Goal: Feedback & Contribution: Submit feedback/report problem

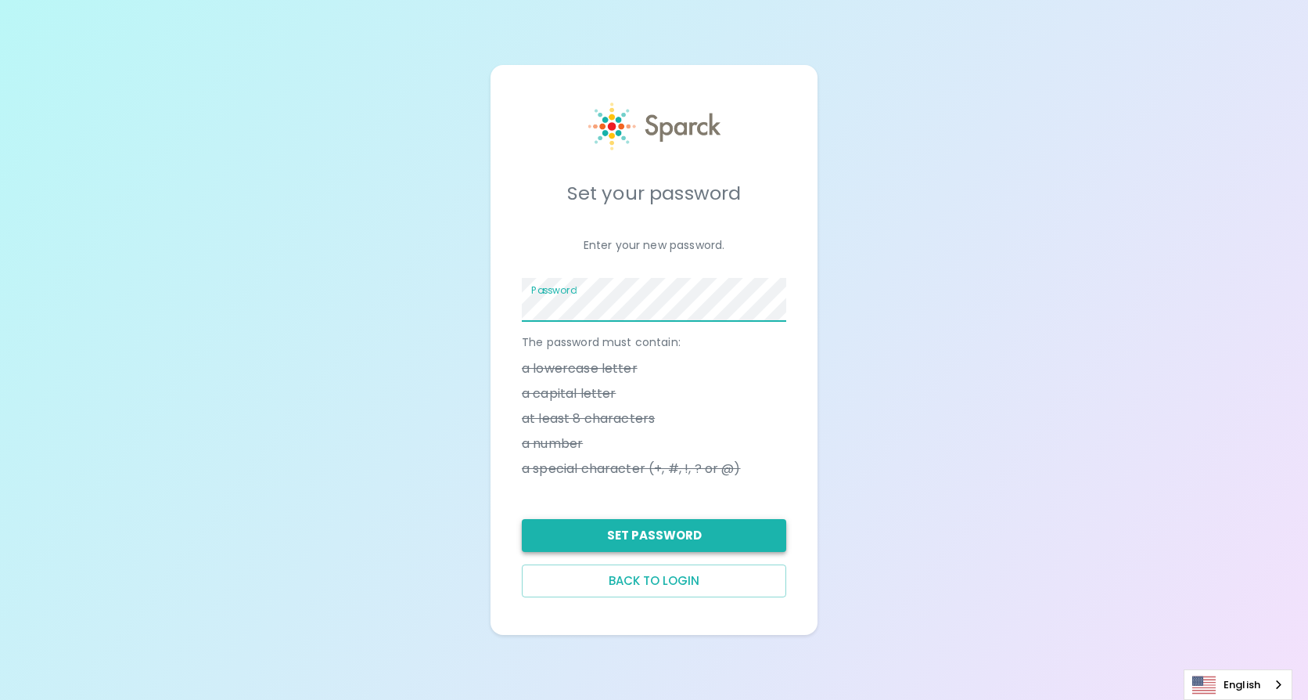
click at [682, 528] on button "Set Password" at bounding box center [654, 535] width 264 height 33
click at [655, 538] on button "Set Password" at bounding box center [654, 535] width 264 height 33
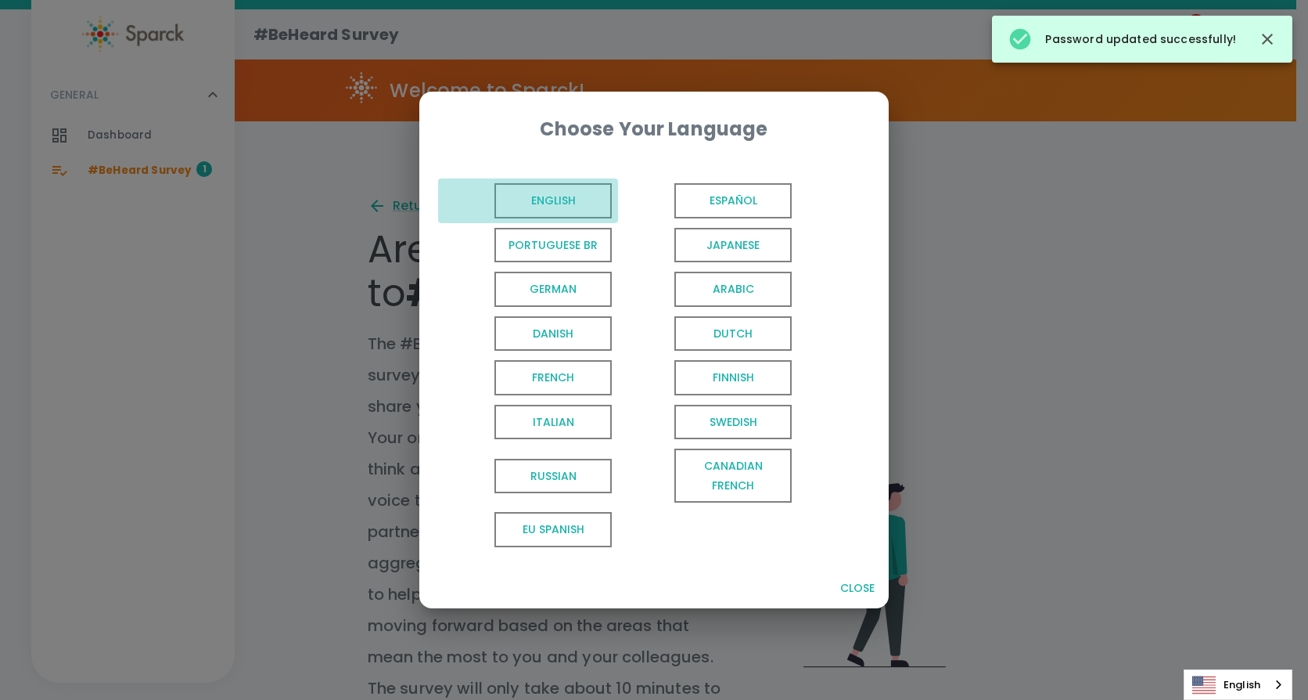
click at [538, 192] on span "English" at bounding box center [553, 200] width 117 height 35
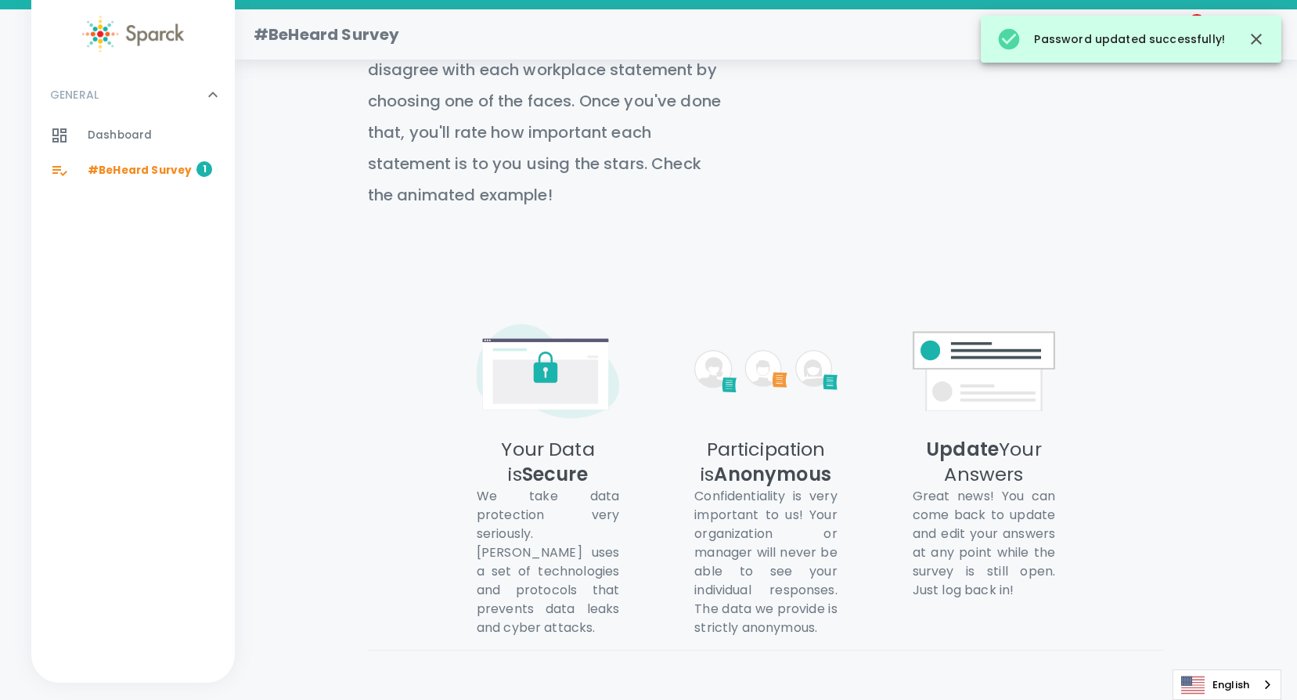
scroll to position [783, 0]
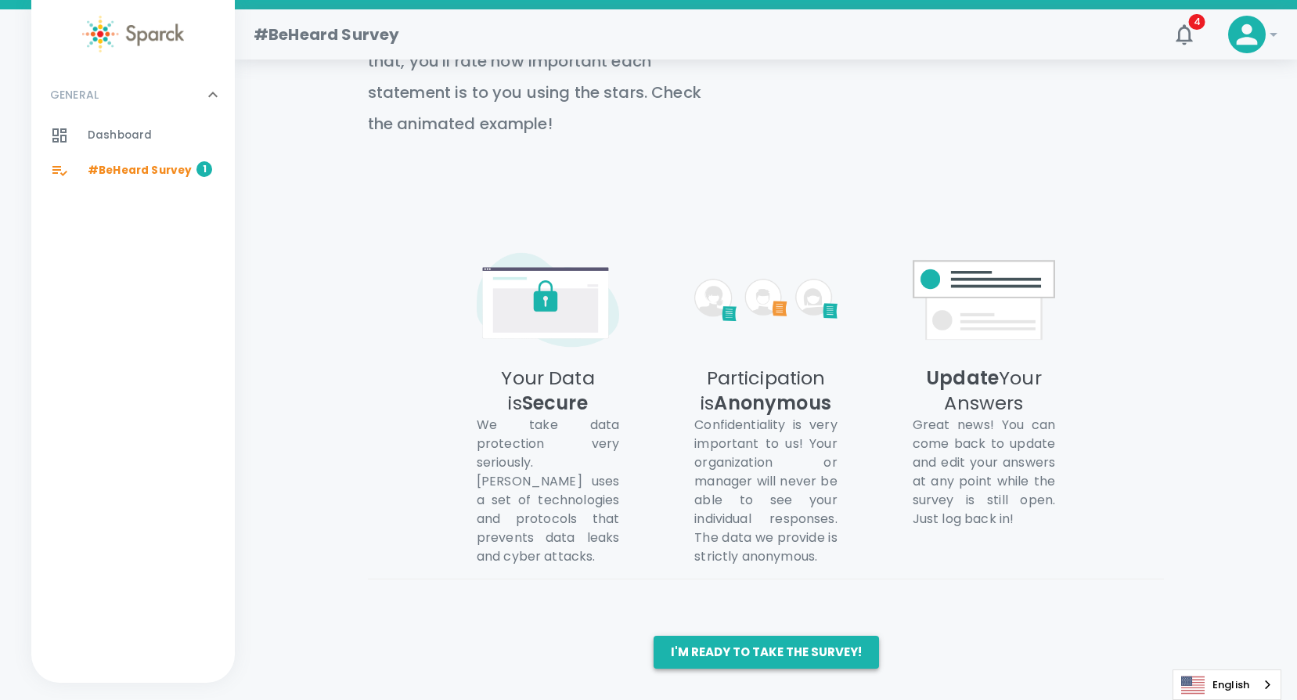
click at [772, 649] on button "I'm ready to take the survey!" at bounding box center [765, 651] width 225 height 33
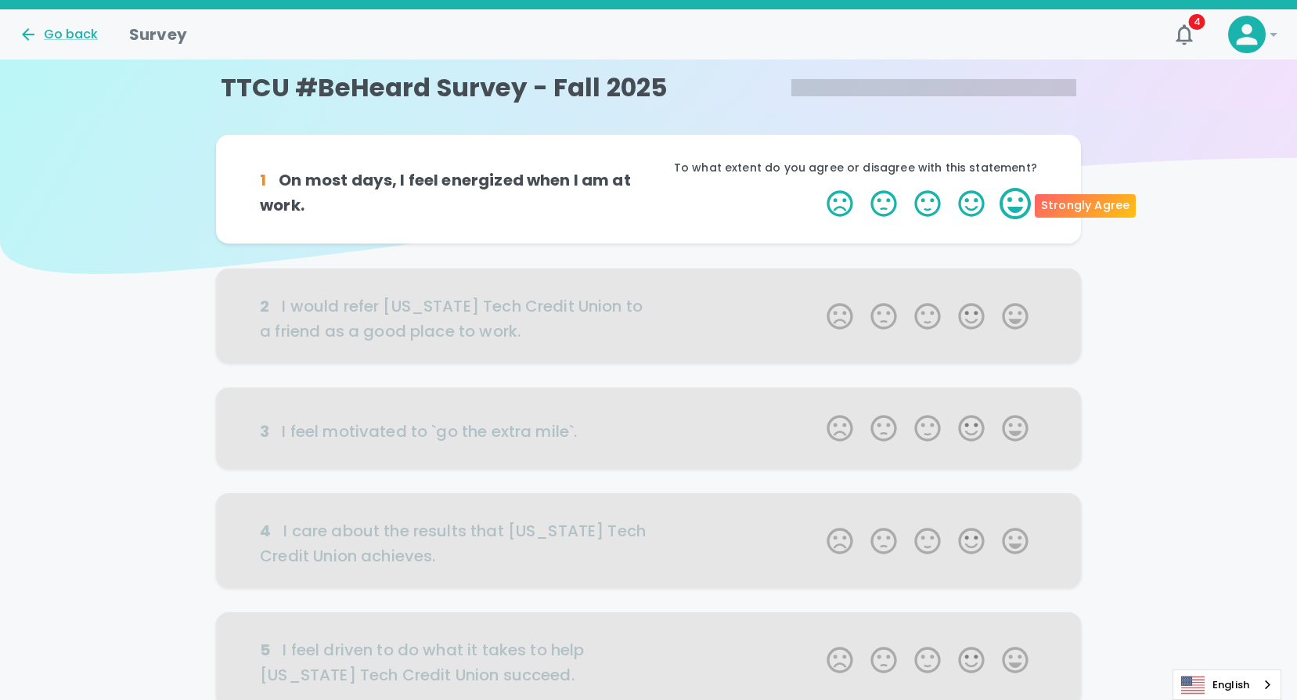
click at [1023, 203] on label "5 Stars" at bounding box center [1015, 203] width 44 height 31
click at [818, 188] on input "5 Stars" at bounding box center [817, 187] width 1 height 1
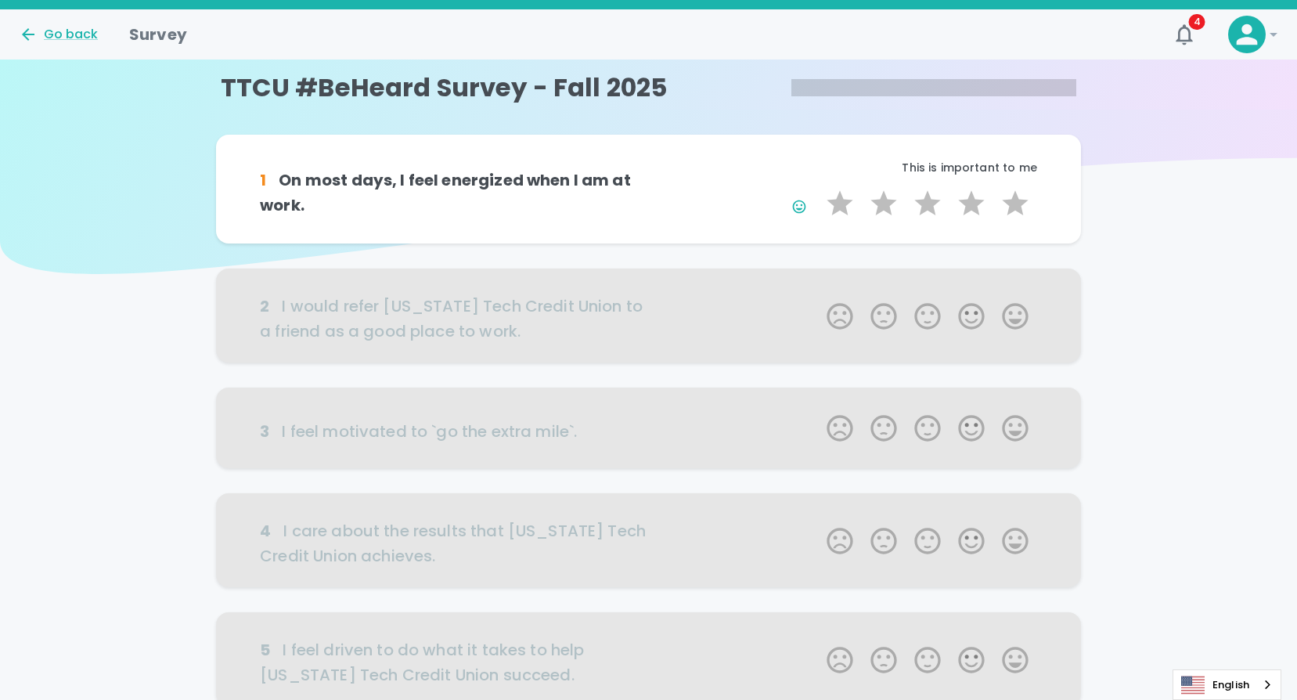
click at [1017, 317] on div at bounding box center [648, 315] width 865 height 94
click at [1011, 203] on label "5 Stars" at bounding box center [1015, 203] width 44 height 31
click at [818, 188] on input "5 Stars" at bounding box center [817, 187] width 1 height 1
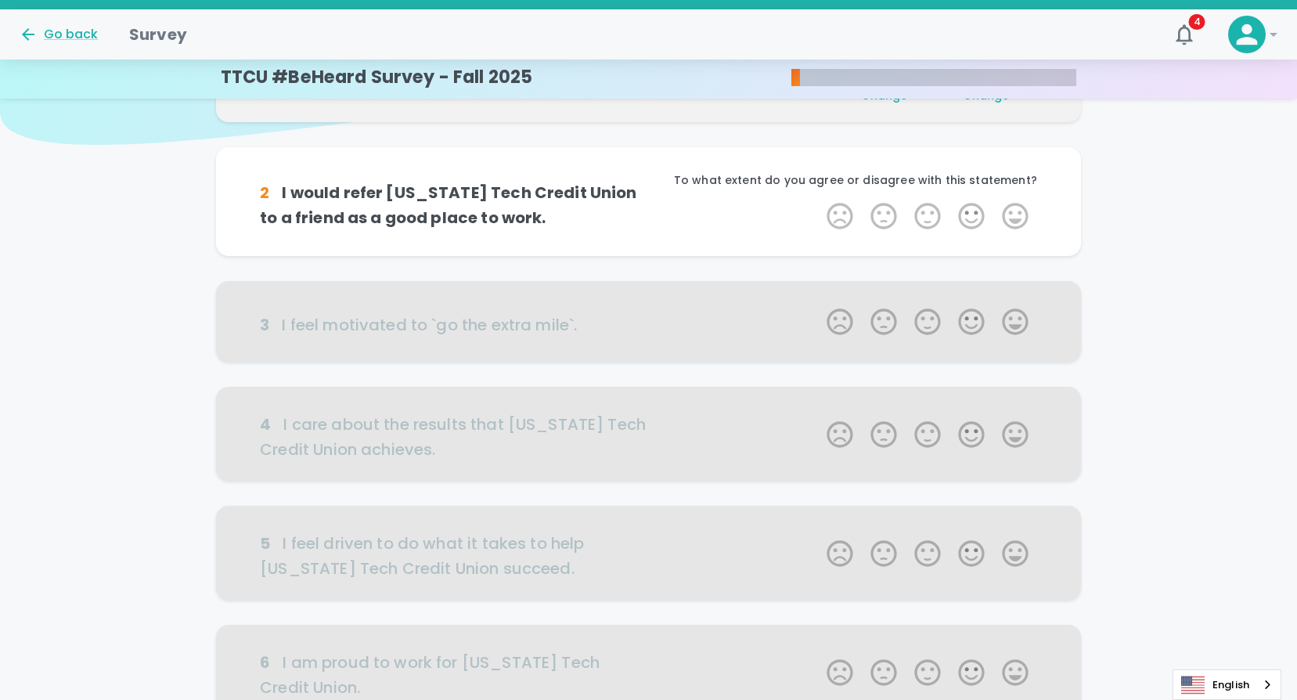
scroll to position [138, 0]
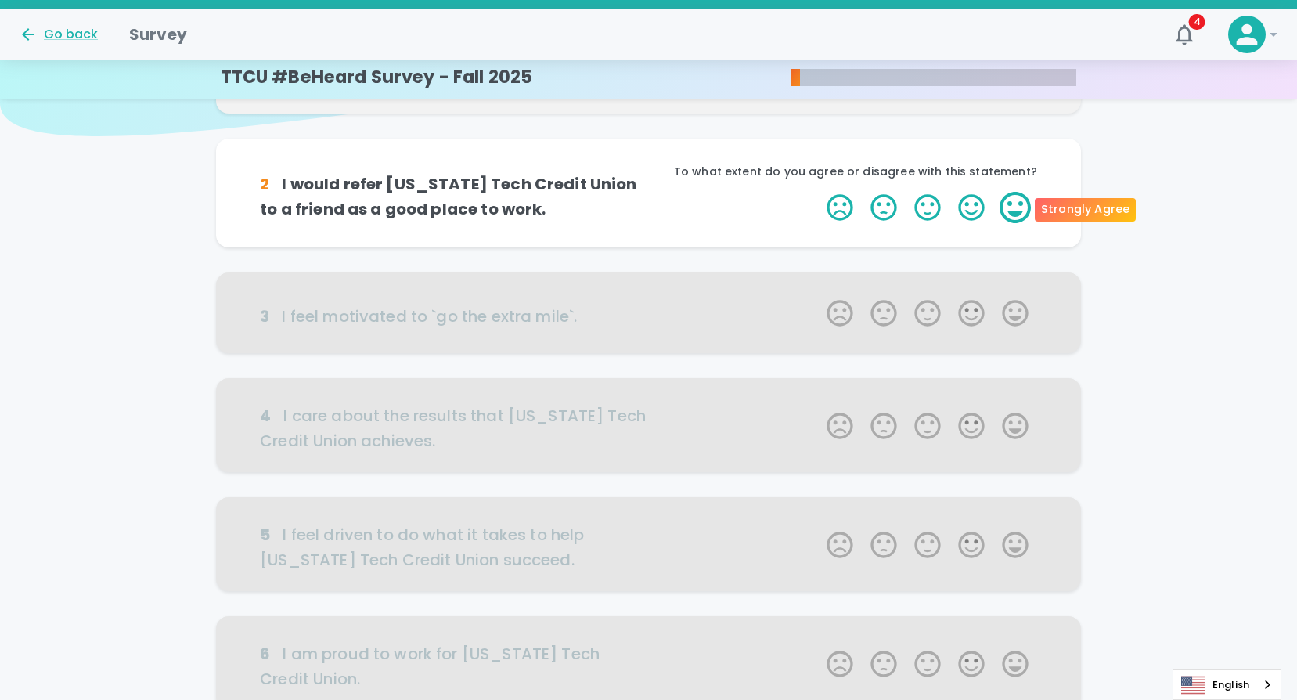
click at [1009, 214] on label "5 Stars" at bounding box center [1015, 207] width 44 height 31
click at [818, 192] on input "5 Stars" at bounding box center [817, 191] width 1 height 1
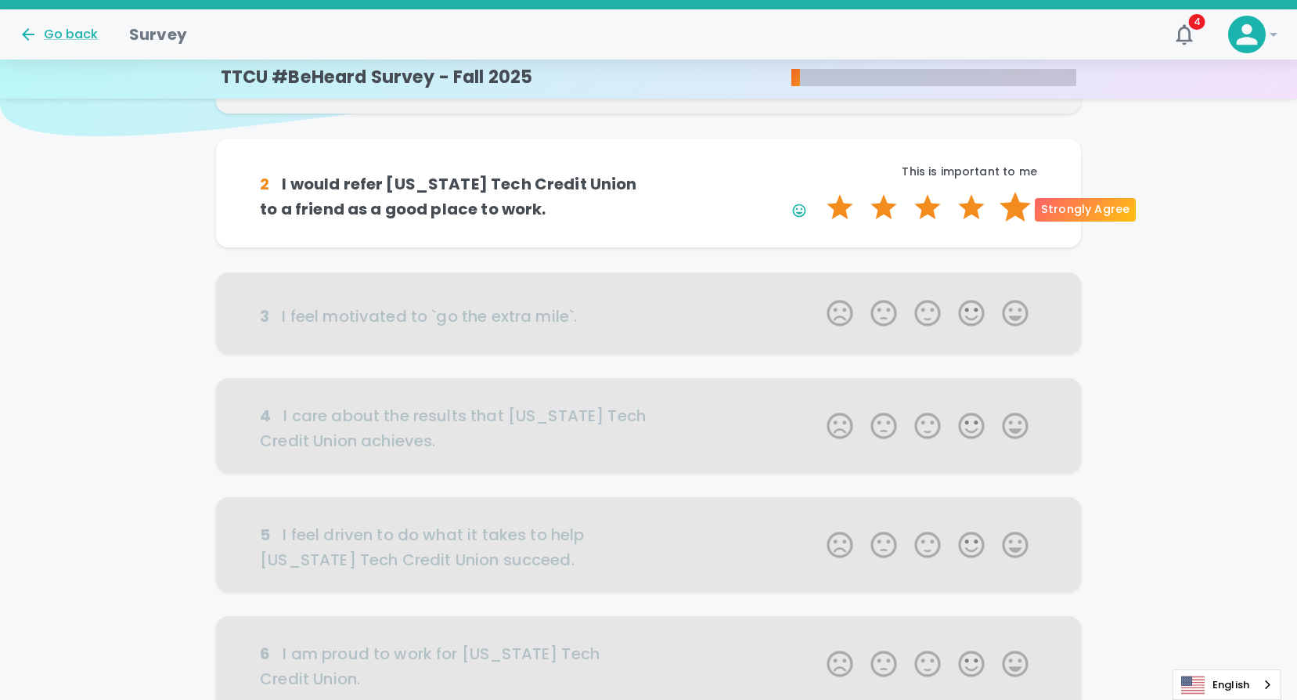
click at [1010, 209] on label "5 Stars" at bounding box center [1015, 207] width 44 height 31
click at [818, 192] on input "5 Stars" at bounding box center [817, 191] width 1 height 1
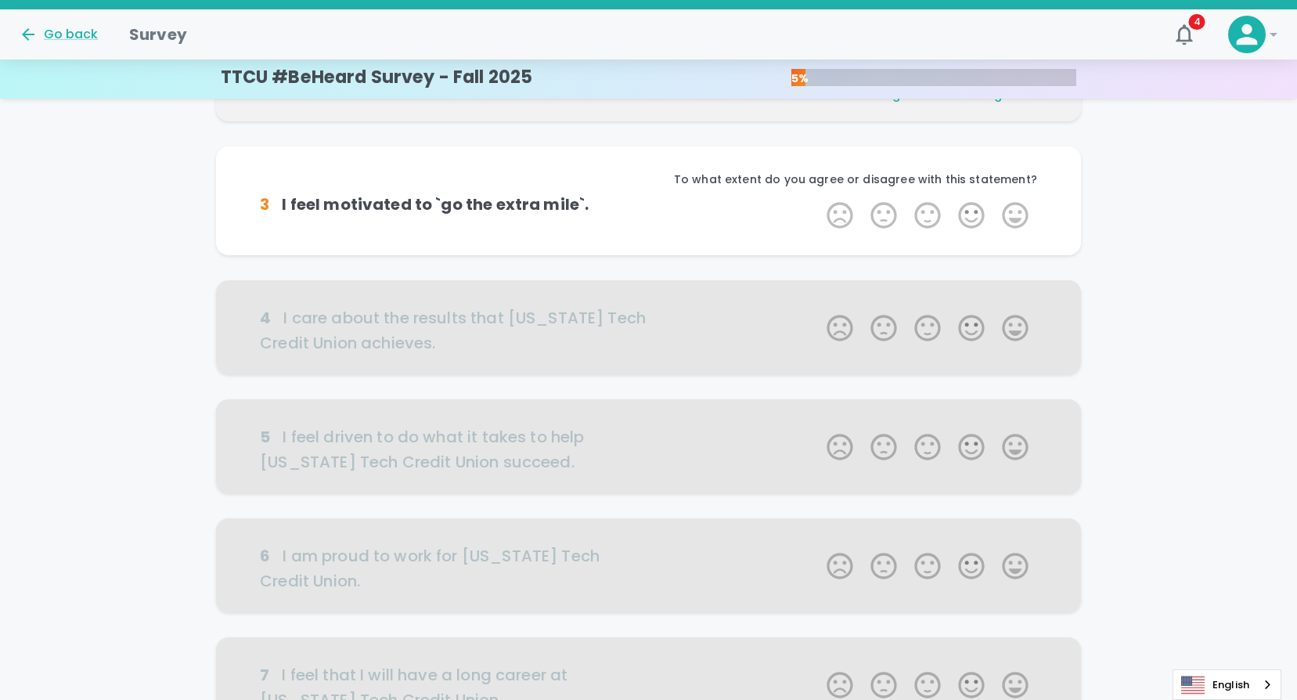
scroll to position [275, 0]
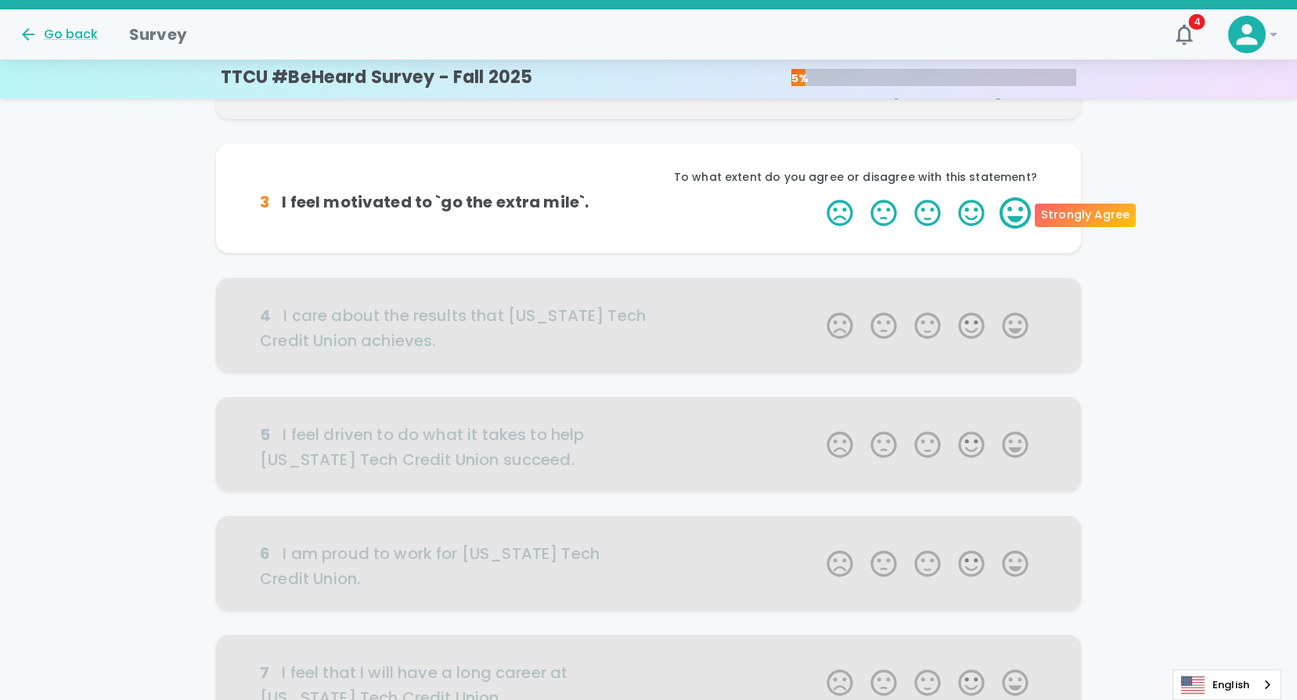
click at [1010, 210] on label "5 Stars" at bounding box center [1015, 212] width 44 height 31
click at [818, 197] on input "5 Stars" at bounding box center [817, 196] width 1 height 1
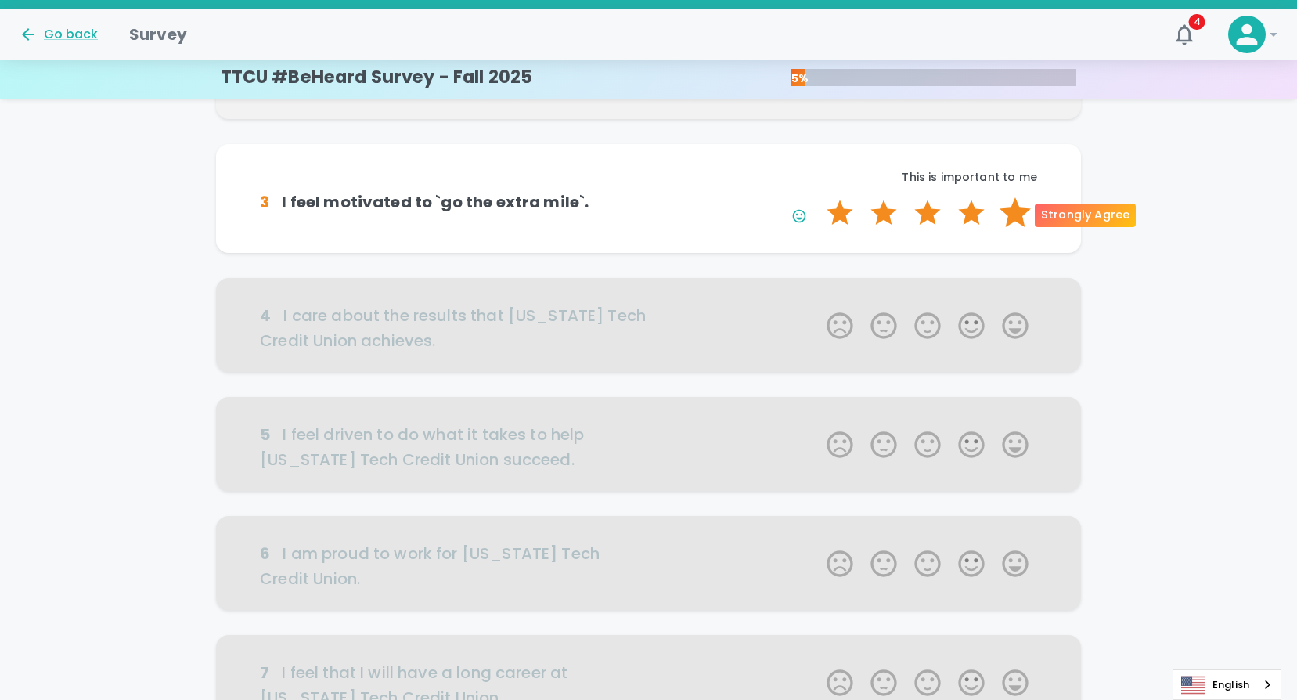
click at [1014, 216] on label "5 Stars" at bounding box center [1015, 212] width 44 height 31
click at [818, 197] on input "5 Stars" at bounding box center [817, 196] width 1 height 1
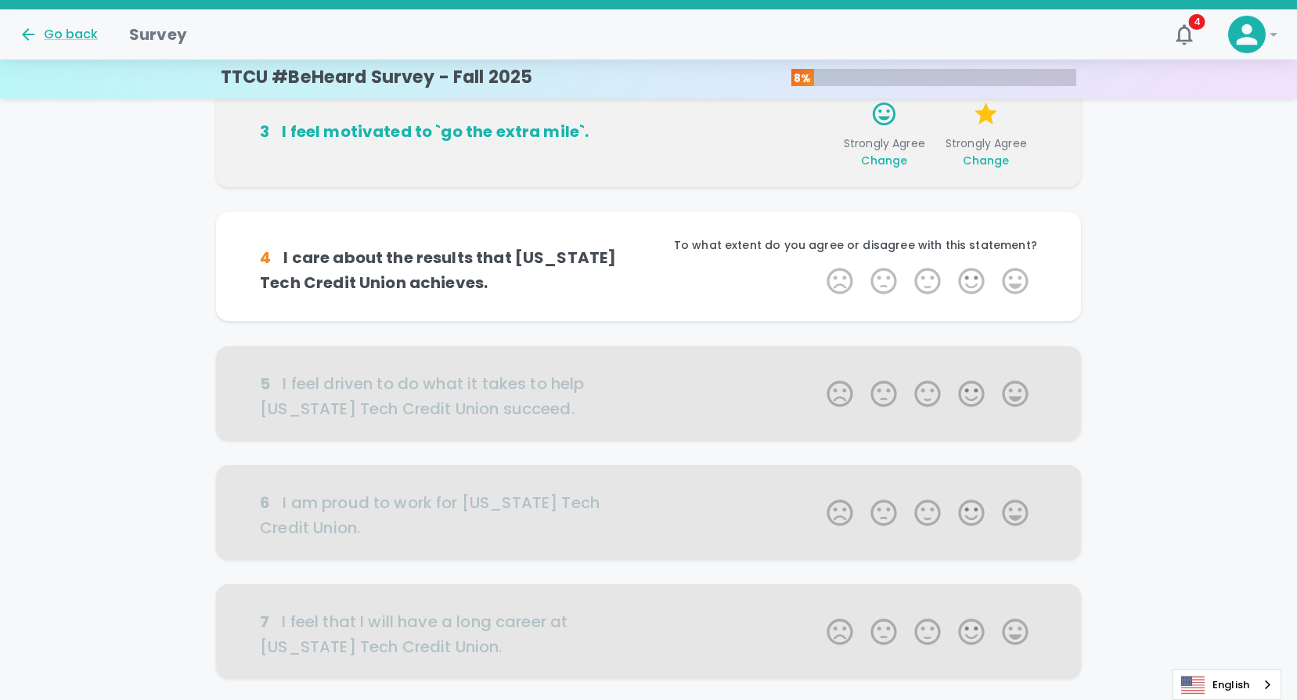
scroll to position [413, 0]
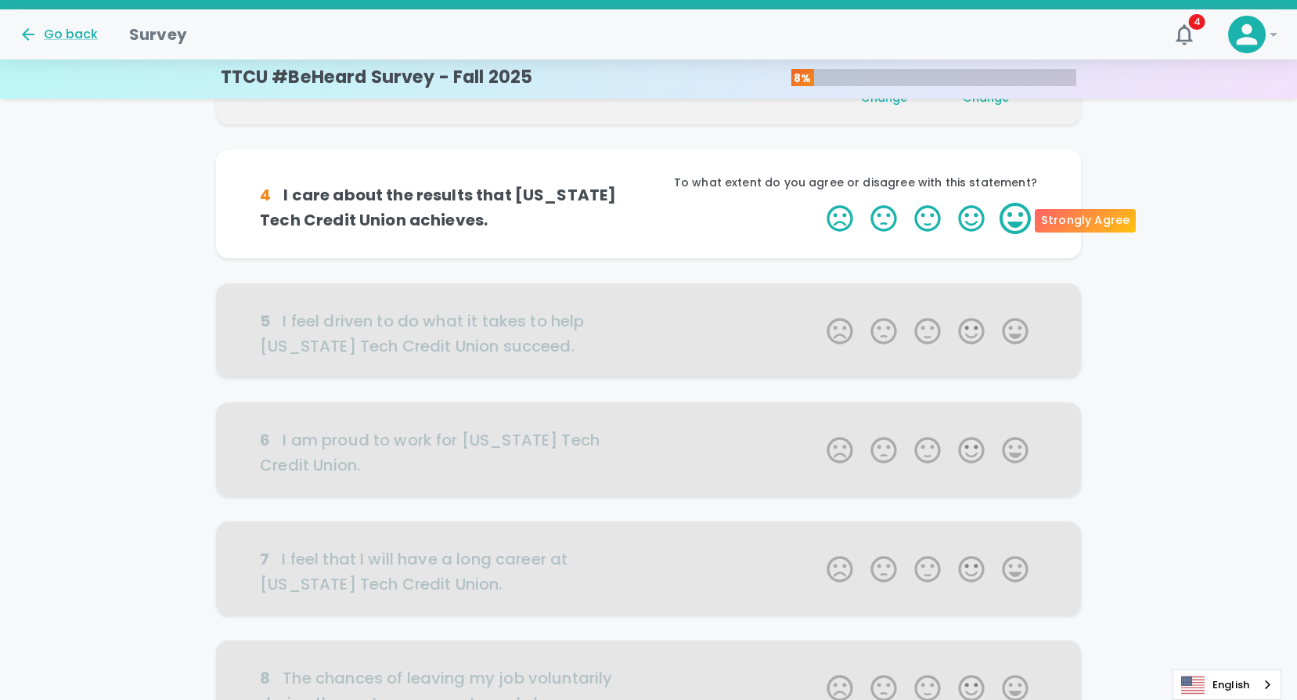
click at [1016, 212] on label "5 Stars" at bounding box center [1015, 218] width 44 height 31
click at [818, 203] on input "5 Stars" at bounding box center [817, 202] width 1 height 1
click at [1016, 212] on label "5 Stars" at bounding box center [1015, 218] width 44 height 31
click at [818, 203] on input "5 Stars" at bounding box center [817, 202] width 1 height 1
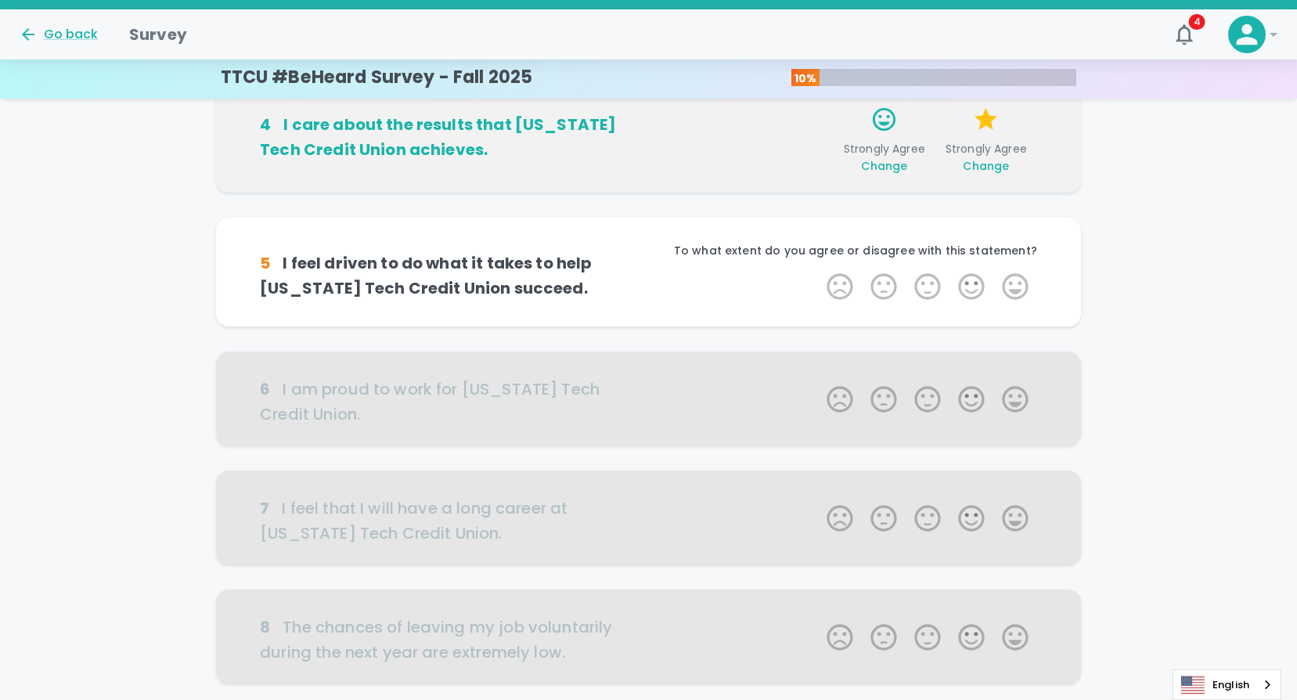
scroll to position [551, 0]
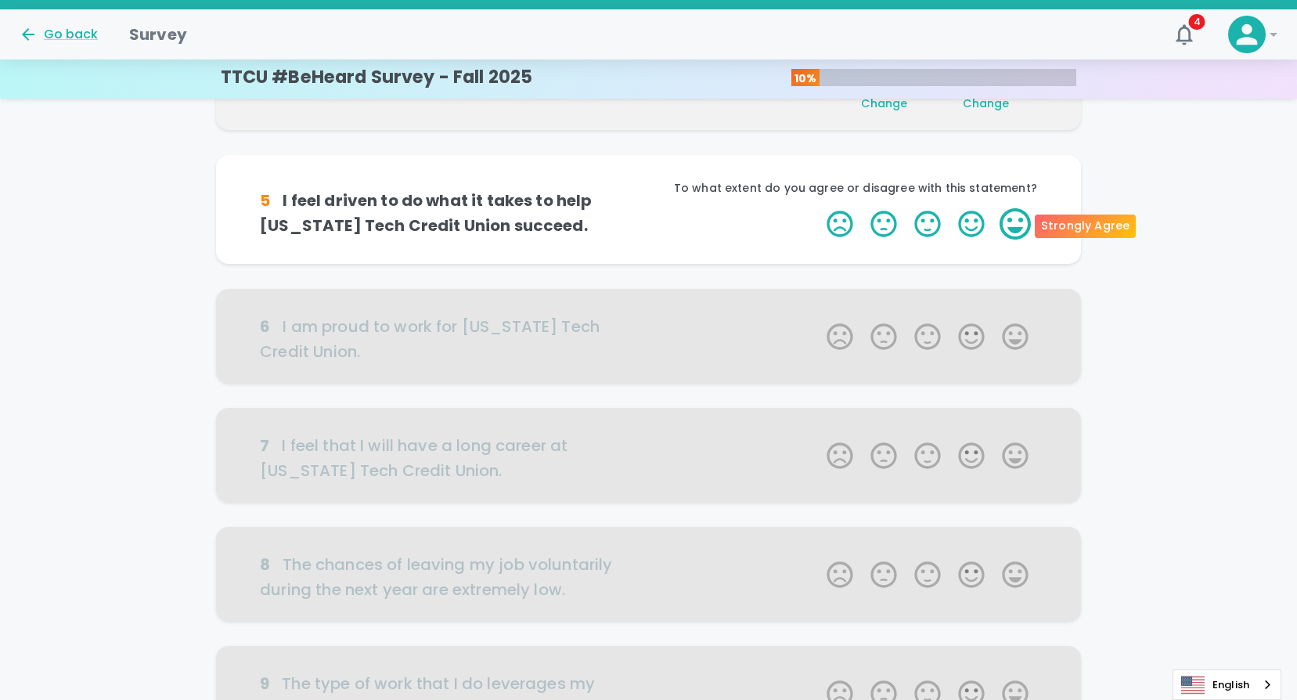
click at [1016, 217] on label "5 Stars" at bounding box center [1015, 223] width 44 height 31
click at [818, 208] on input "5 Stars" at bounding box center [817, 207] width 1 height 1
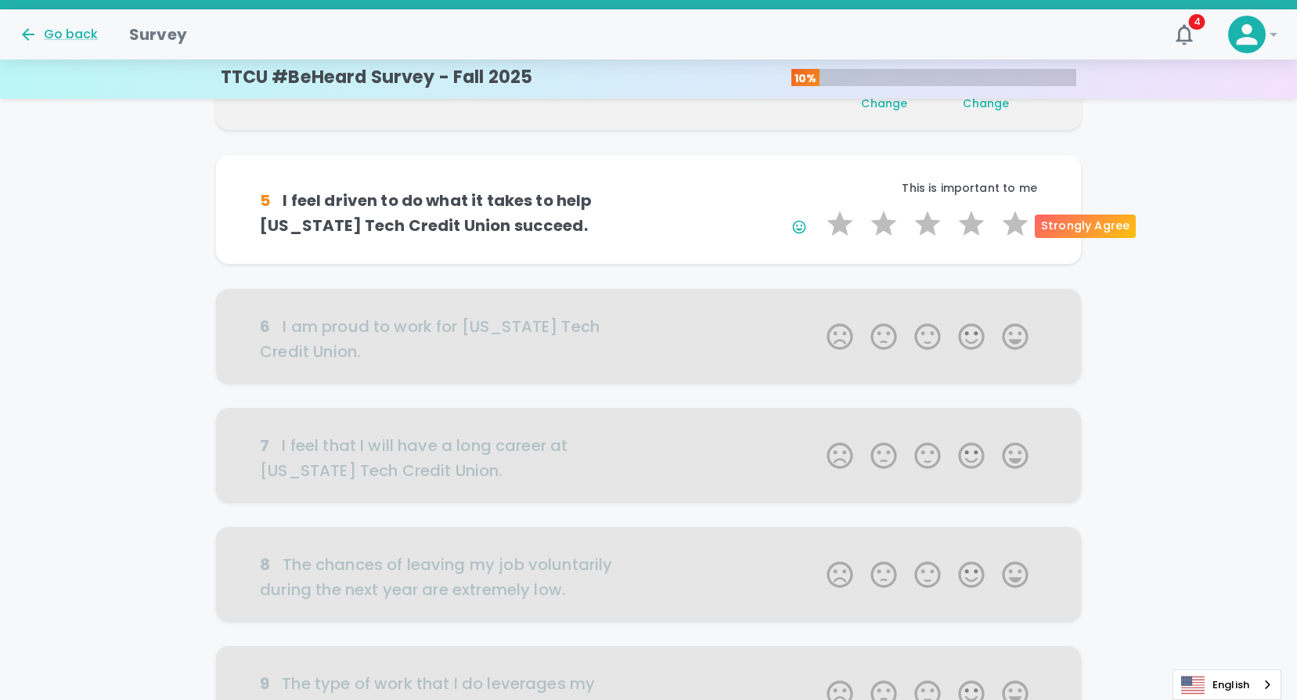
click at [1016, 217] on label "5 Stars" at bounding box center [1015, 223] width 44 height 31
click at [818, 208] on input "5 Stars" at bounding box center [817, 207] width 1 height 1
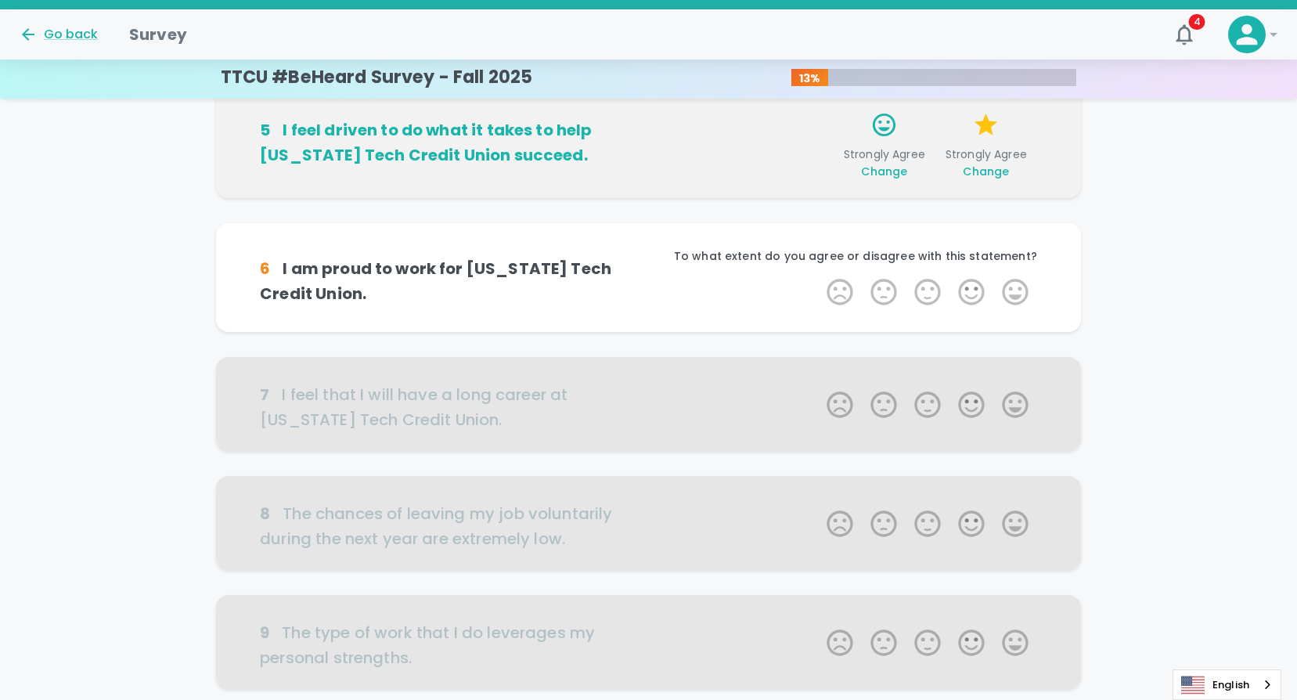
scroll to position [689, 0]
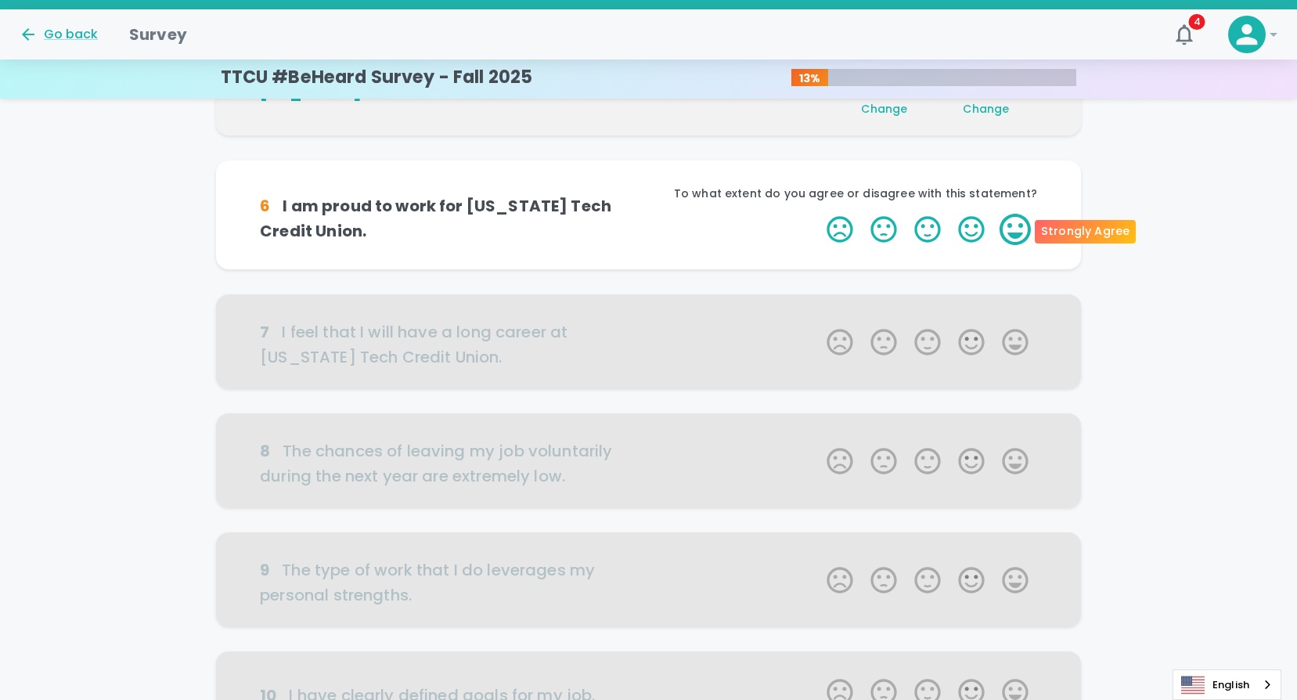
click at [1016, 232] on label "5 Stars" at bounding box center [1015, 229] width 44 height 31
click at [818, 214] on input "5 Stars" at bounding box center [817, 213] width 1 height 1
click at [1016, 232] on label "5 Stars" at bounding box center [1015, 229] width 44 height 31
click at [818, 214] on input "5 Stars" at bounding box center [817, 213] width 1 height 1
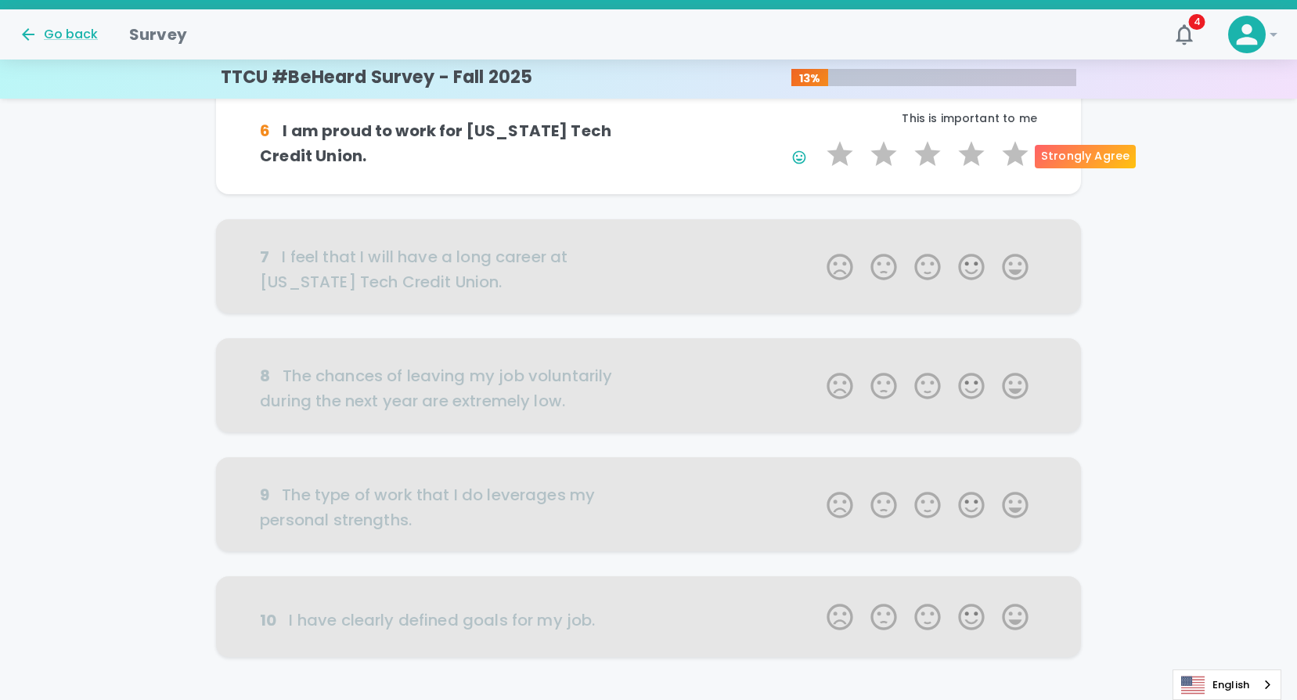
scroll to position [826, 0]
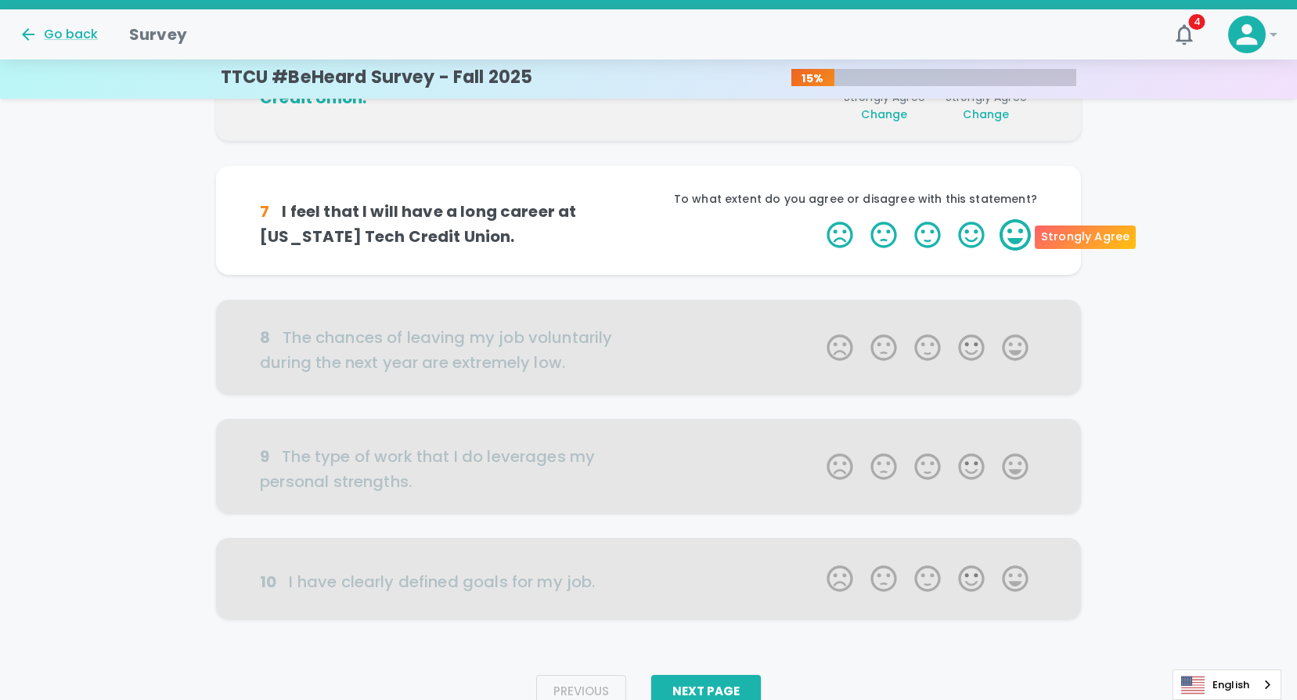
click at [1016, 234] on label "5 Stars" at bounding box center [1015, 234] width 44 height 31
click at [818, 219] on input "5 Stars" at bounding box center [817, 218] width 1 height 1
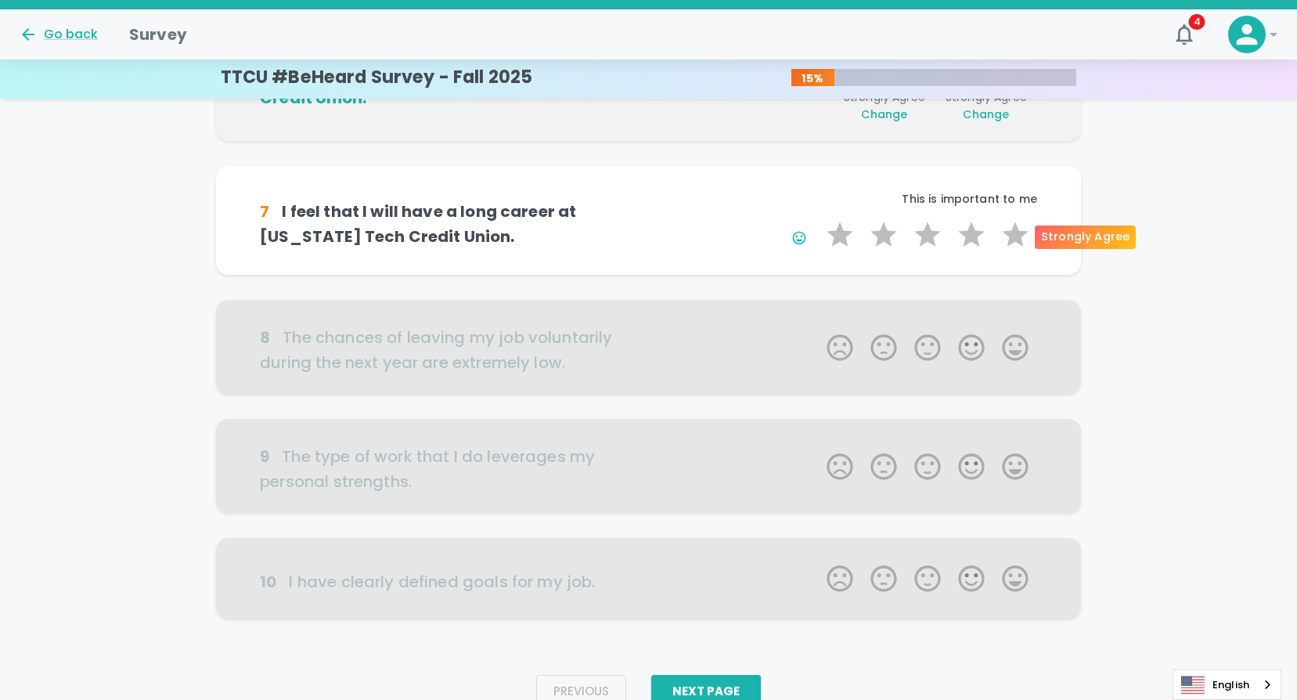
click at [1016, 234] on label "5 Stars" at bounding box center [1015, 234] width 44 height 31
click at [818, 219] on input "5 Stars" at bounding box center [817, 218] width 1 height 1
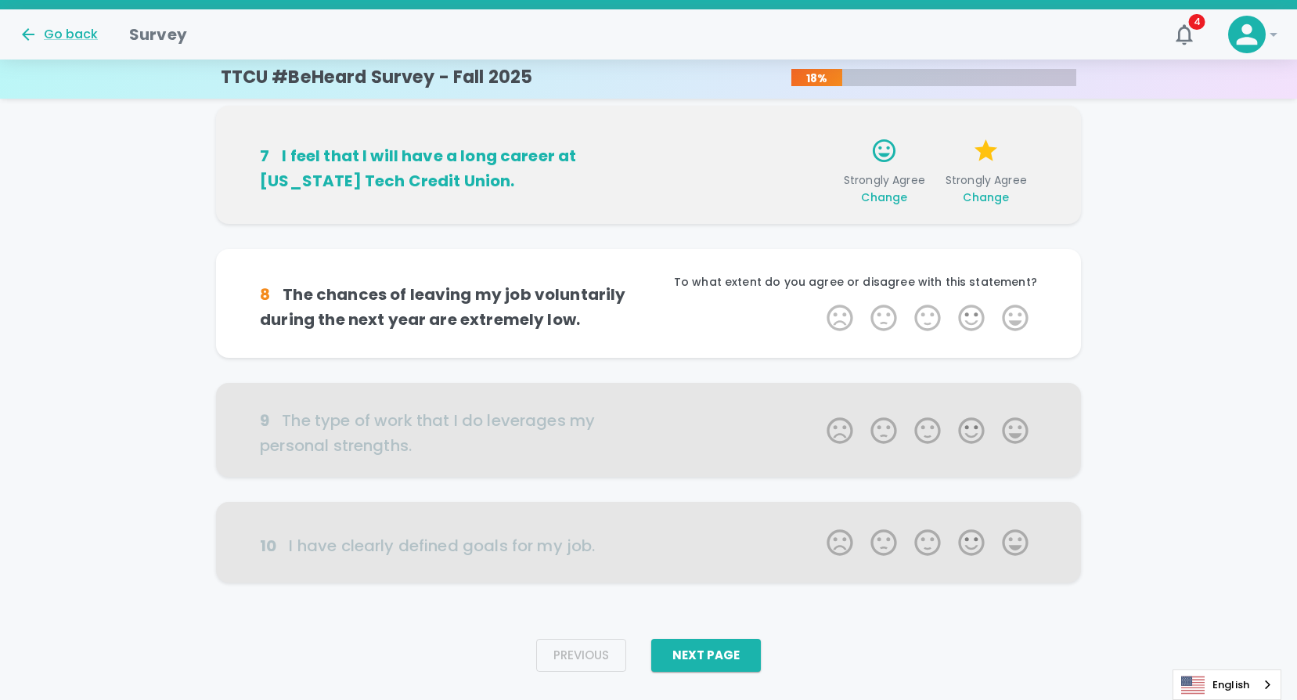
scroll to position [897, 0]
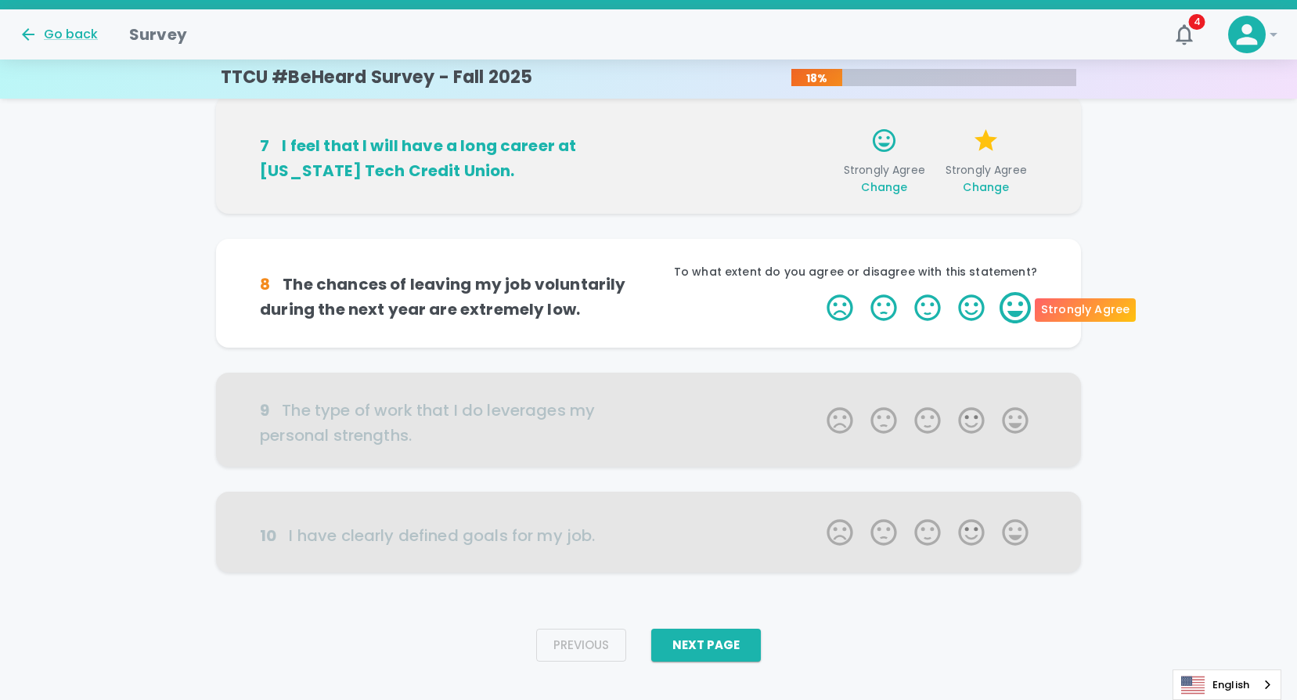
click at [1019, 302] on label "5 Stars" at bounding box center [1015, 307] width 44 height 31
click at [818, 292] on input "5 Stars" at bounding box center [817, 291] width 1 height 1
click at [1019, 302] on label "5 Stars" at bounding box center [1015, 307] width 44 height 31
click at [818, 292] on input "5 Stars" at bounding box center [817, 291] width 1 height 1
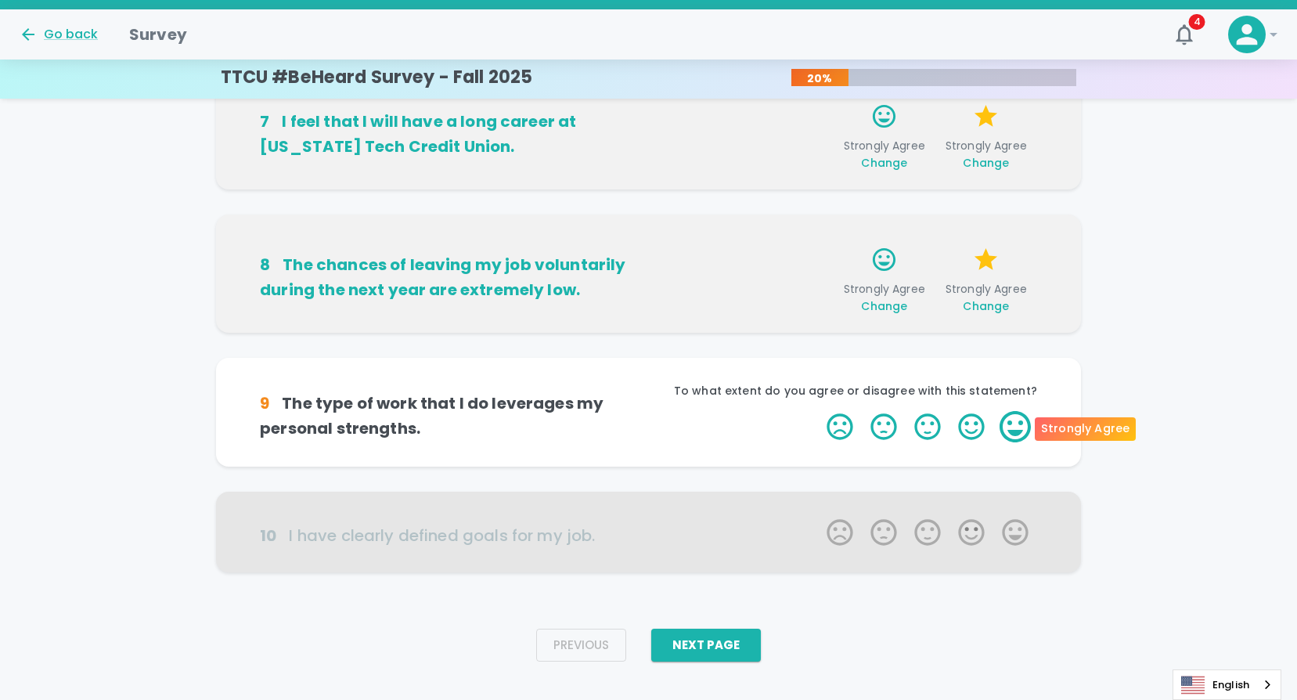
click at [1020, 431] on label "5 Stars" at bounding box center [1015, 426] width 44 height 31
click at [818, 411] on input "5 Stars" at bounding box center [817, 410] width 1 height 1
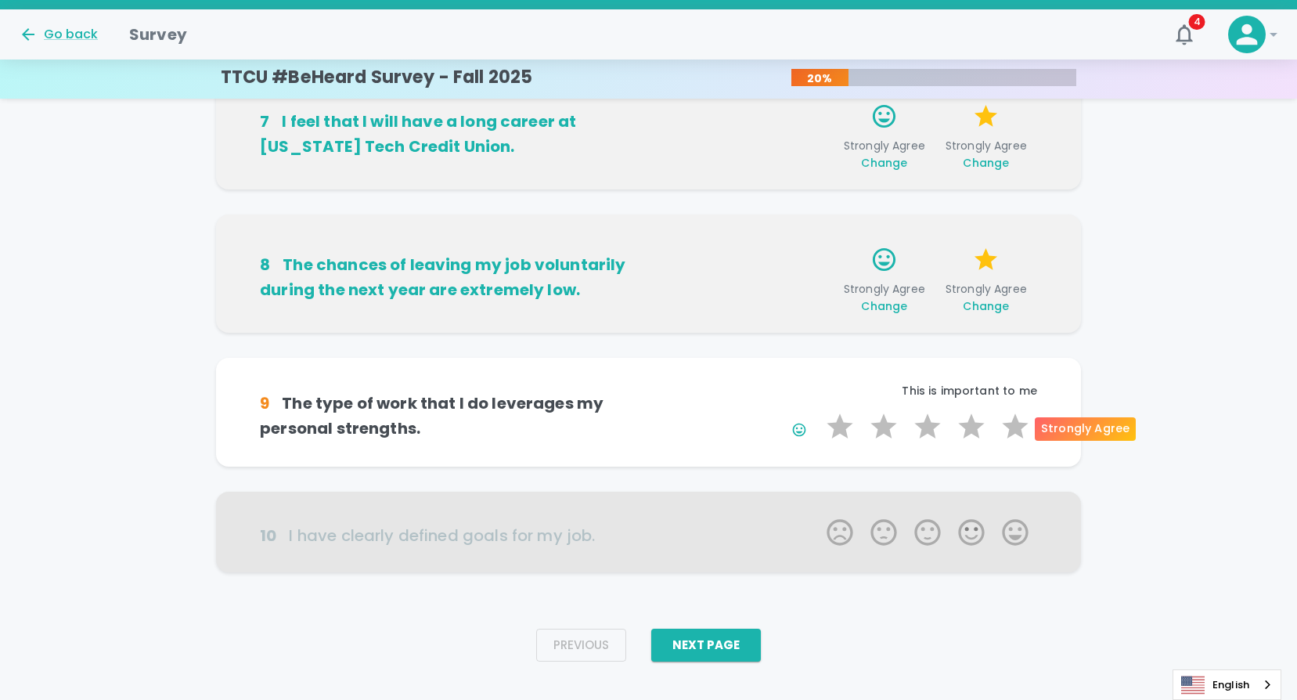
click at [1020, 431] on label "5 Stars" at bounding box center [1015, 426] width 44 height 31
click at [818, 411] on input "5 Stars" at bounding box center [817, 410] width 1 height 1
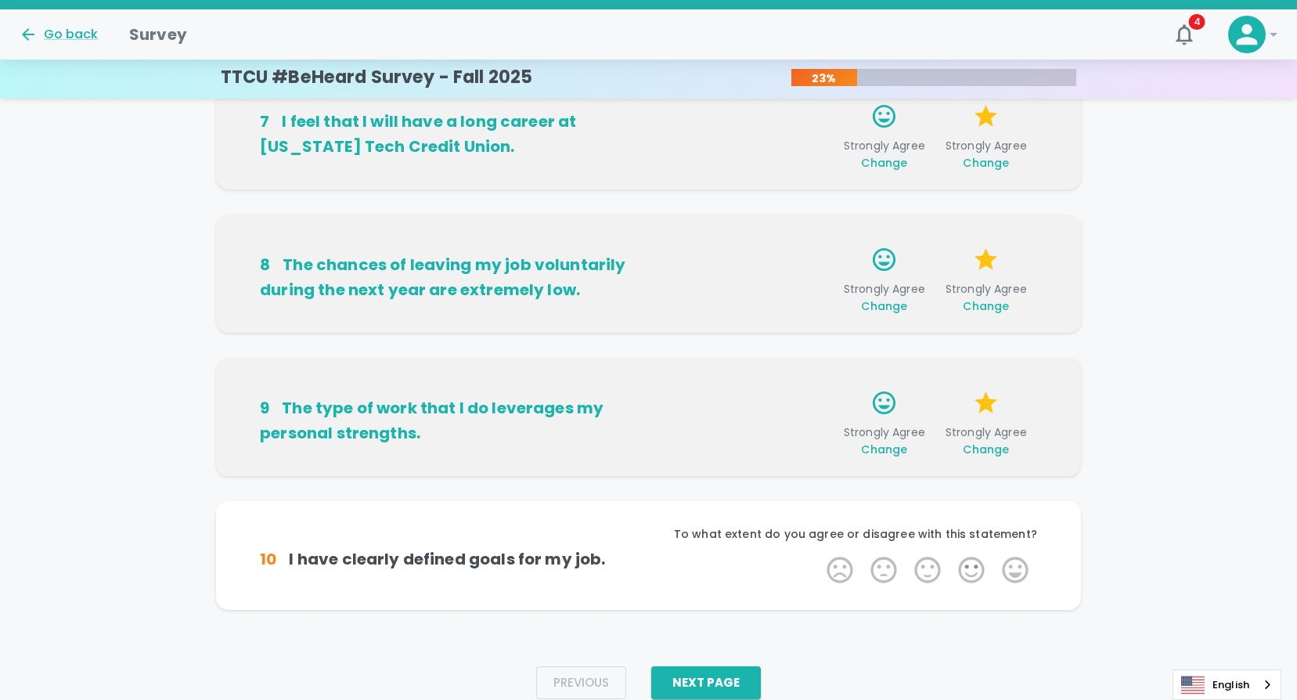
scroll to position [945, 0]
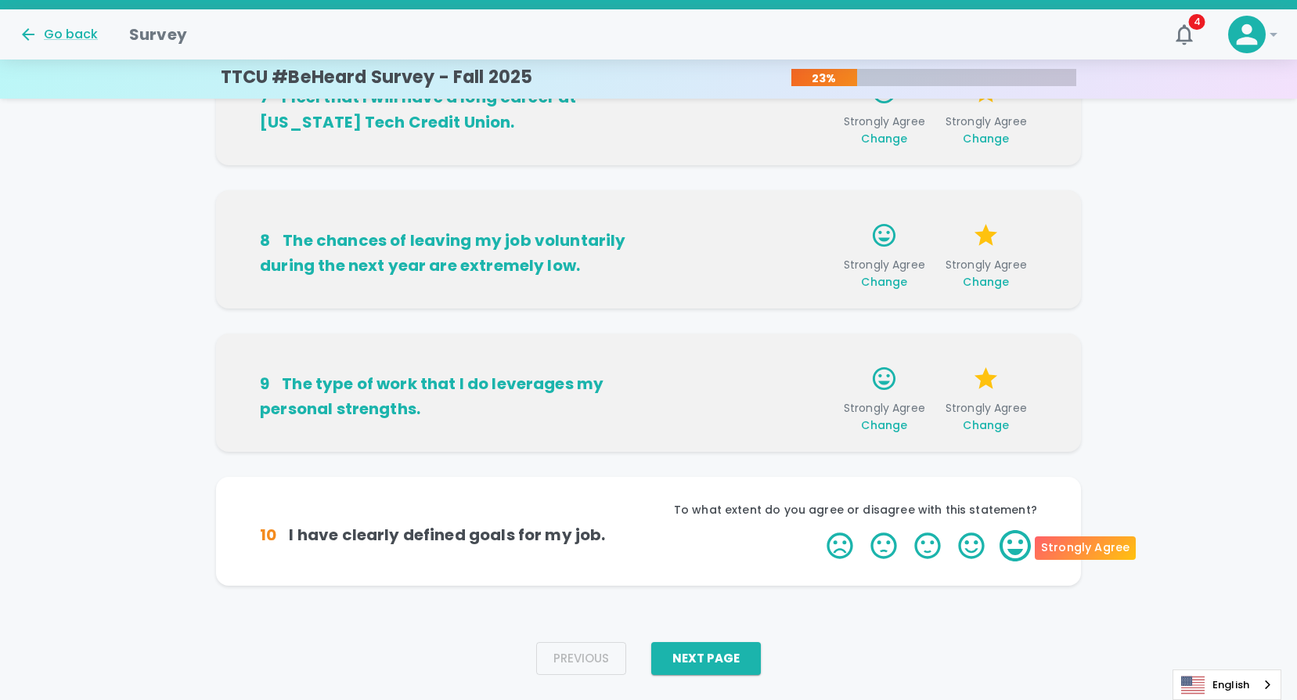
click at [1018, 554] on label "5 Stars" at bounding box center [1015, 545] width 44 height 31
click at [818, 530] on input "5 Stars" at bounding box center [817, 529] width 1 height 1
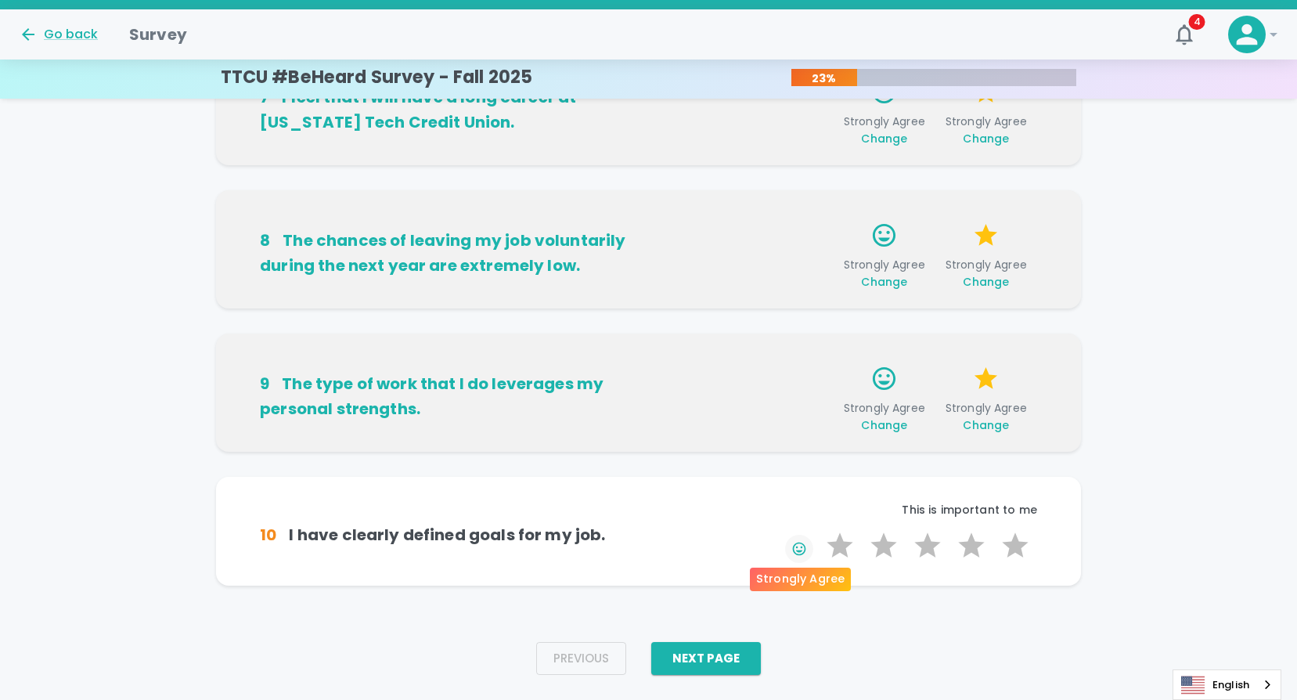
click at [793, 551] on icon "button" at bounding box center [799, 549] width 16 height 16
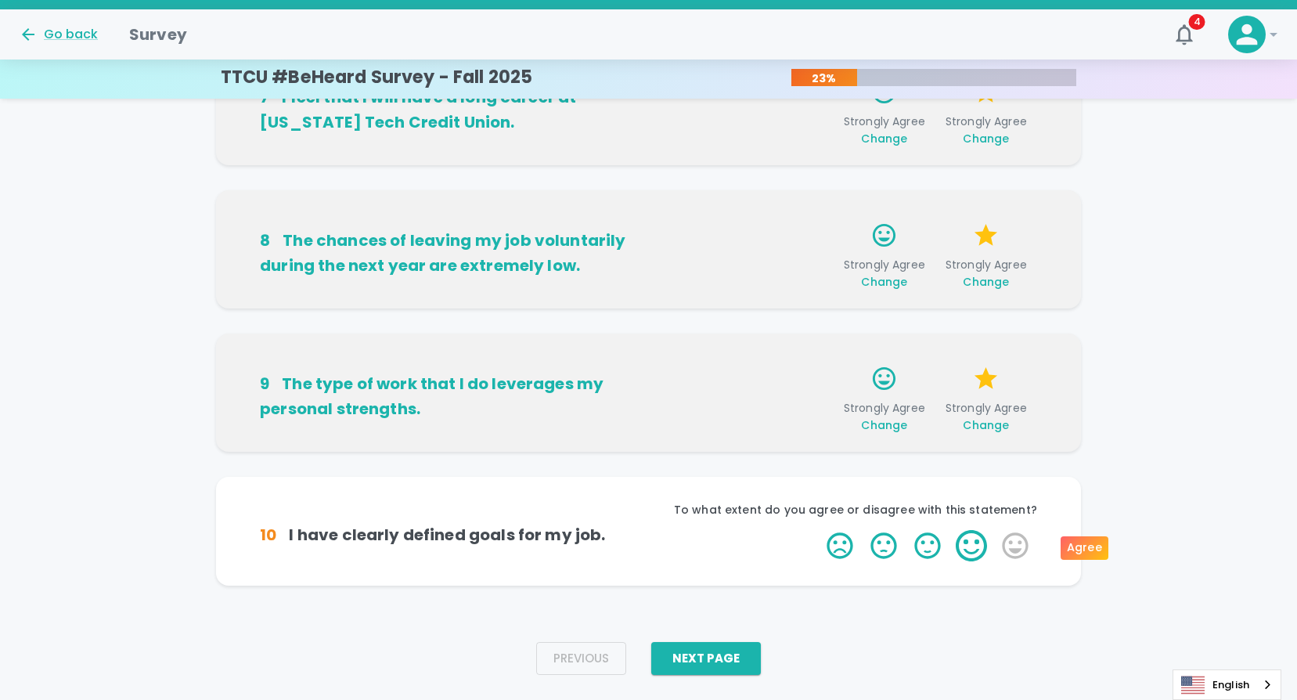
click at [964, 545] on label "4 Stars" at bounding box center [971, 545] width 44 height 31
click at [818, 530] on input "4 Stars" at bounding box center [817, 529] width 1 height 1
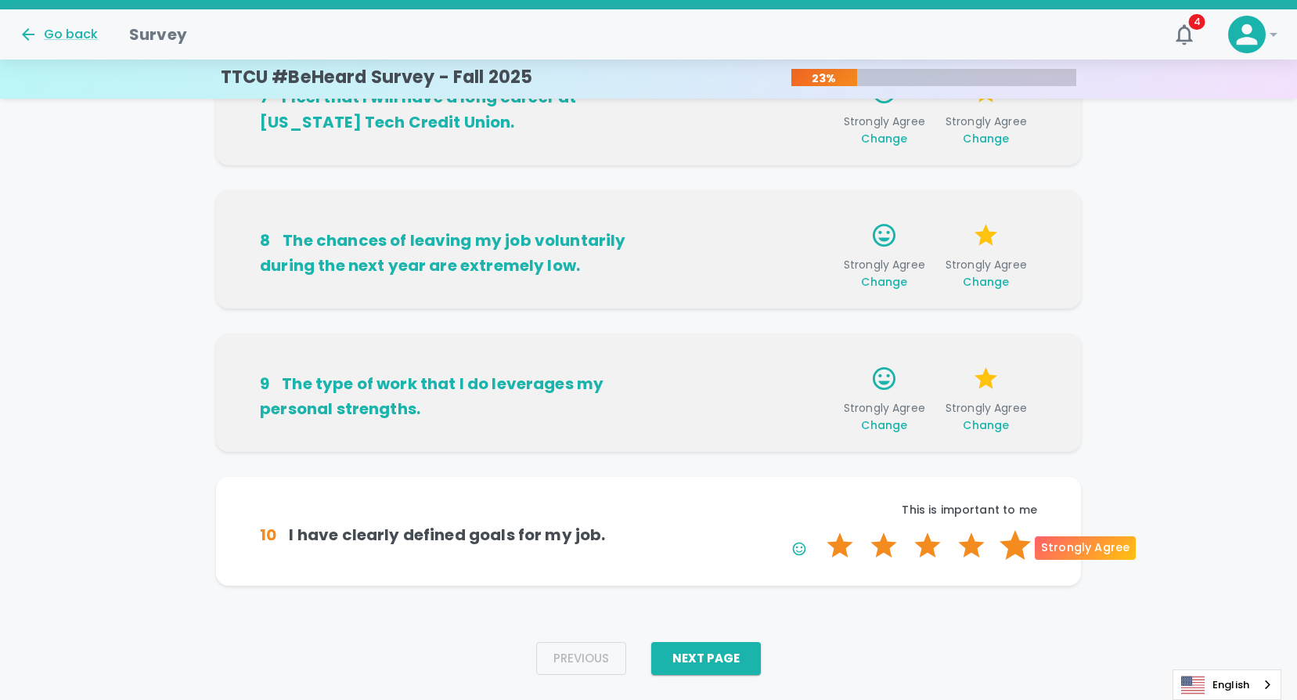
click at [1018, 548] on label "5 Stars" at bounding box center [1015, 545] width 44 height 31
click at [818, 530] on input "5 Stars" at bounding box center [817, 529] width 1 height 1
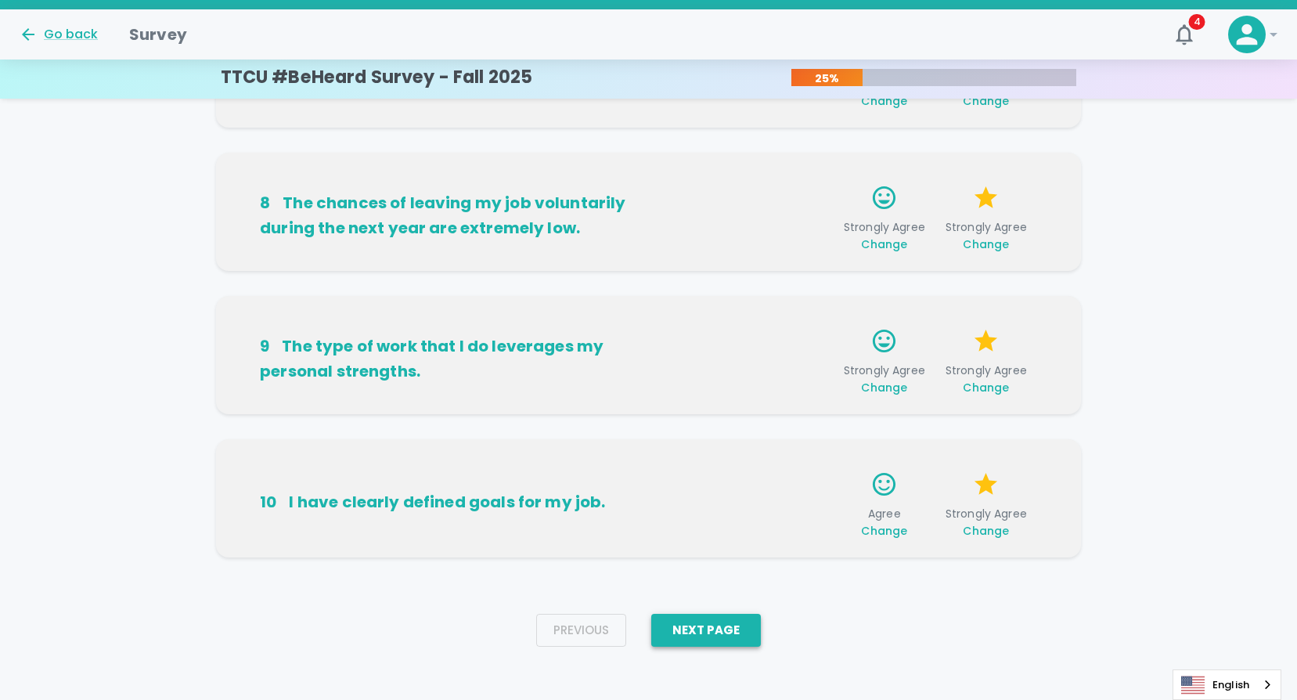
click at [718, 619] on button "Next Page" at bounding box center [706, 629] width 110 height 33
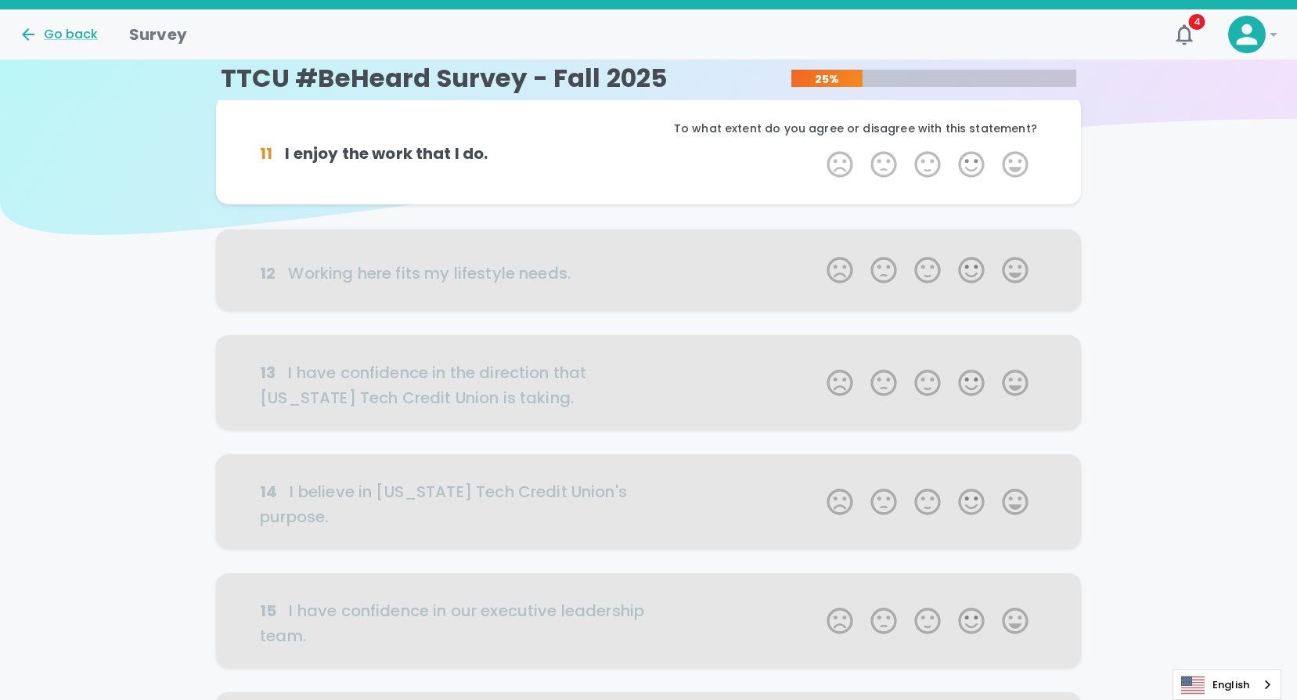
scroll to position [0, 0]
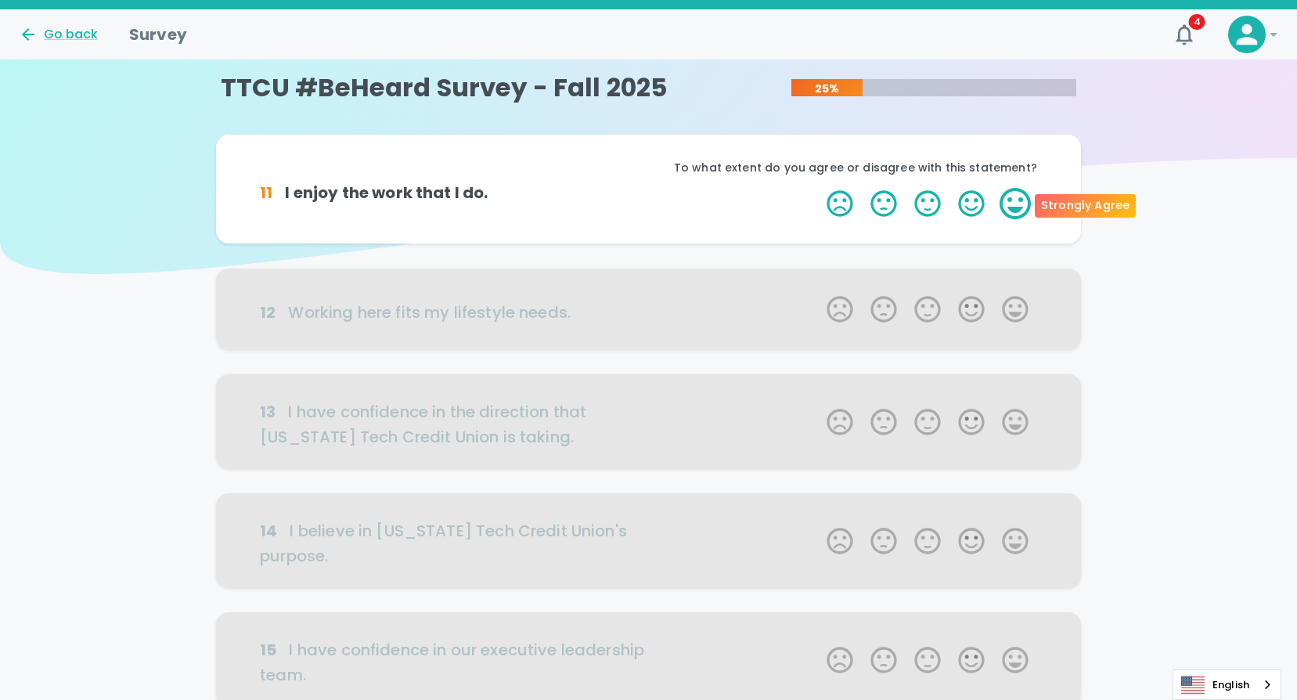
click at [1006, 200] on label "5 Stars" at bounding box center [1015, 203] width 44 height 31
click at [818, 188] on input "5 Stars" at bounding box center [817, 187] width 1 height 1
click at [1010, 201] on label "5 Stars" at bounding box center [1015, 203] width 44 height 31
click at [818, 188] on input "5 Stars" at bounding box center [817, 187] width 1 height 1
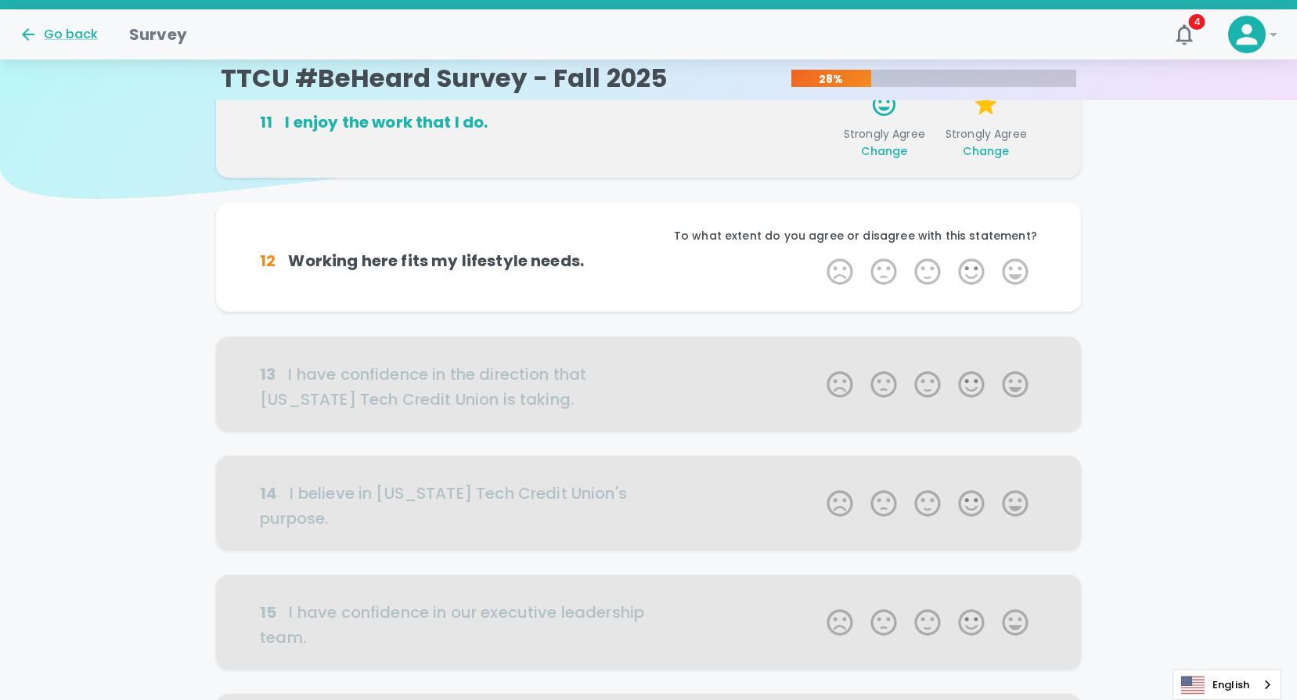
scroll to position [138, 0]
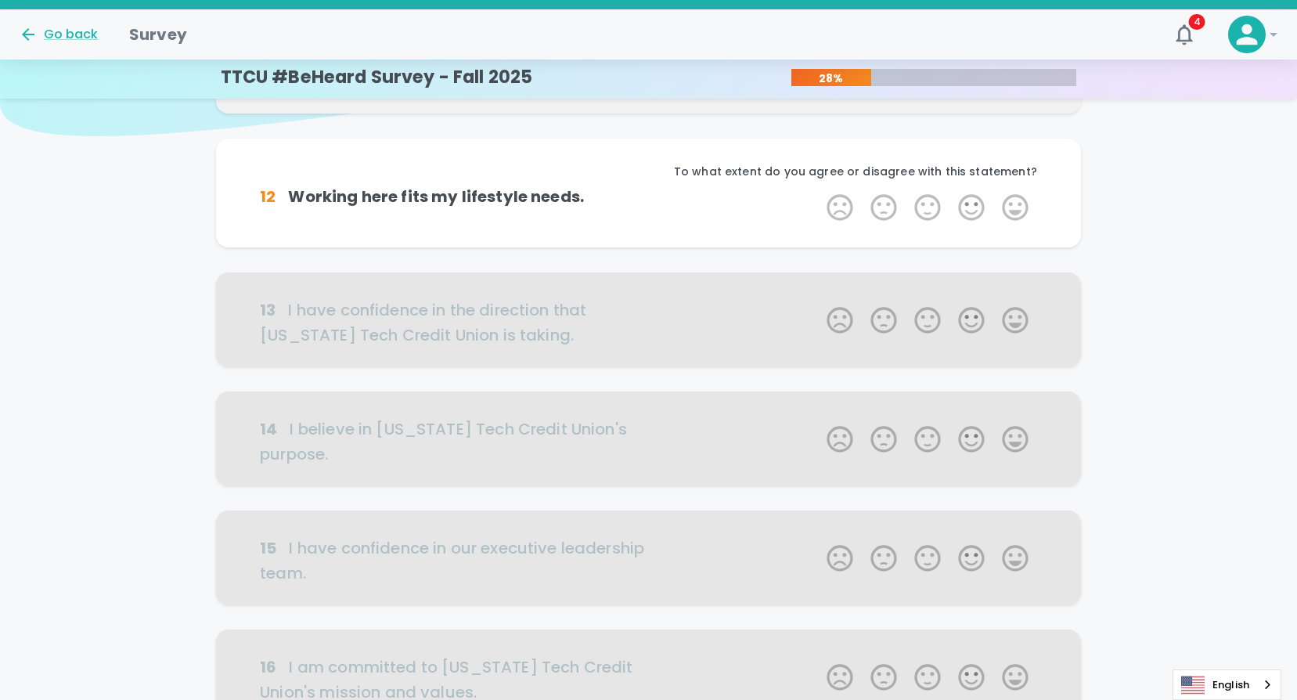
click at [1010, 201] on label "5 Stars" at bounding box center [1015, 207] width 44 height 31
click at [818, 192] on input "5 Stars" at bounding box center [817, 191] width 1 height 1
click at [1010, 201] on label "5 Stars" at bounding box center [1015, 207] width 44 height 31
click at [818, 192] on input "5 Stars" at bounding box center [817, 191] width 1 height 1
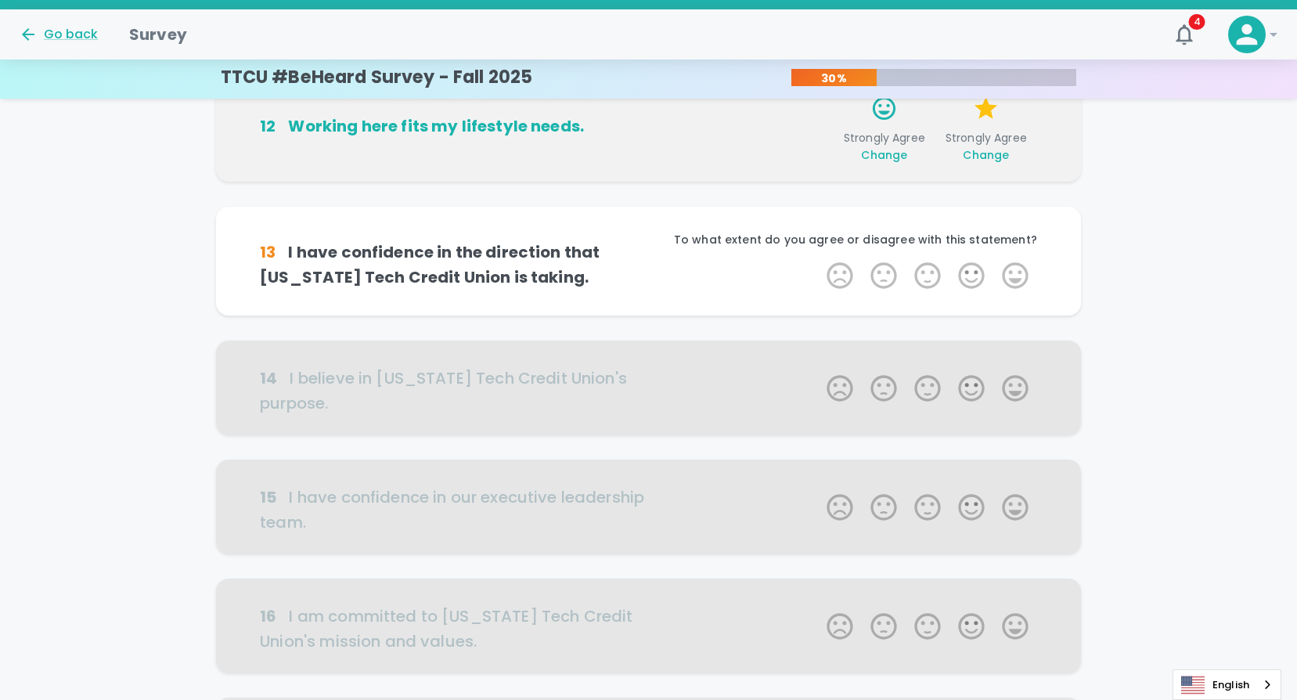
scroll to position [275, 0]
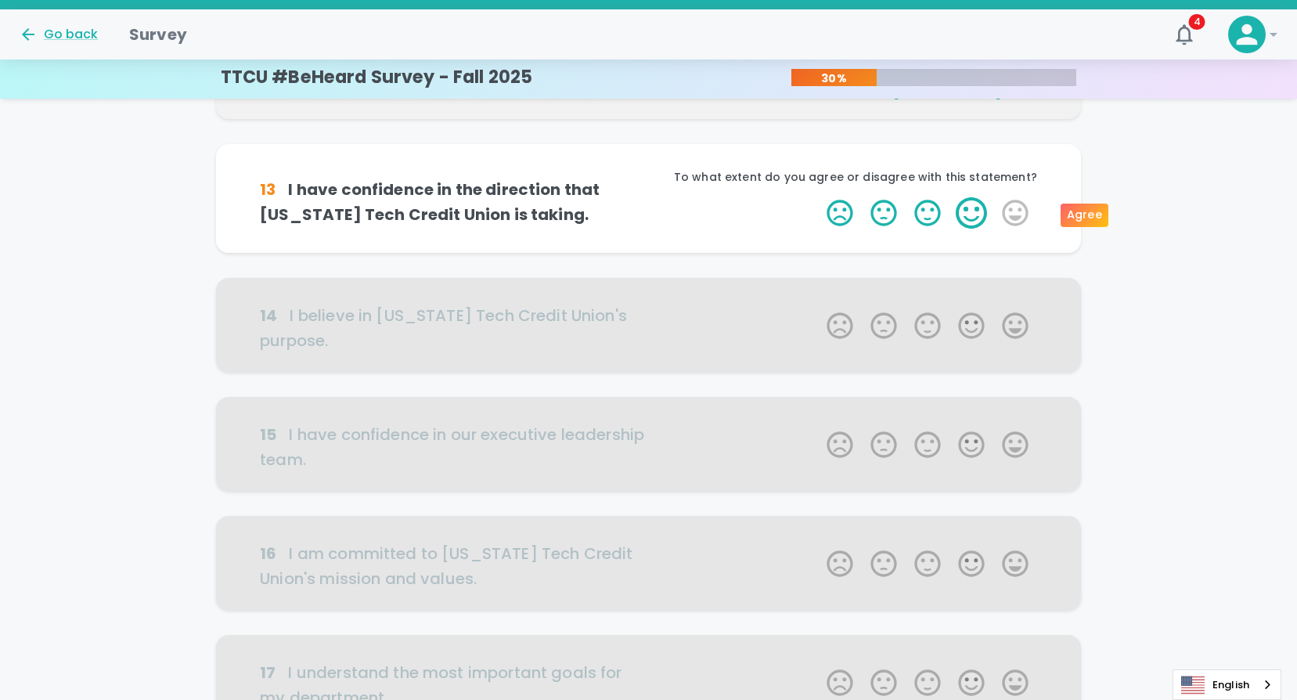
click at [979, 210] on label "4 Stars" at bounding box center [971, 212] width 44 height 31
click at [818, 197] on input "4 Stars" at bounding box center [817, 196] width 1 height 1
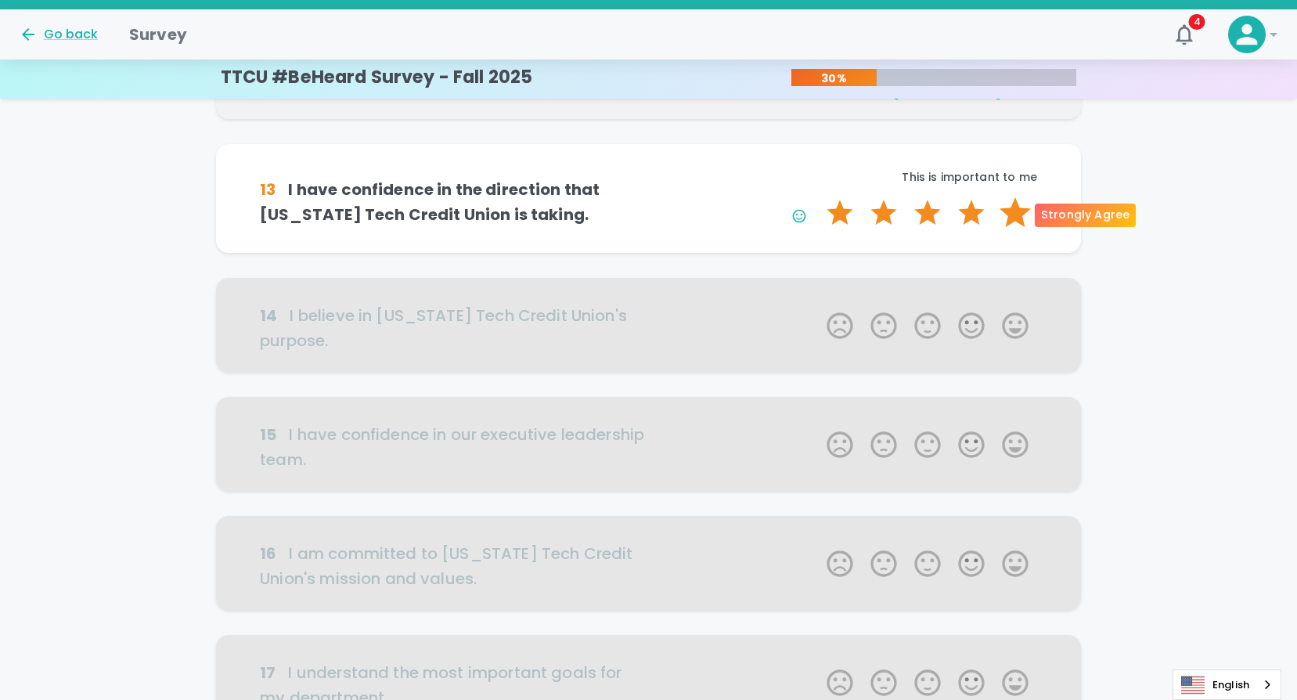
click at [1016, 211] on label "5 Stars" at bounding box center [1015, 212] width 44 height 31
click at [818, 197] on input "5 Stars" at bounding box center [817, 196] width 1 height 1
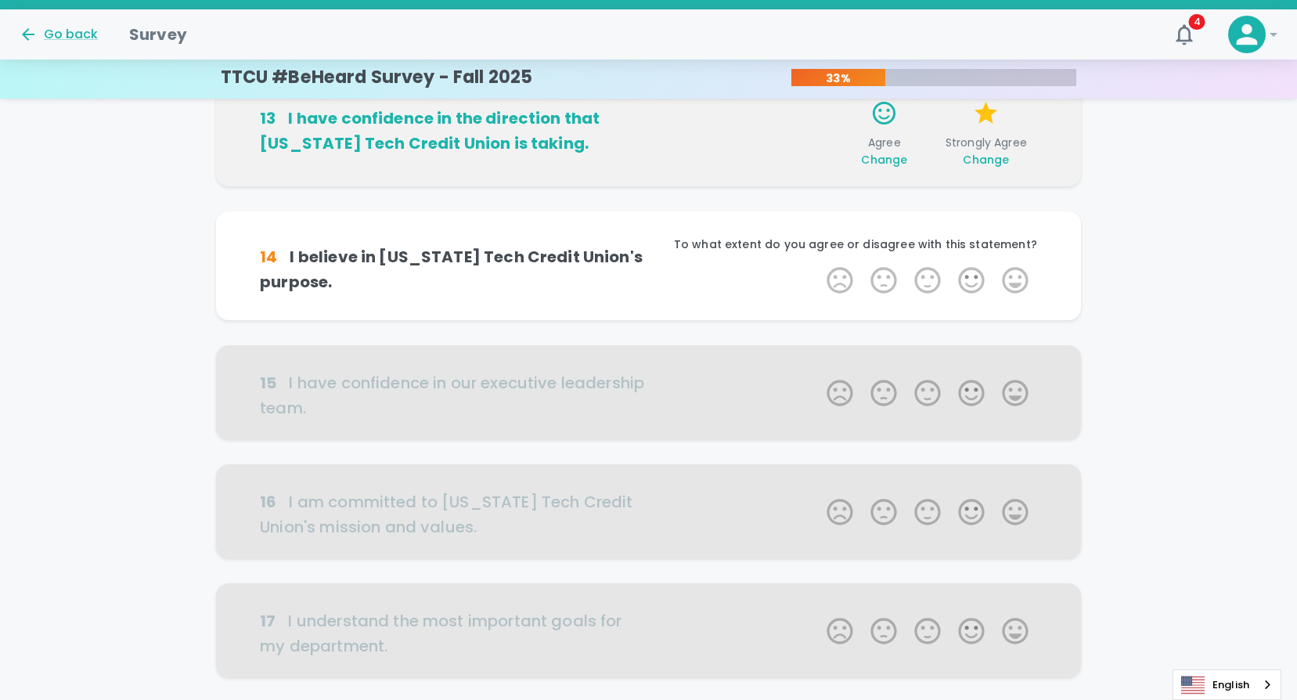
scroll to position [413, 0]
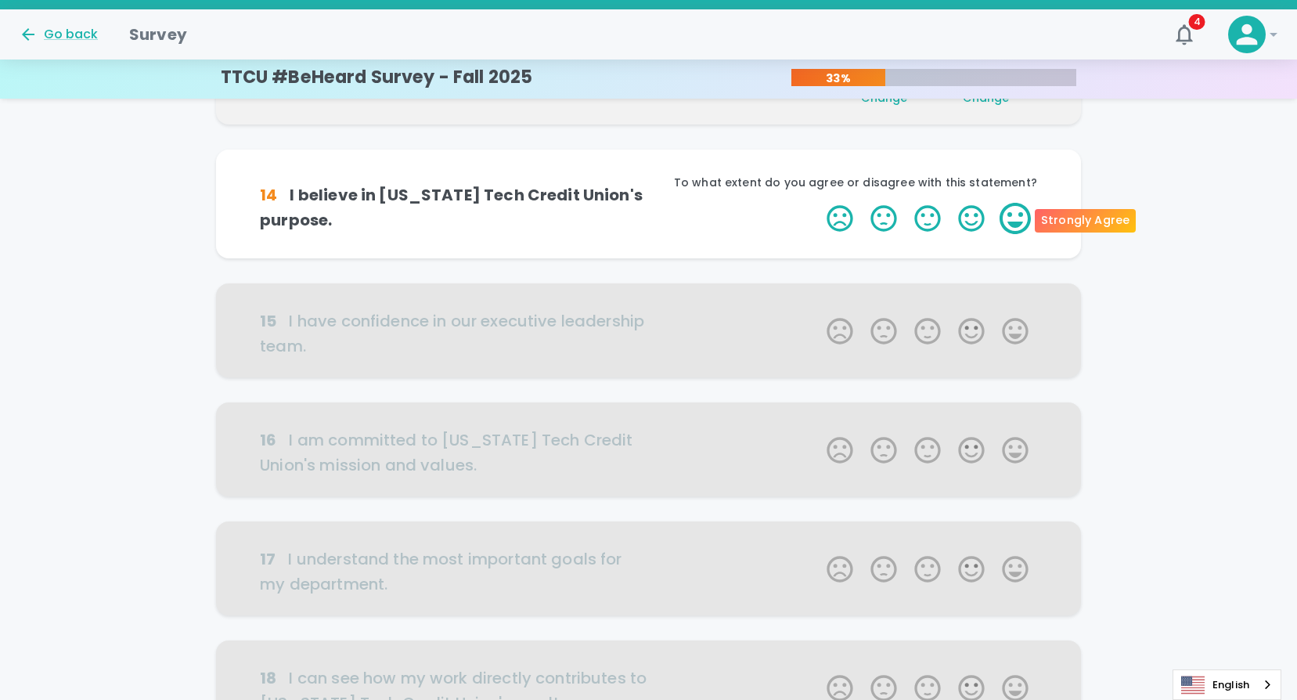
click at [1011, 223] on label "5 Stars" at bounding box center [1015, 218] width 44 height 31
click at [818, 203] on input "5 Stars" at bounding box center [817, 202] width 1 height 1
click at [1011, 223] on label "5 Stars" at bounding box center [1015, 218] width 44 height 31
click at [818, 203] on input "5 Stars" at bounding box center [817, 202] width 1 height 1
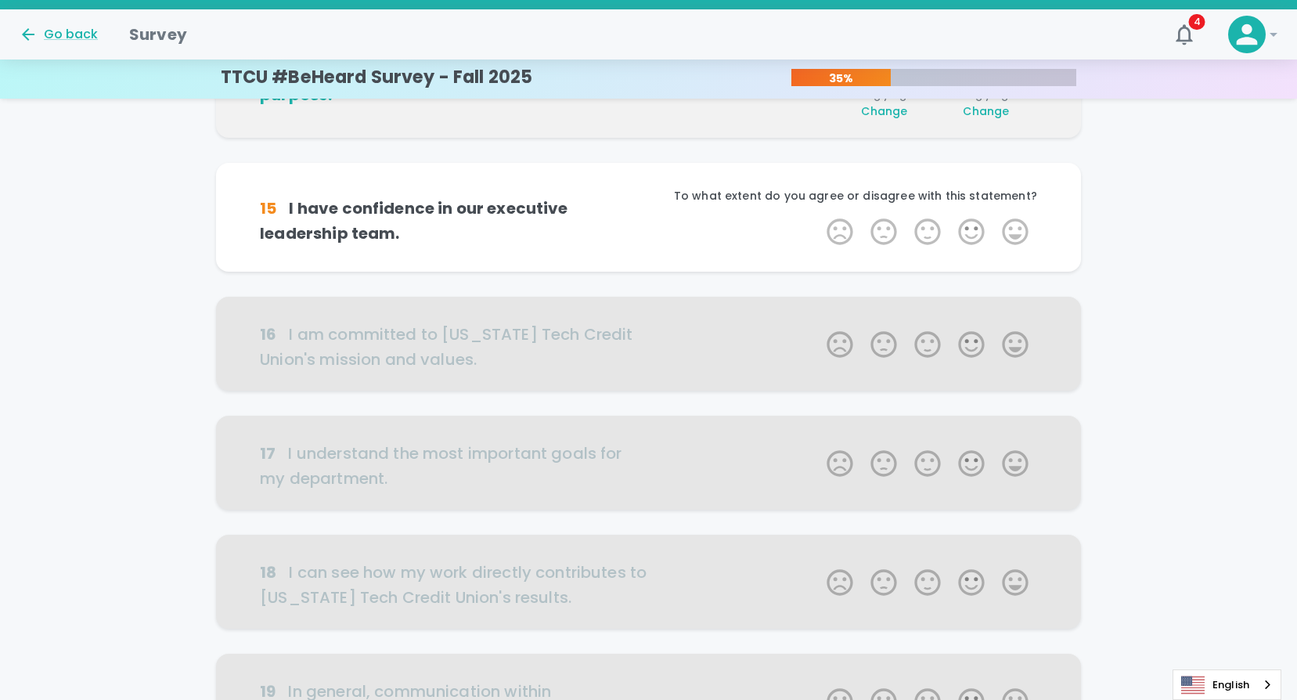
scroll to position [551, 0]
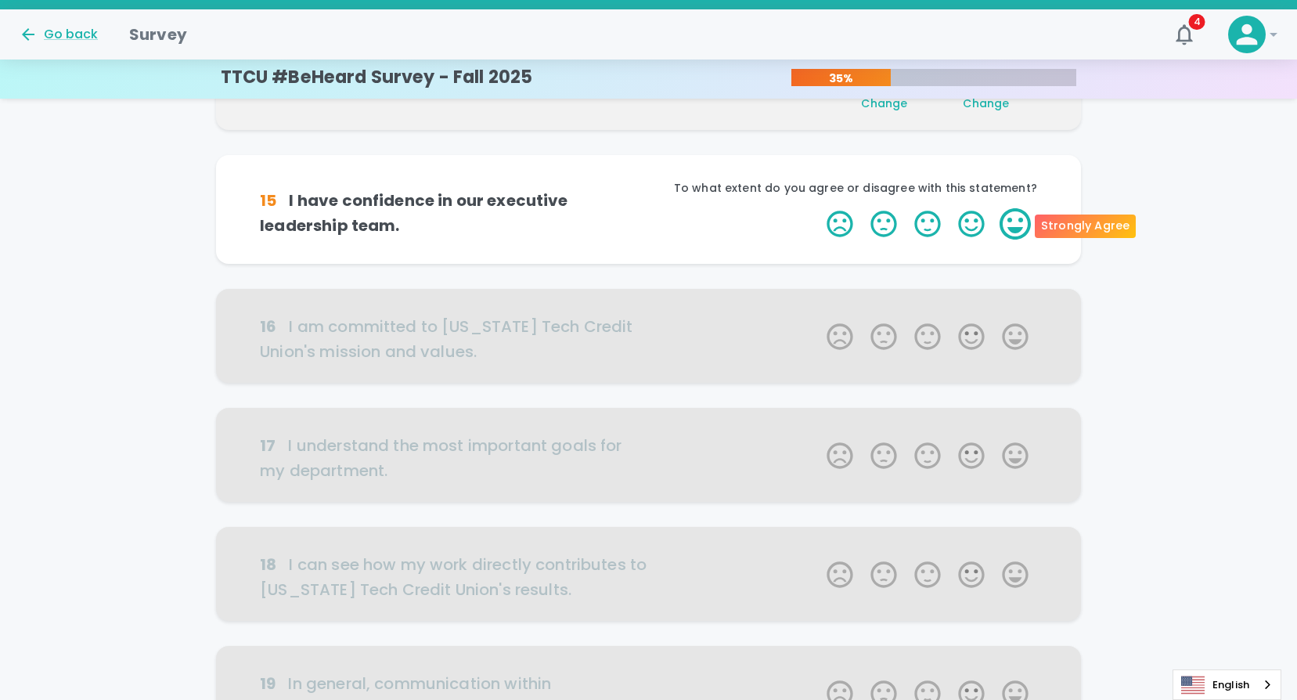
click at [1013, 227] on label "5 Stars" at bounding box center [1015, 223] width 44 height 31
click at [818, 208] on input "5 Stars" at bounding box center [817, 207] width 1 height 1
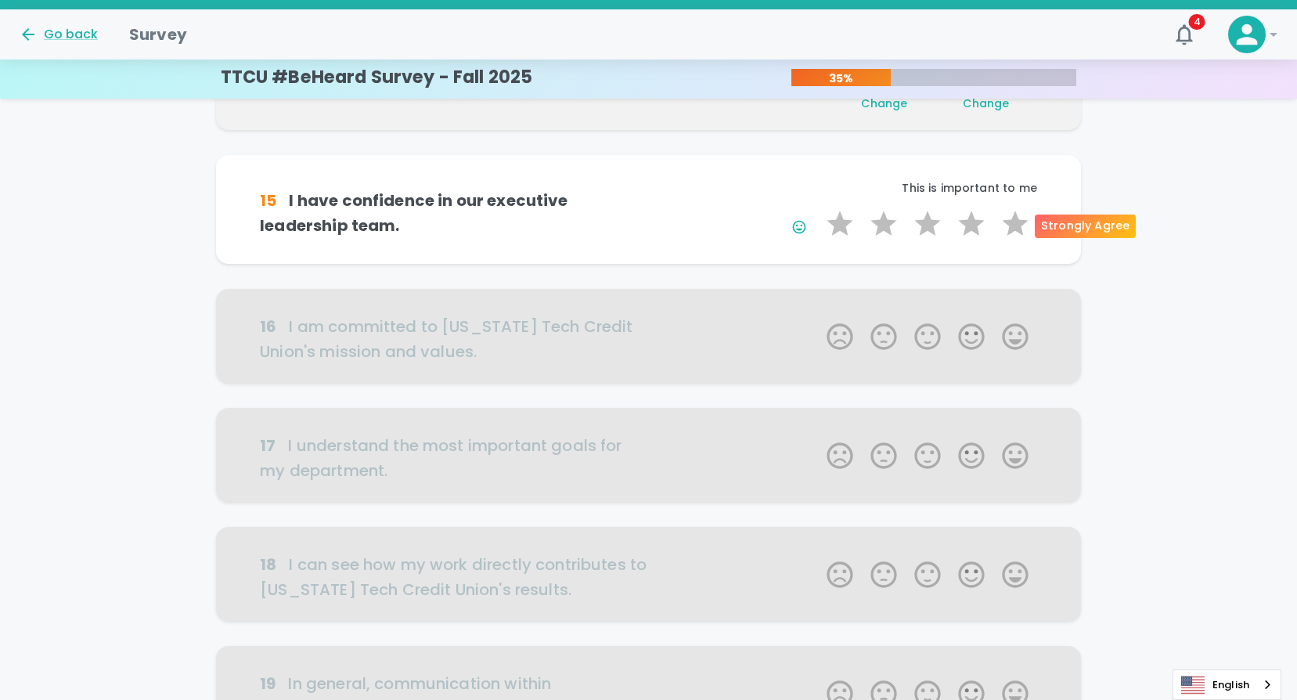
click at [1013, 227] on label "5 Stars" at bounding box center [1015, 223] width 44 height 31
click at [818, 208] on input "5 Stars" at bounding box center [817, 207] width 1 height 1
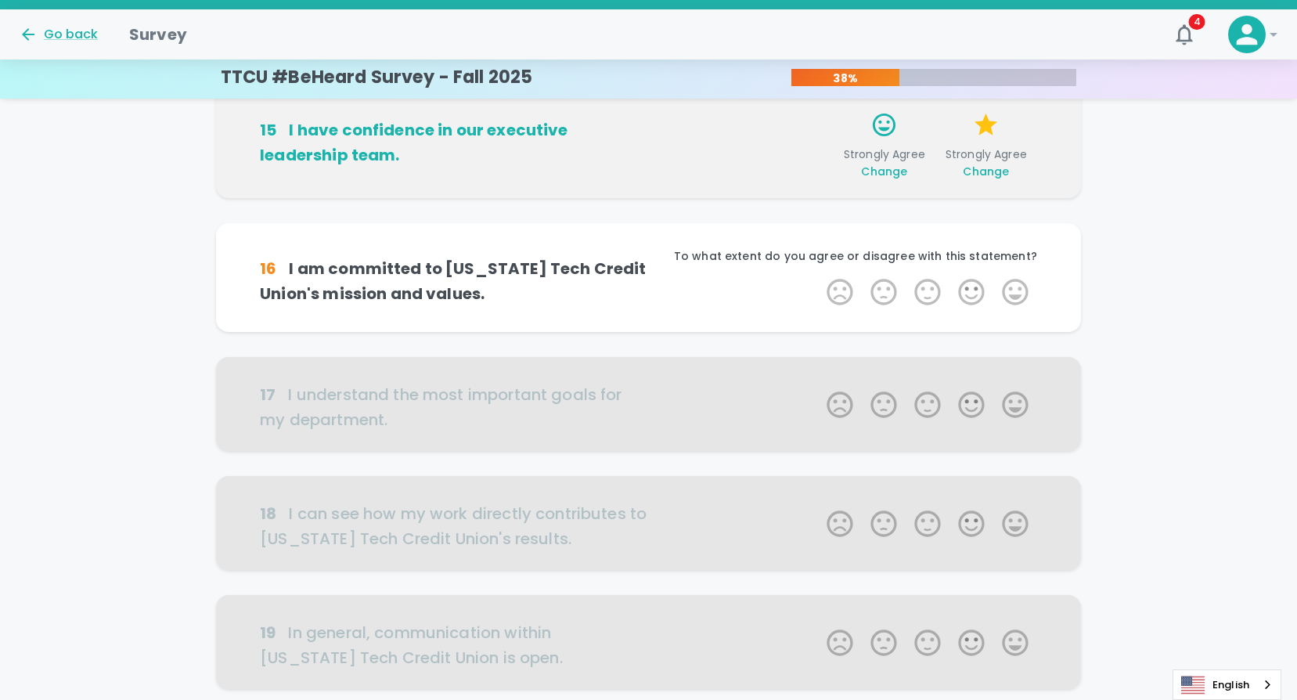
scroll to position [689, 0]
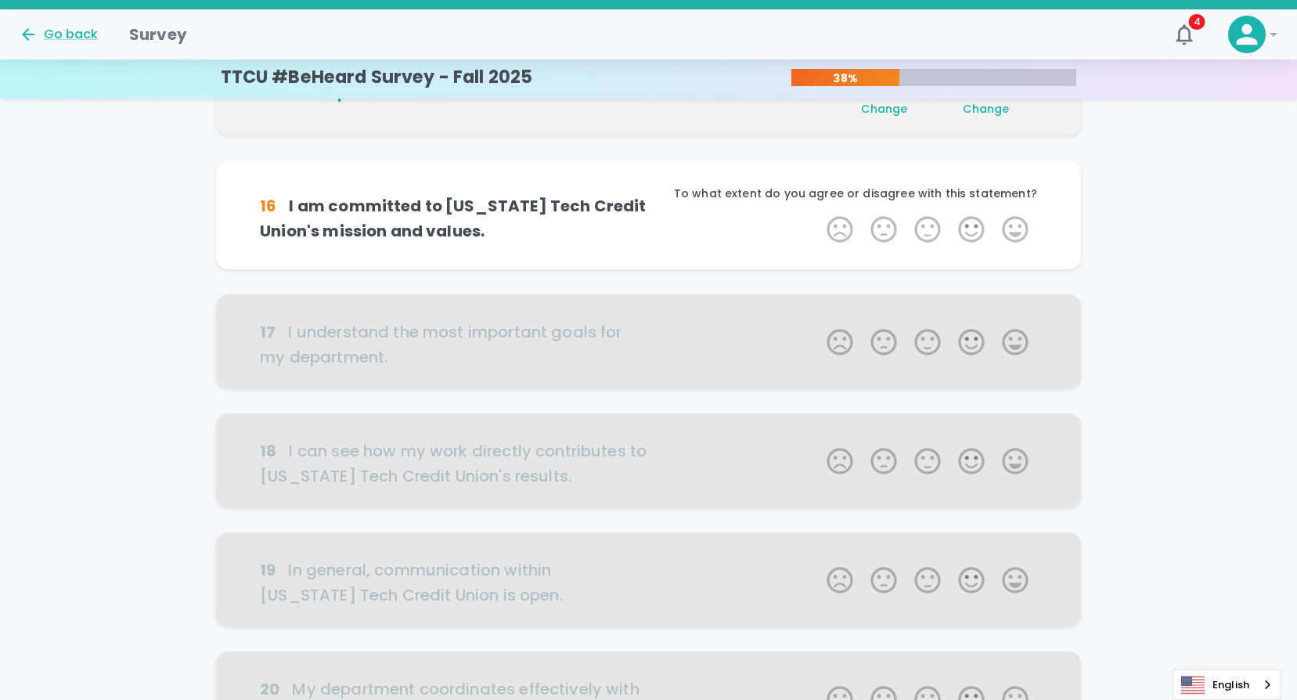
click at [1013, 227] on label "5 Stars" at bounding box center [1015, 229] width 44 height 31
click at [818, 214] on input "5 Stars" at bounding box center [817, 213] width 1 height 1
click at [1013, 227] on label "5 Stars" at bounding box center [1015, 229] width 44 height 31
click at [818, 214] on input "5 Stars" at bounding box center [817, 213] width 1 height 1
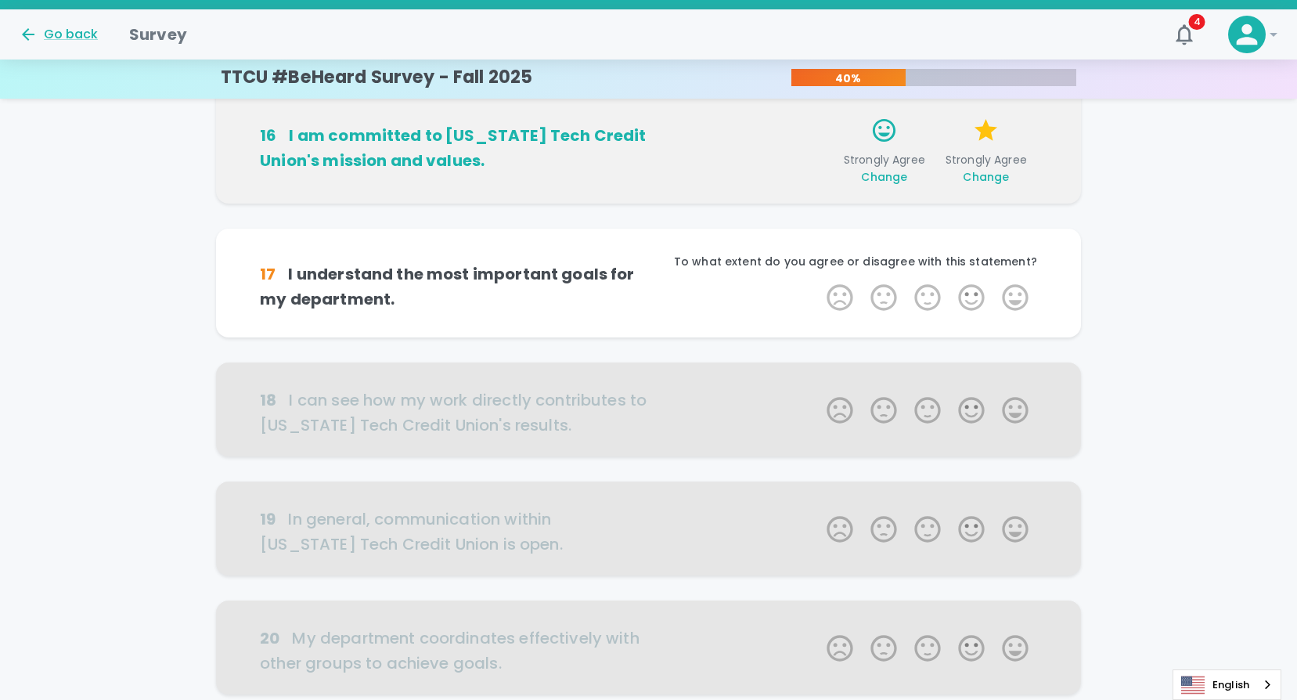
scroll to position [826, 0]
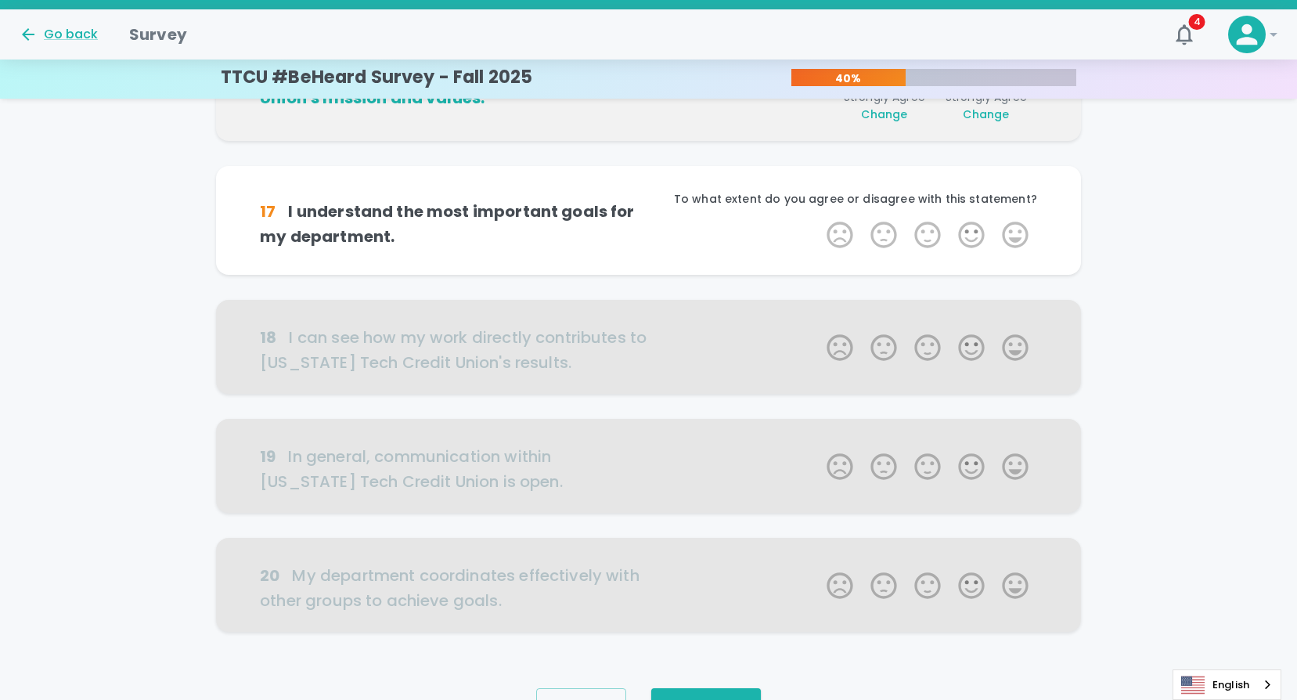
click at [1013, 227] on label "5 Stars" at bounding box center [1015, 234] width 44 height 31
click at [818, 219] on input "5 Stars" at bounding box center [817, 218] width 1 height 1
click at [1013, 227] on label "5 Stars" at bounding box center [1015, 234] width 44 height 31
click at [818, 219] on input "5 Stars" at bounding box center [817, 218] width 1 height 1
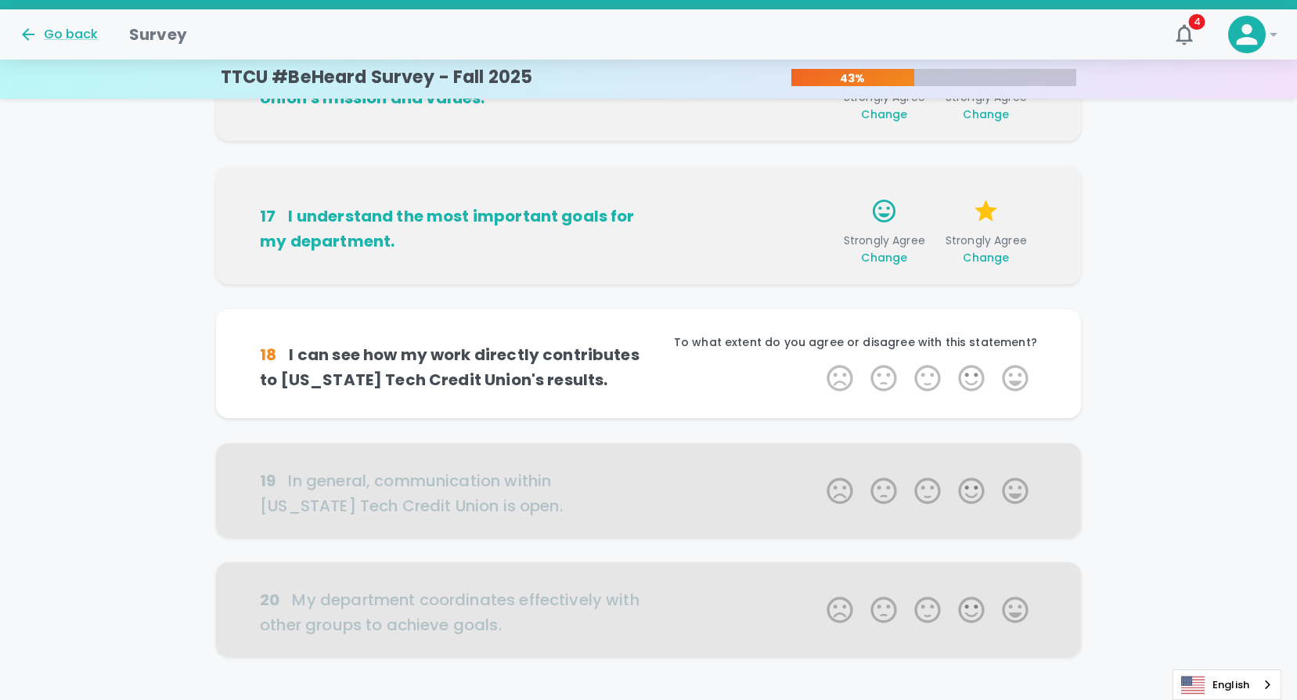
scroll to position [910, 0]
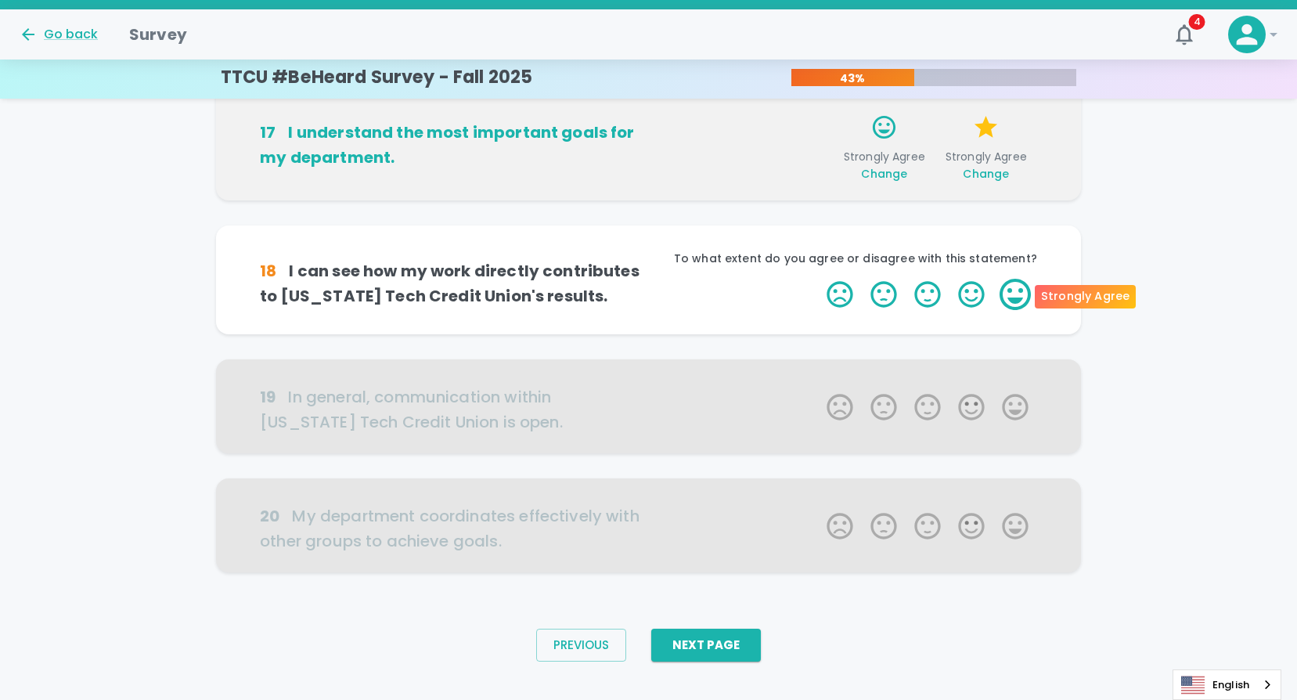
click at [1017, 290] on label "5 Stars" at bounding box center [1015, 294] width 44 height 31
click at [818, 279] on input "5 Stars" at bounding box center [817, 278] width 1 height 1
click at [1017, 290] on label "5 Stars" at bounding box center [1015, 294] width 44 height 31
click at [818, 279] on input "5 Stars" at bounding box center [817, 278] width 1 height 1
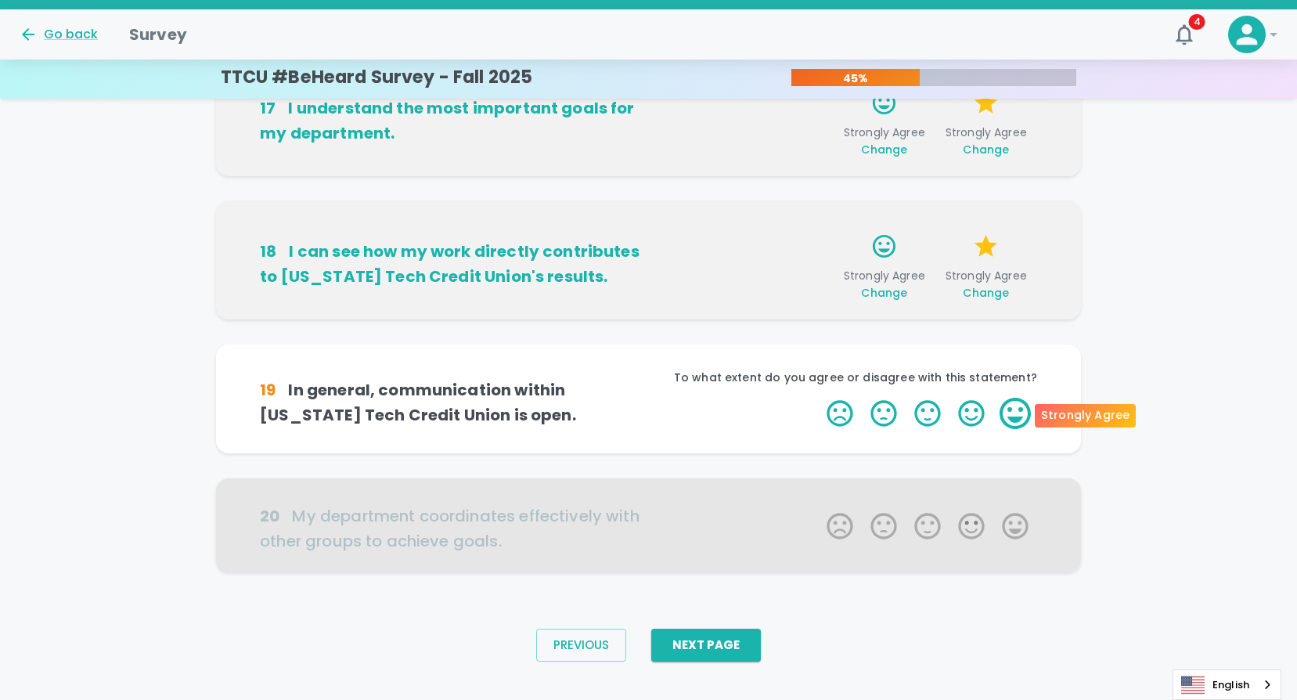
click at [1014, 413] on label "5 Stars" at bounding box center [1015, 412] width 44 height 31
click at [818, 397] on input "5 Stars" at bounding box center [817, 397] width 1 height 1
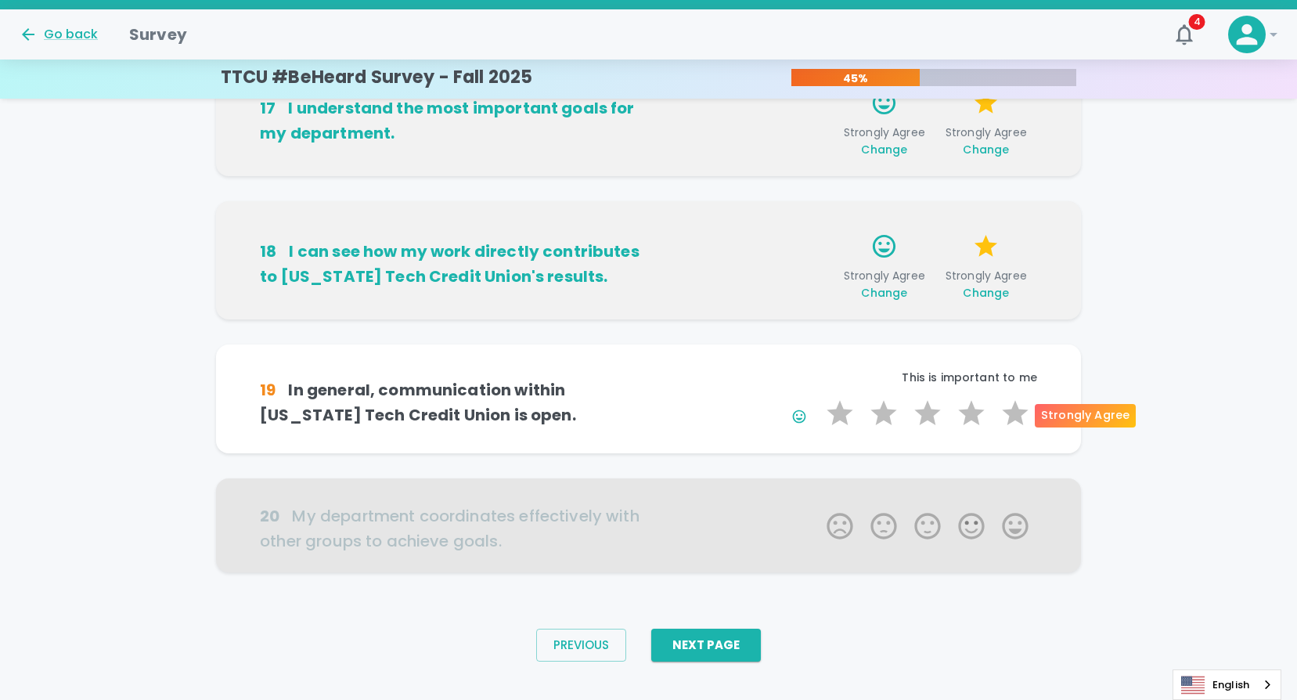
click at [1014, 413] on label "5 Stars" at bounding box center [1015, 412] width 44 height 31
click at [818, 397] on input "5 Stars" at bounding box center [817, 397] width 1 height 1
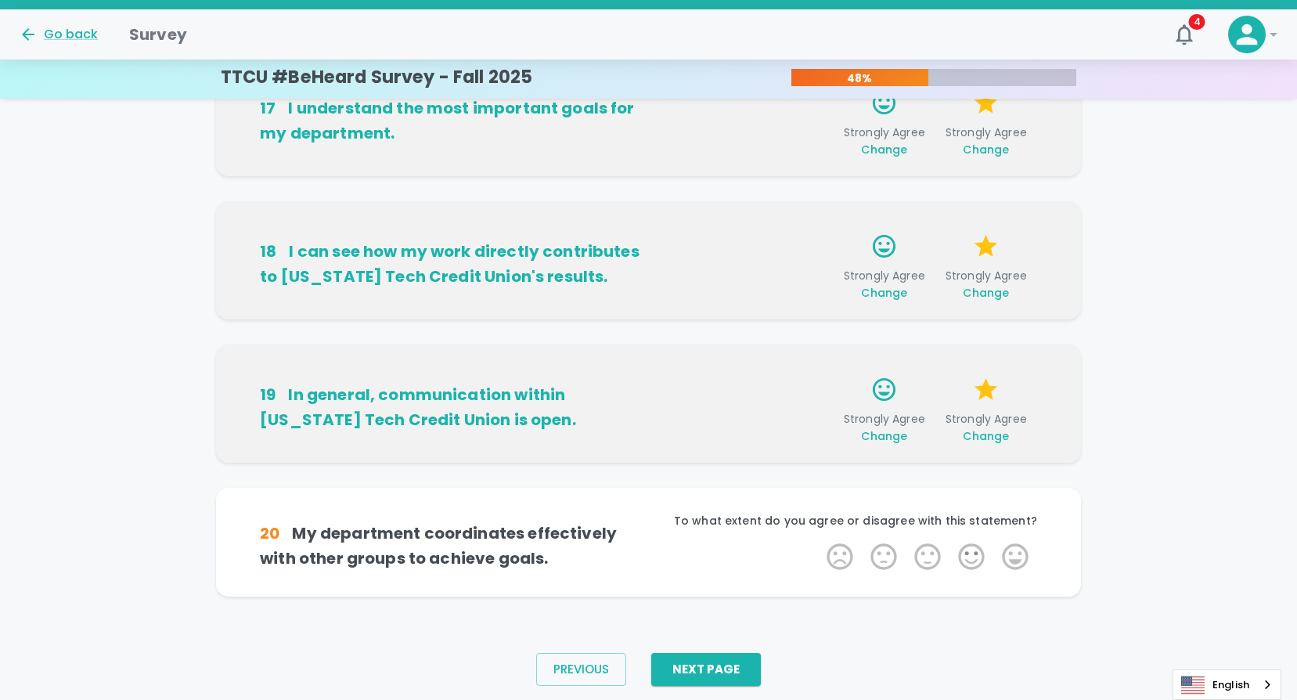
scroll to position [958, 0]
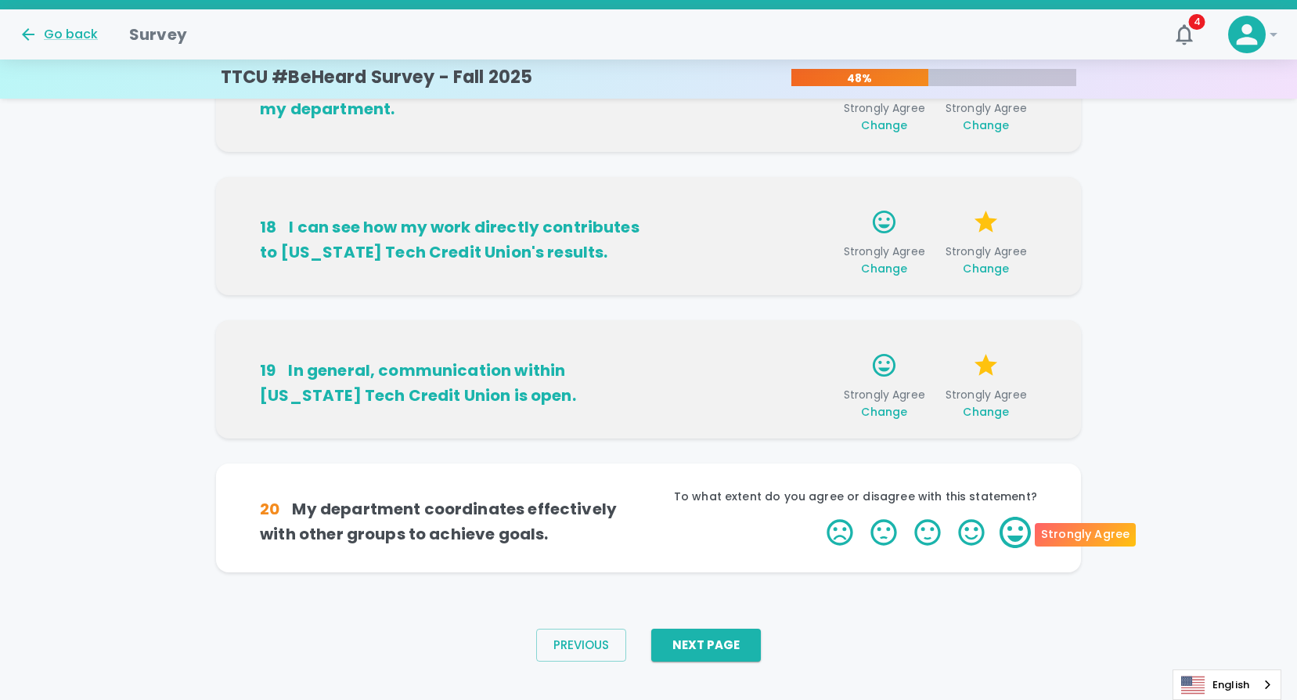
click at [1009, 541] on label "5 Stars" at bounding box center [1015, 531] width 44 height 31
click at [818, 516] on input "5 Stars" at bounding box center [817, 516] width 1 height 1
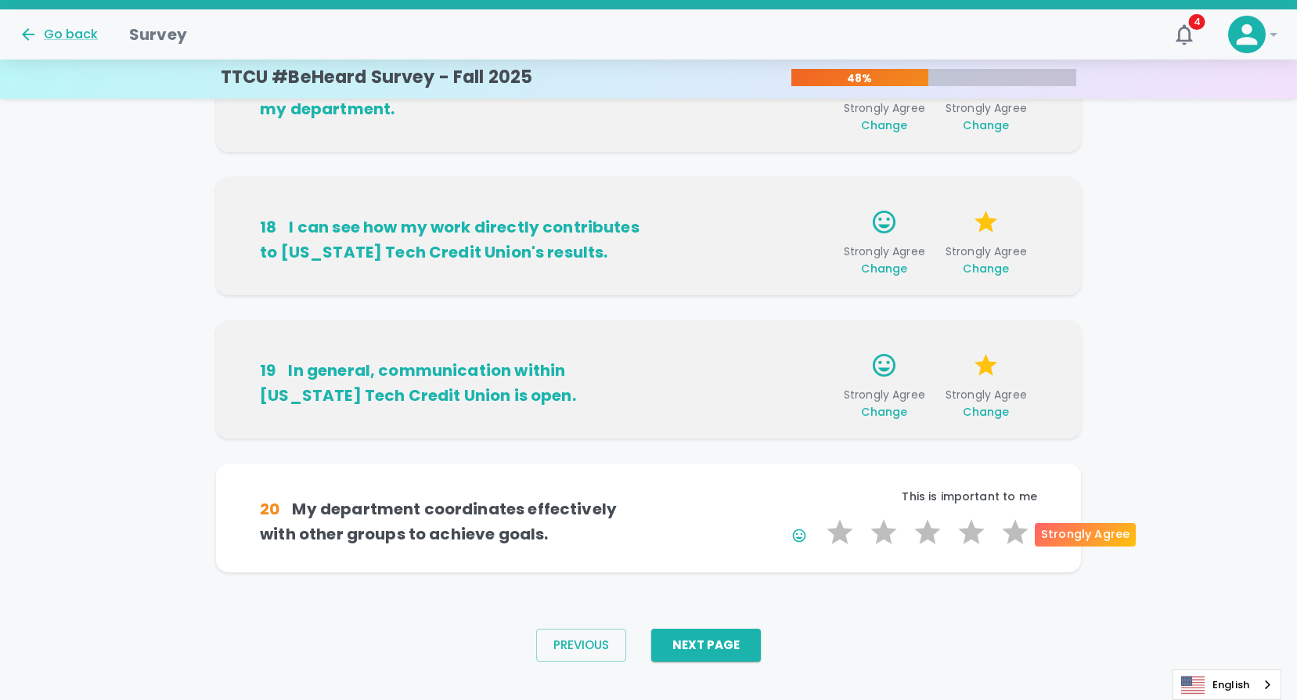
click at [1011, 538] on label "5 Stars" at bounding box center [1015, 531] width 44 height 31
click at [818, 516] on input "5 Stars" at bounding box center [817, 516] width 1 height 1
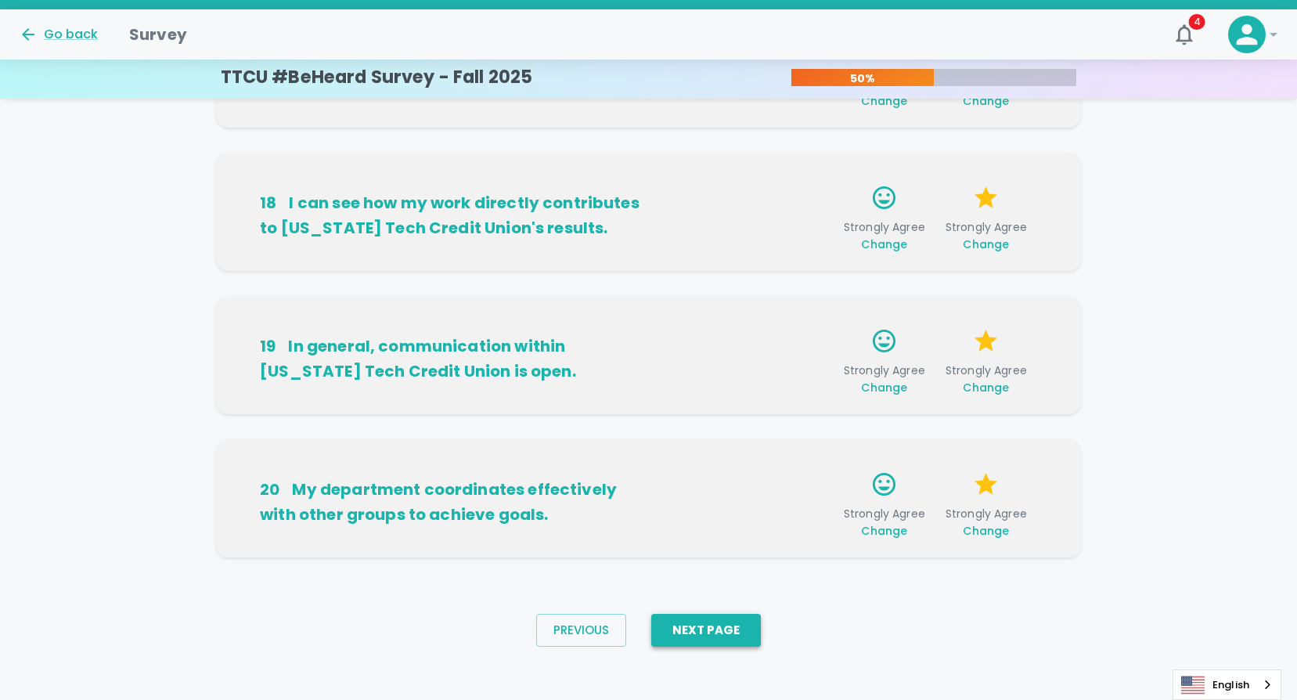
click at [722, 635] on button "Next Page" at bounding box center [706, 629] width 110 height 33
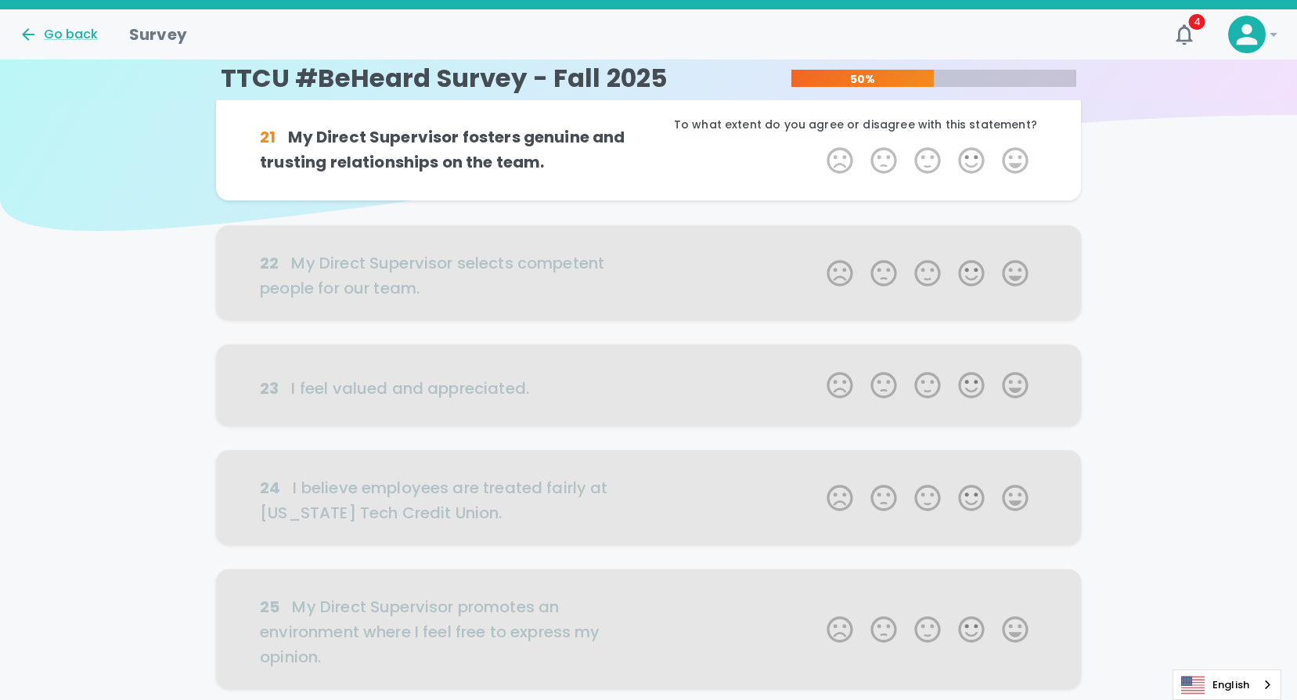
scroll to position [0, 0]
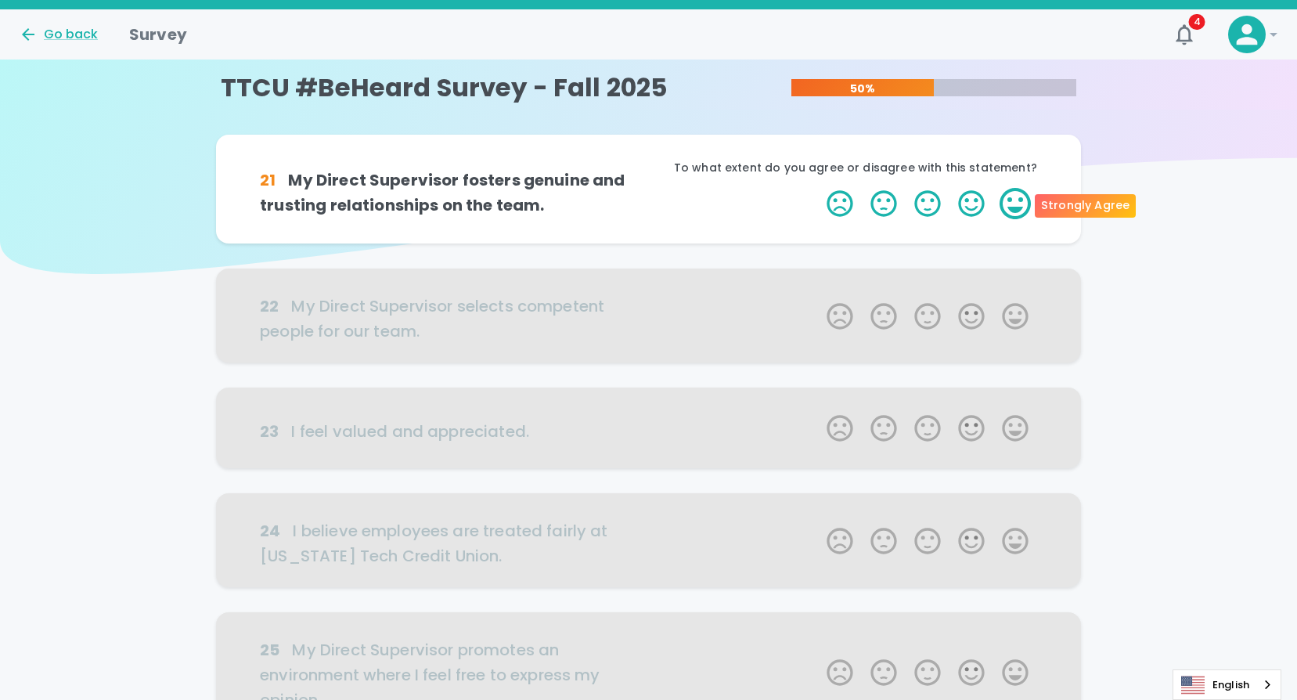
click at [1020, 202] on label "5 Stars" at bounding box center [1015, 203] width 44 height 31
click at [818, 188] on input "5 Stars" at bounding box center [817, 187] width 1 height 1
click at [1020, 202] on label "5 Stars" at bounding box center [1015, 203] width 44 height 31
click at [818, 188] on input "5 Stars" at bounding box center [817, 187] width 1 height 1
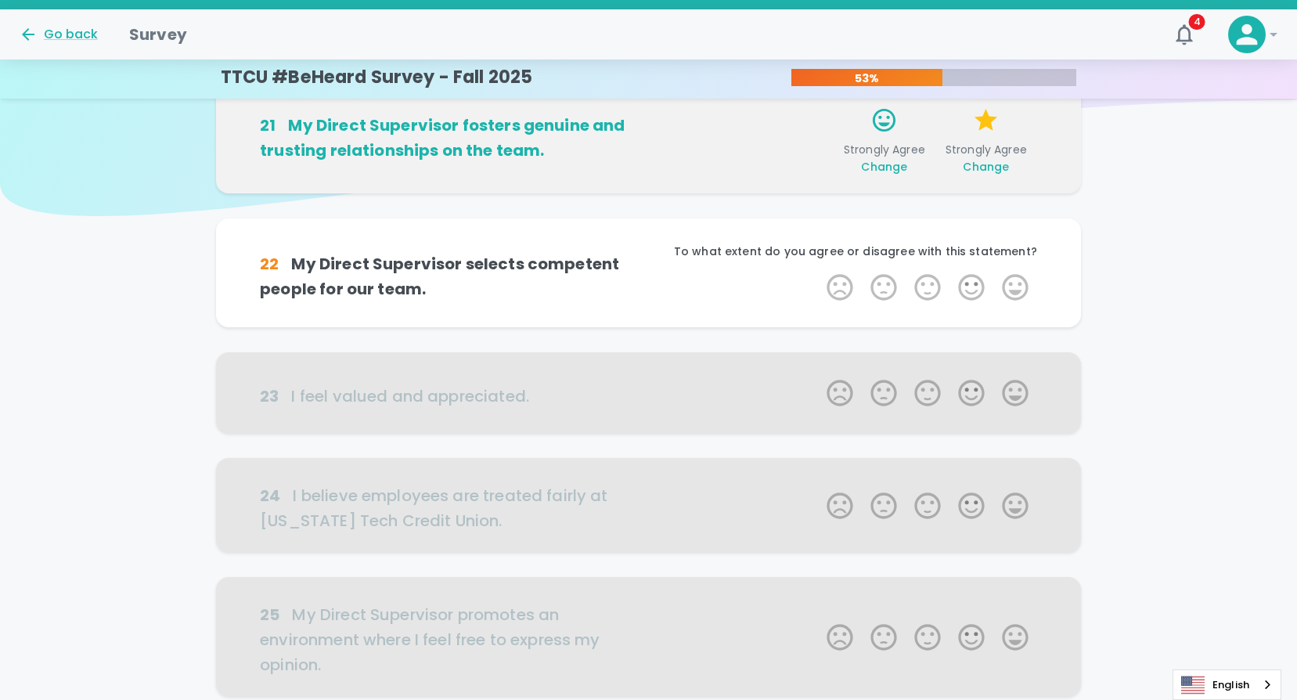
scroll to position [138, 0]
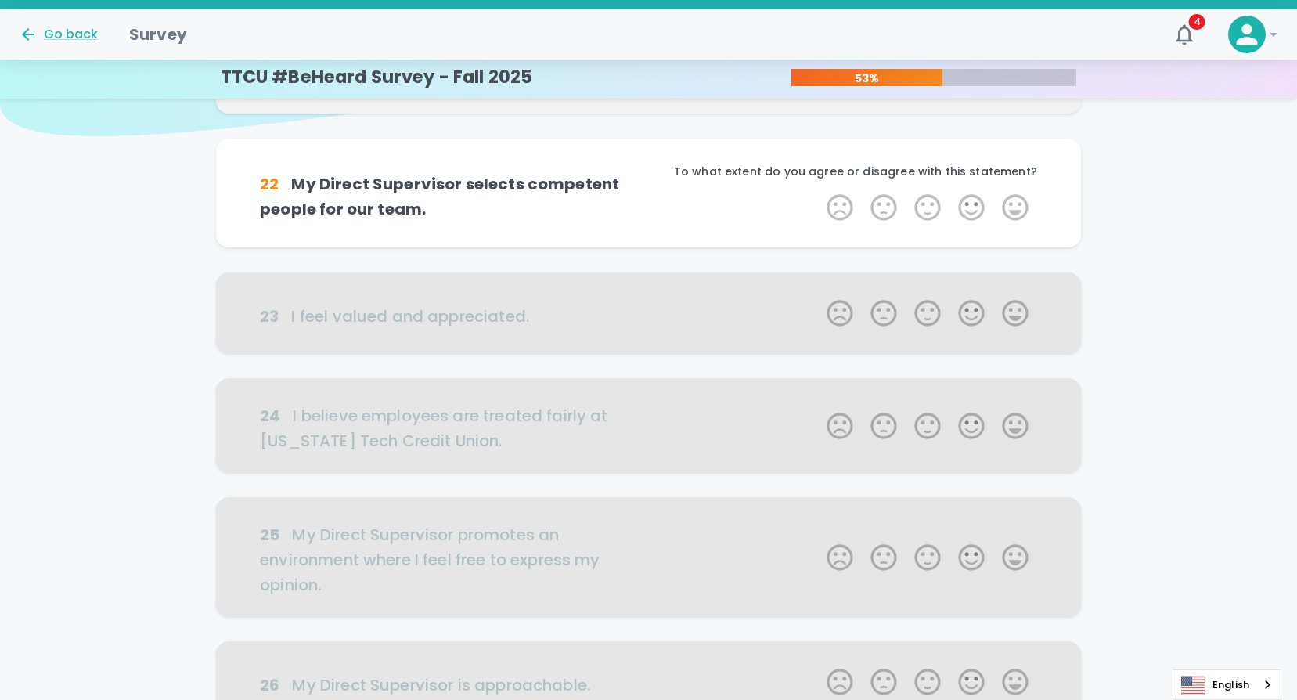
click at [1020, 202] on label "5 Stars" at bounding box center [1015, 207] width 44 height 31
click at [818, 192] on input "5 Stars" at bounding box center [817, 191] width 1 height 1
click at [1020, 202] on label "5 Stars" at bounding box center [1015, 207] width 44 height 31
click at [818, 192] on input "5 Stars" at bounding box center [817, 191] width 1 height 1
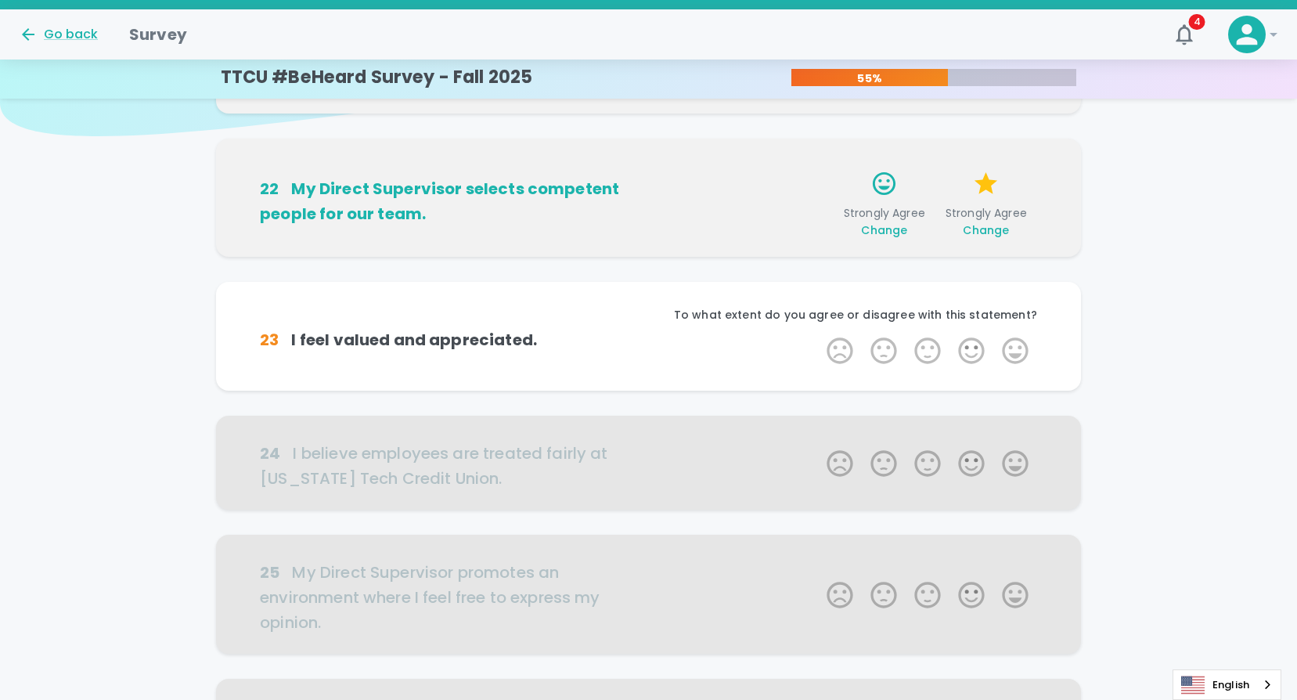
scroll to position [275, 0]
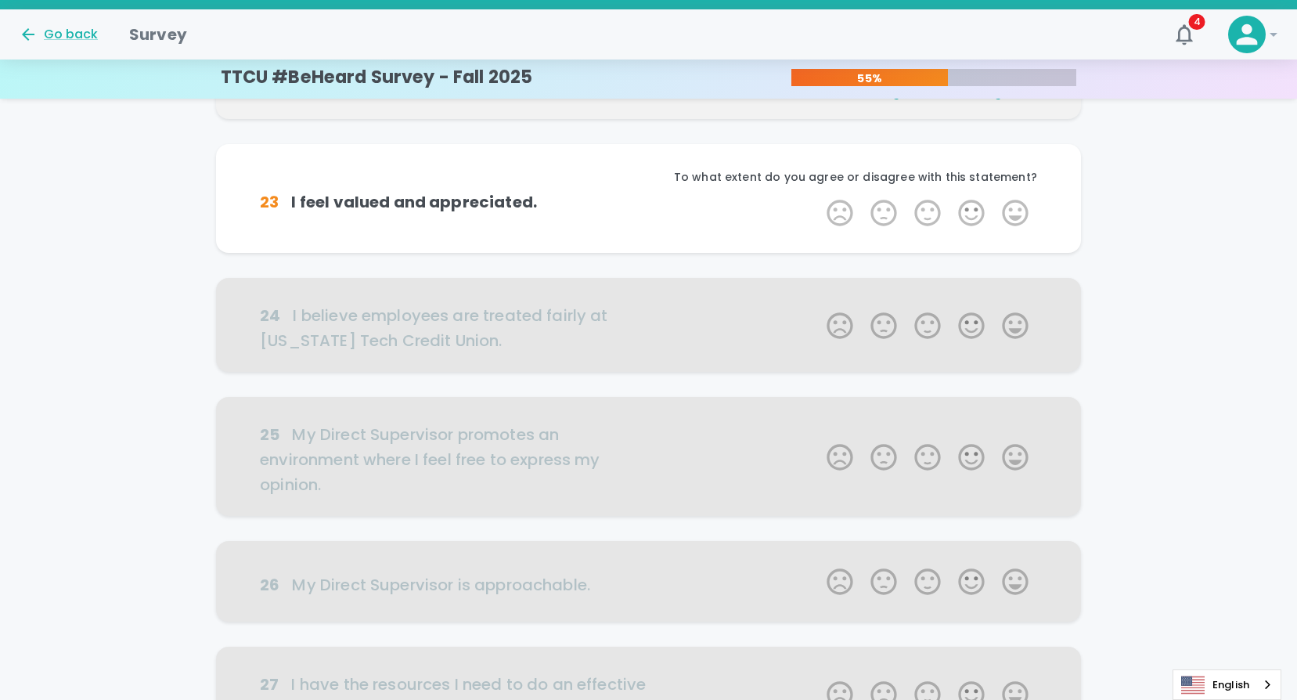
click at [1020, 202] on label "5 Stars" at bounding box center [1015, 212] width 44 height 31
click at [818, 197] on input "5 Stars" at bounding box center [817, 196] width 1 height 1
click at [1020, 202] on label "5 Stars" at bounding box center [1015, 212] width 44 height 31
click at [818, 197] on input "5 Stars" at bounding box center [817, 196] width 1 height 1
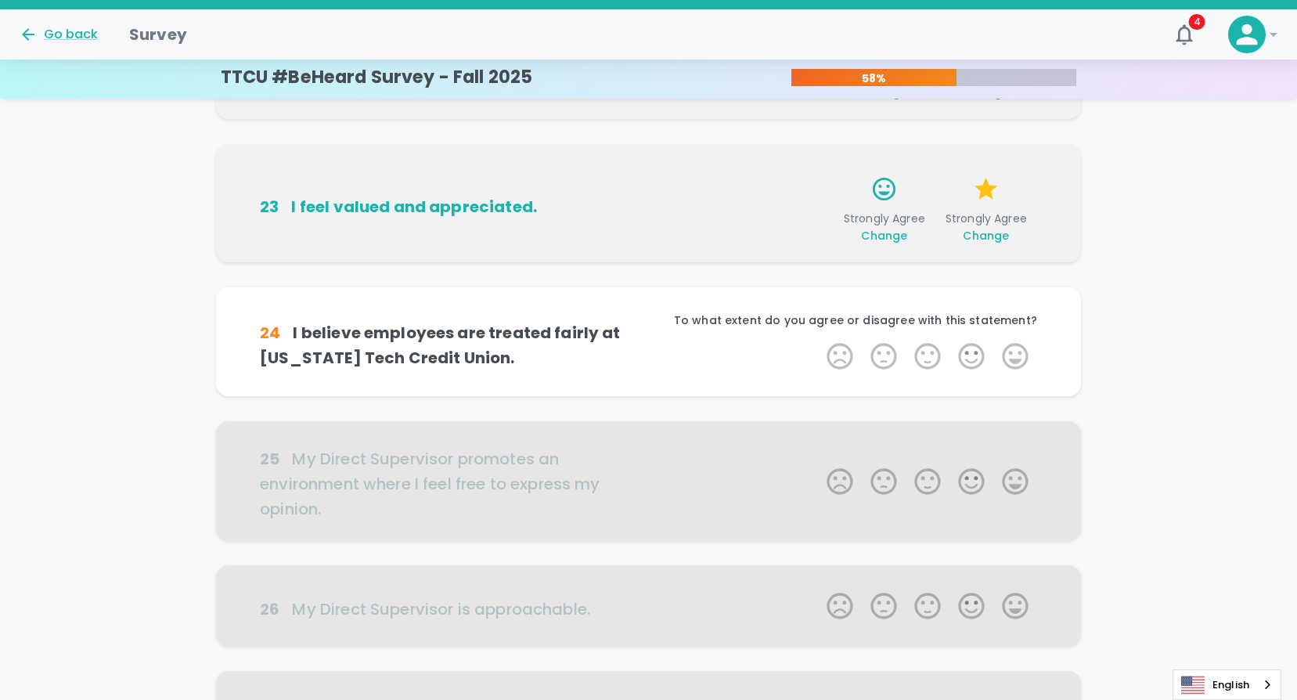
scroll to position [413, 0]
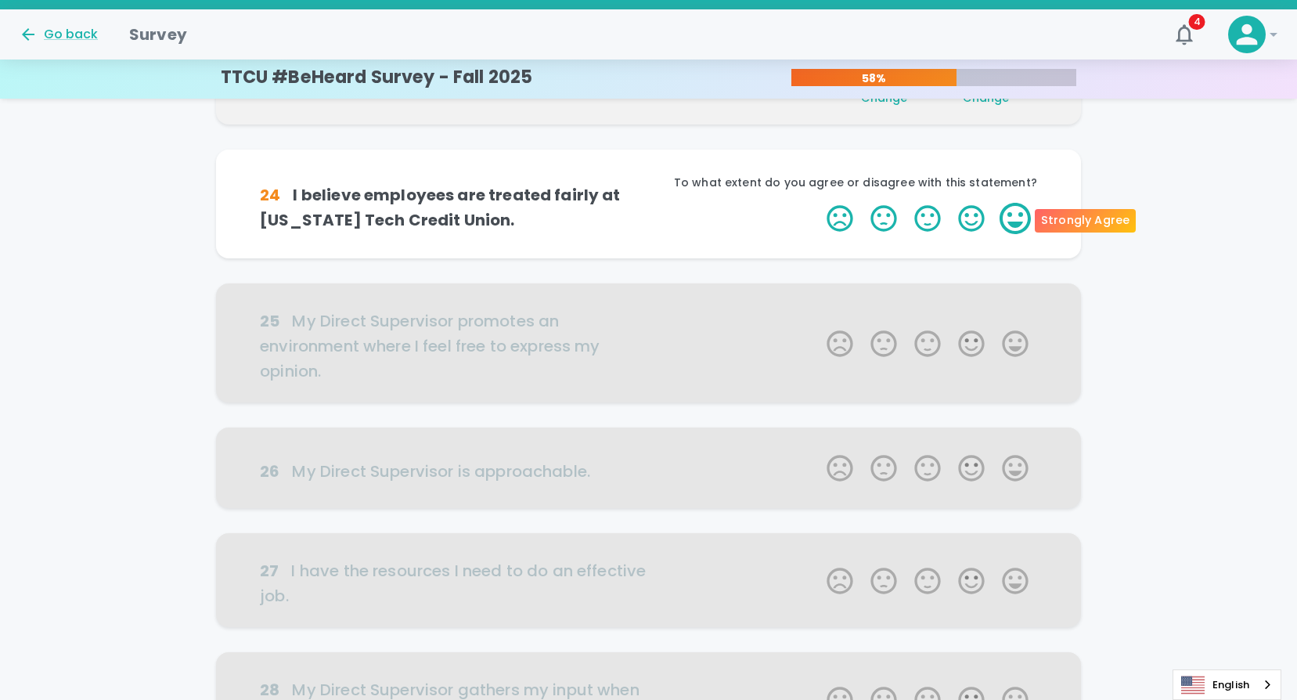
click at [1019, 210] on label "5 Stars" at bounding box center [1015, 218] width 44 height 31
click at [818, 203] on input "5 Stars" at bounding box center [817, 202] width 1 height 1
click at [1019, 210] on label "5 Stars" at bounding box center [1015, 218] width 44 height 31
click at [818, 203] on input "5 Stars" at bounding box center [817, 202] width 1 height 1
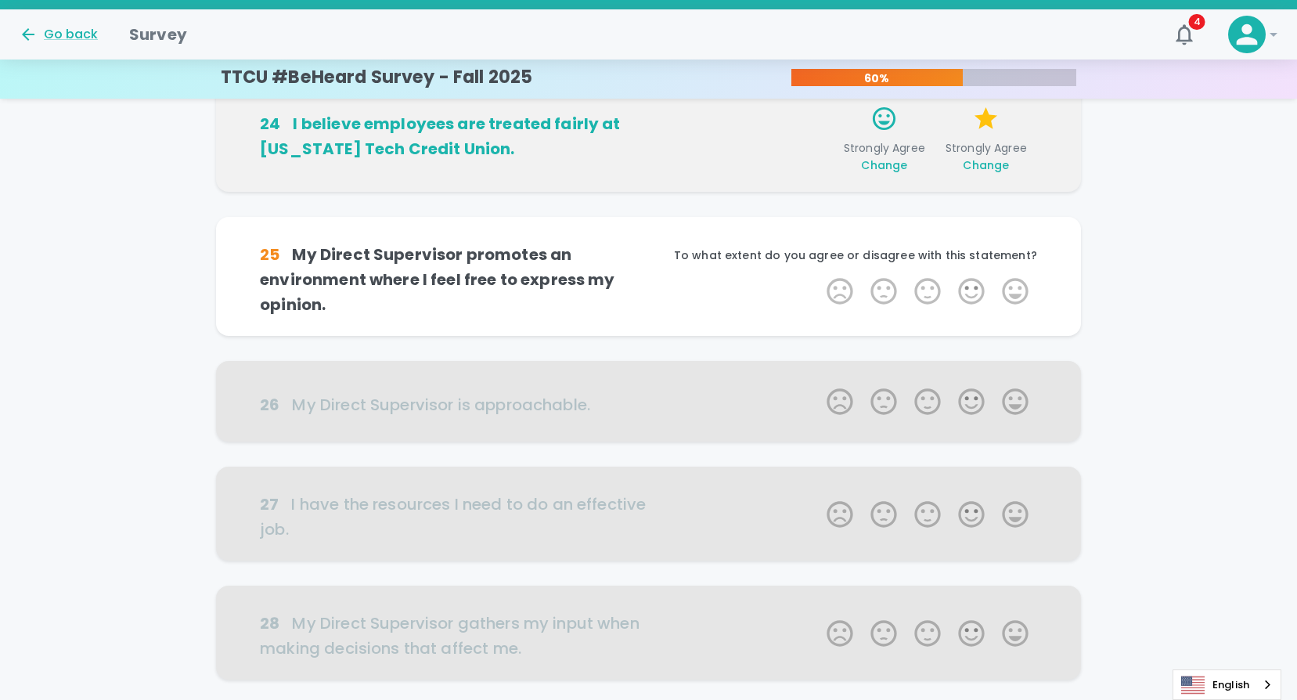
scroll to position [551, 0]
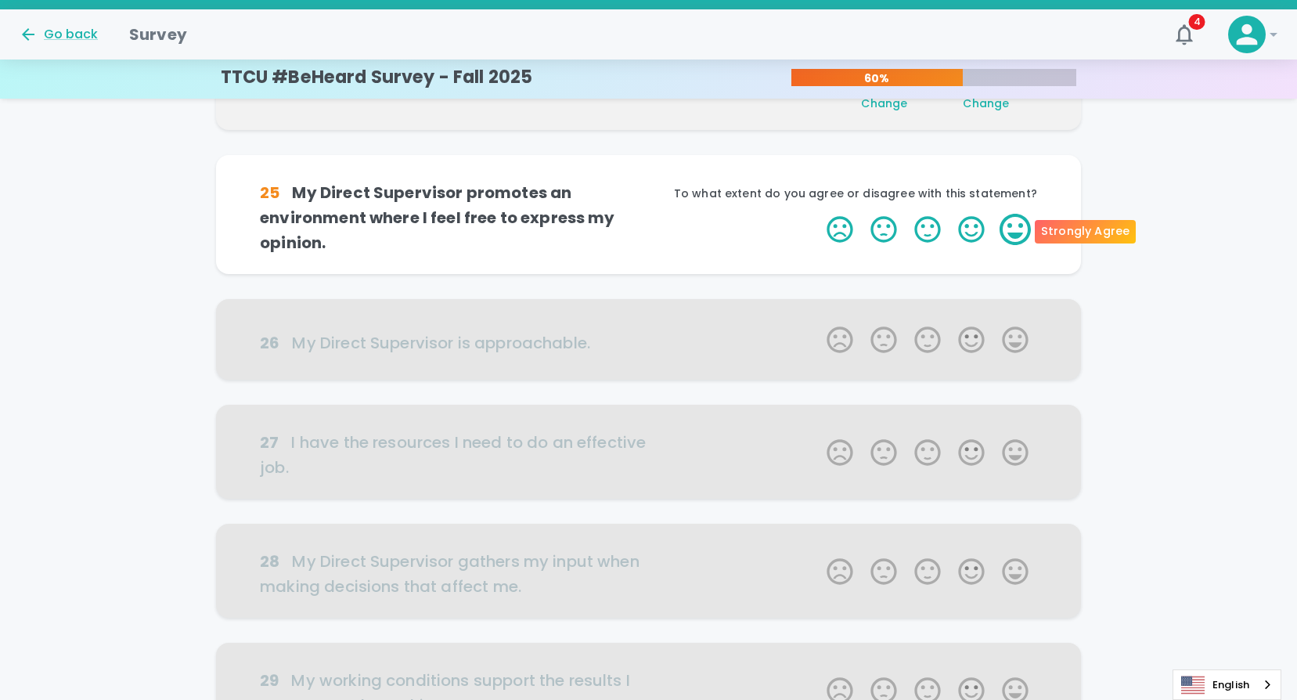
click at [1019, 221] on label "5 Stars" at bounding box center [1015, 229] width 44 height 31
click at [818, 214] on input "5 Stars" at bounding box center [817, 213] width 1 height 1
click at [1019, 221] on label "5 Stars" at bounding box center [1015, 229] width 44 height 31
click at [818, 214] on input "5 Stars" at bounding box center [817, 213] width 1 height 1
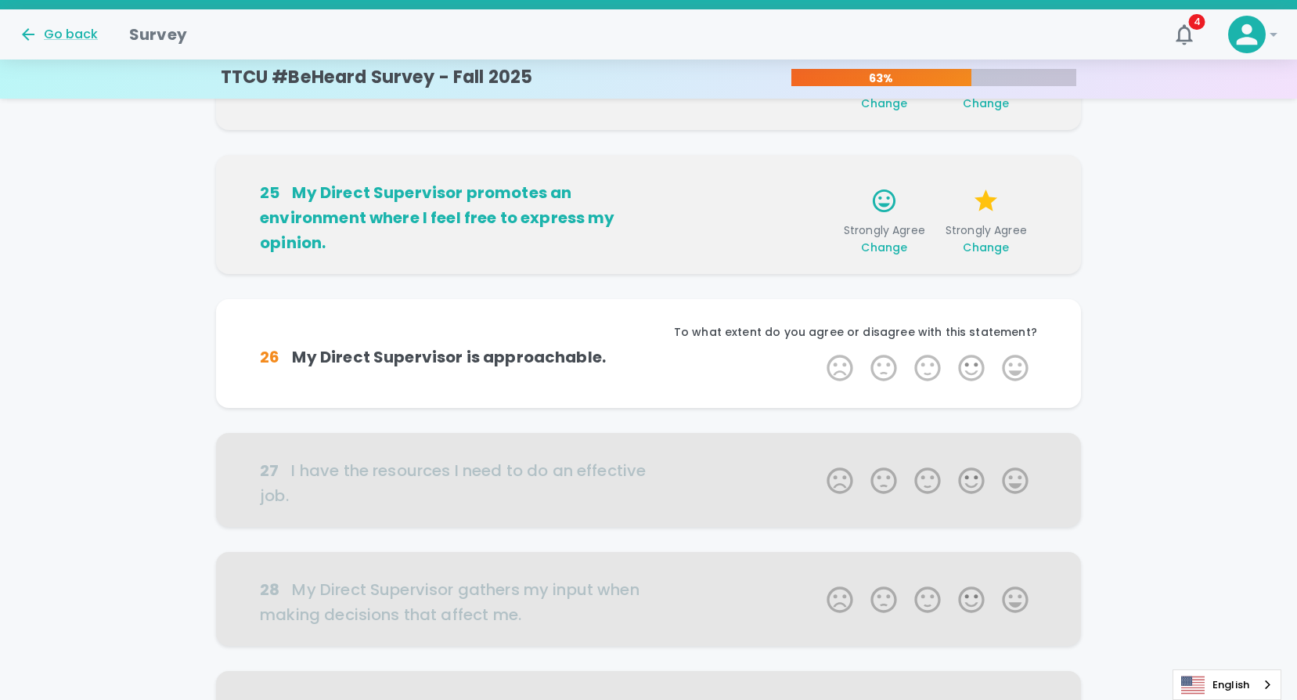
scroll to position [689, 0]
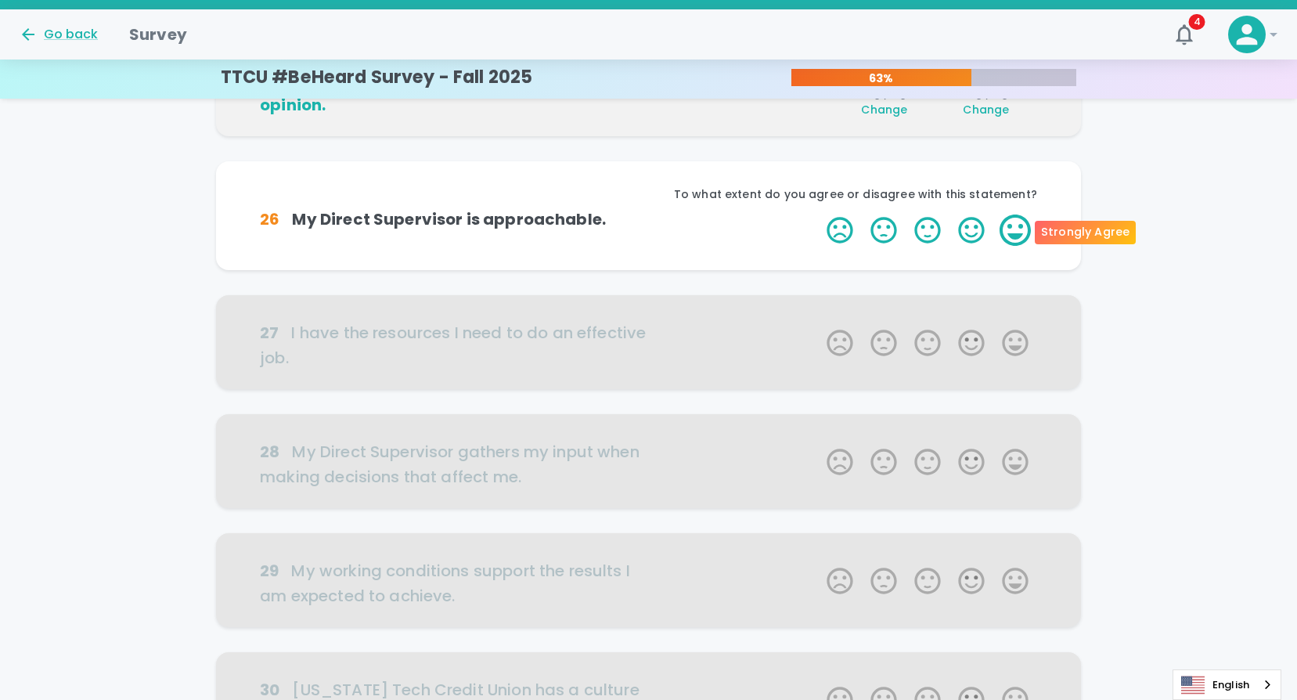
click at [1019, 234] on label "5 Stars" at bounding box center [1015, 229] width 44 height 31
click at [818, 214] on input "5 Stars" at bounding box center [817, 214] width 1 height 1
click at [1019, 234] on label "5 Stars" at bounding box center [1015, 229] width 44 height 31
click at [818, 214] on input "5 Stars" at bounding box center [817, 214] width 1 height 1
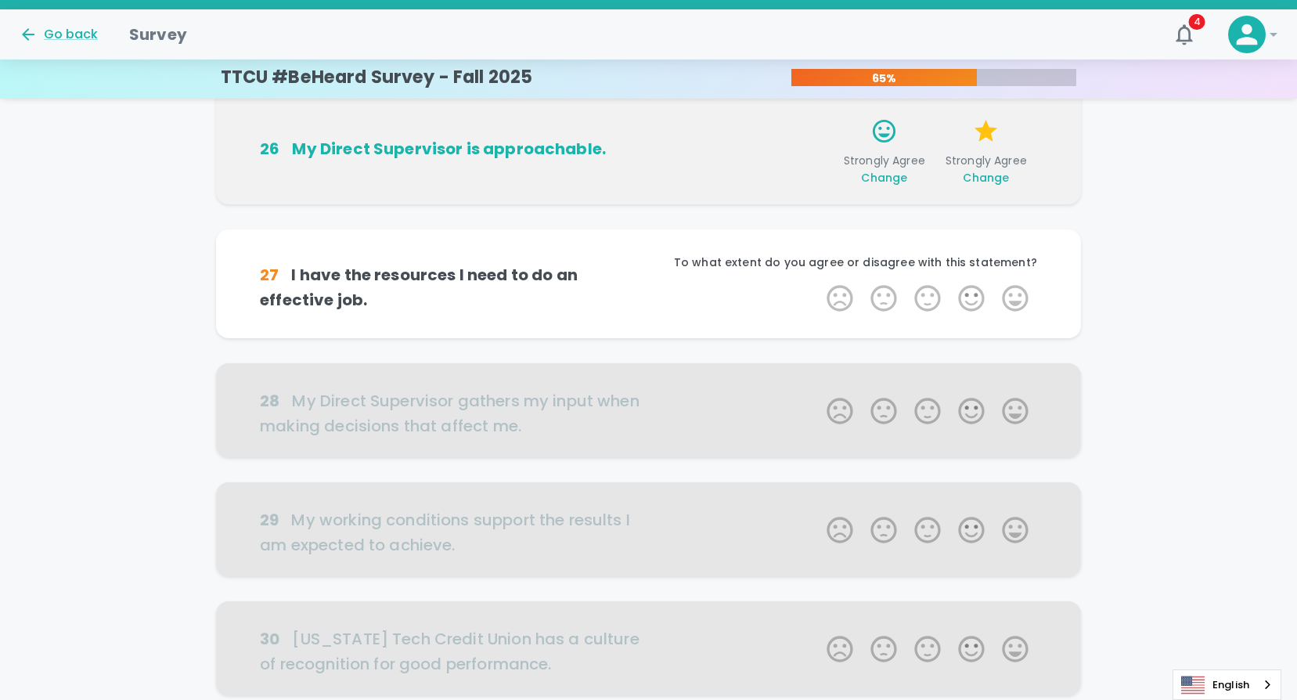
scroll to position [826, 0]
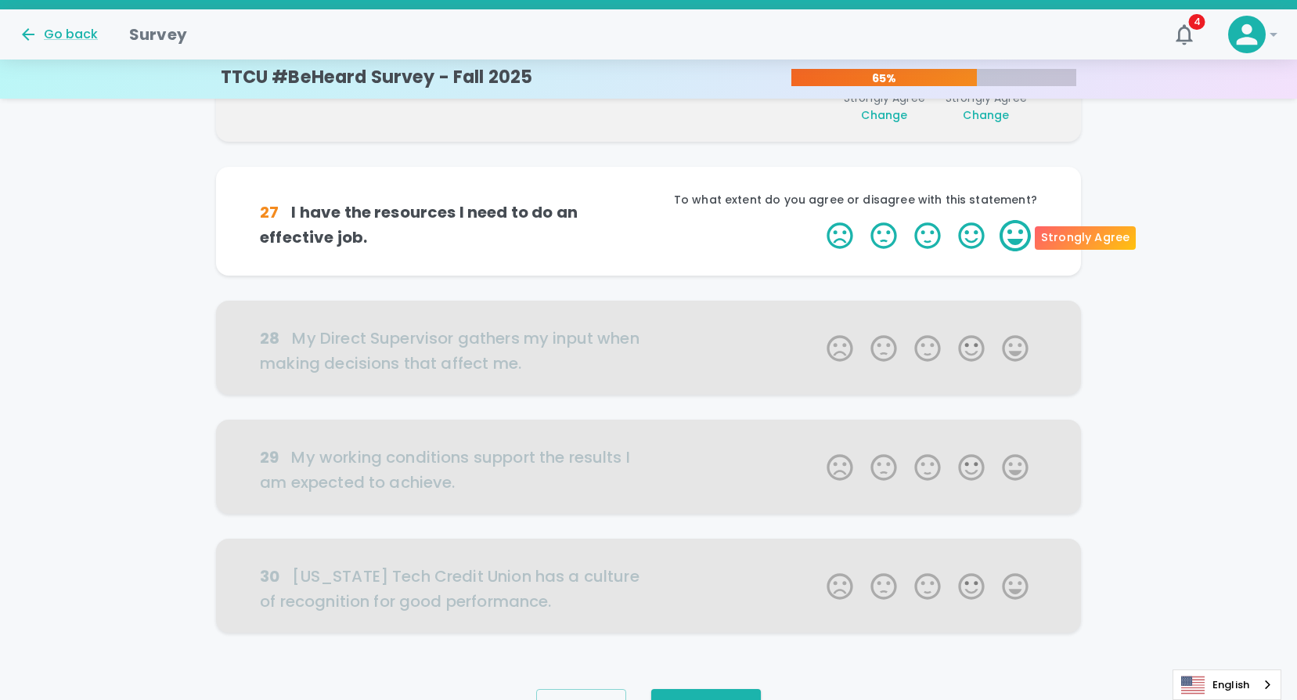
click at [1012, 243] on label "5 Stars" at bounding box center [1015, 235] width 44 height 31
click at [818, 220] on input "5 Stars" at bounding box center [817, 219] width 1 height 1
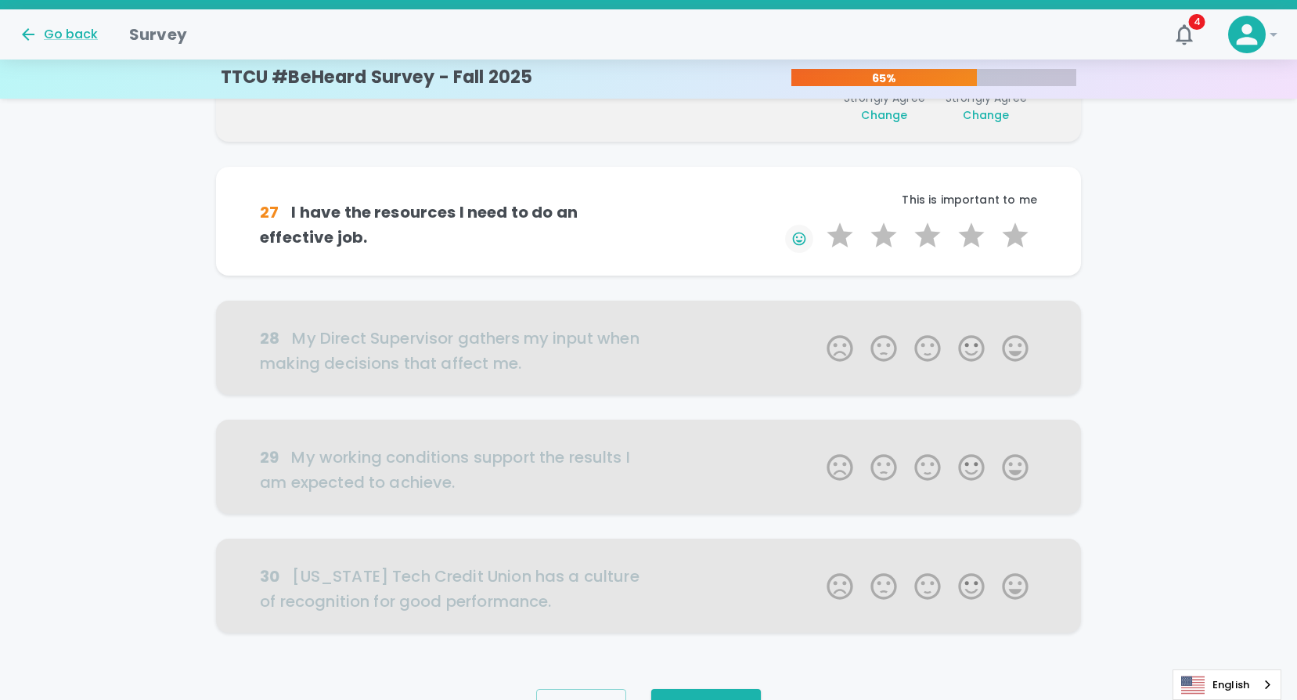
click at [789, 236] on button "button" at bounding box center [799, 239] width 28 height 28
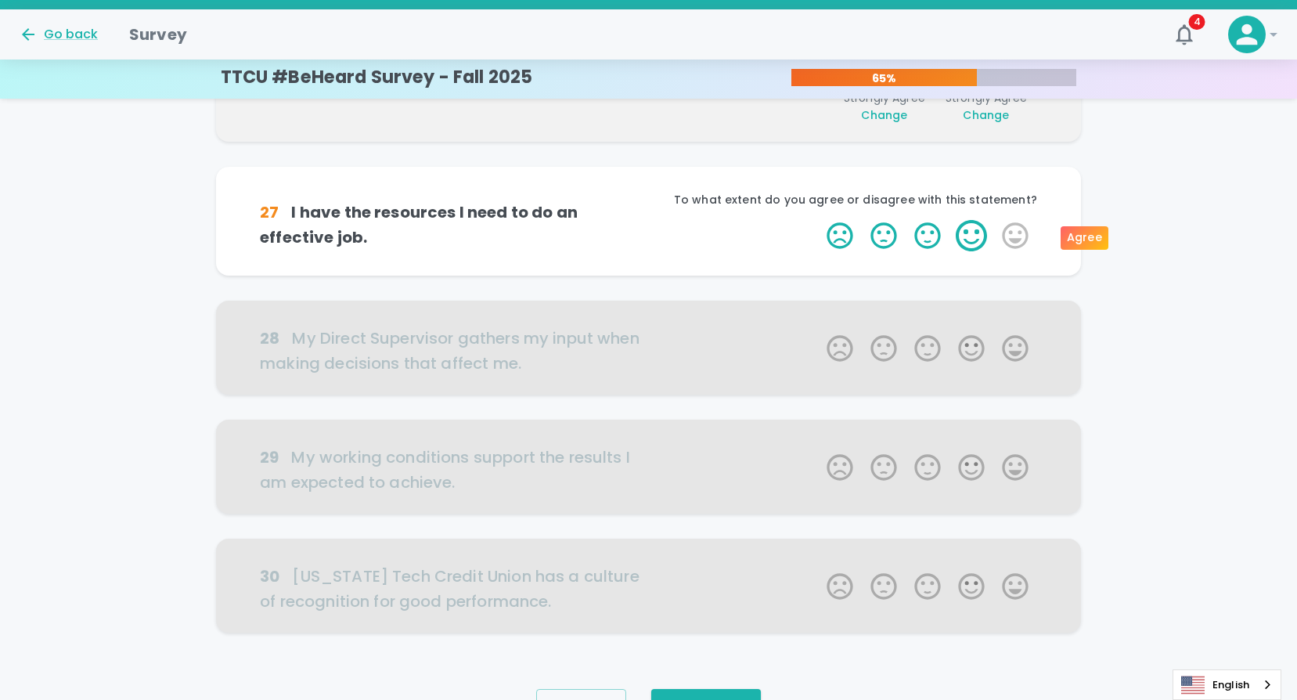
click at [977, 236] on label "4 Stars" at bounding box center [971, 235] width 44 height 31
click at [818, 220] on input "4 Stars" at bounding box center [817, 219] width 1 height 1
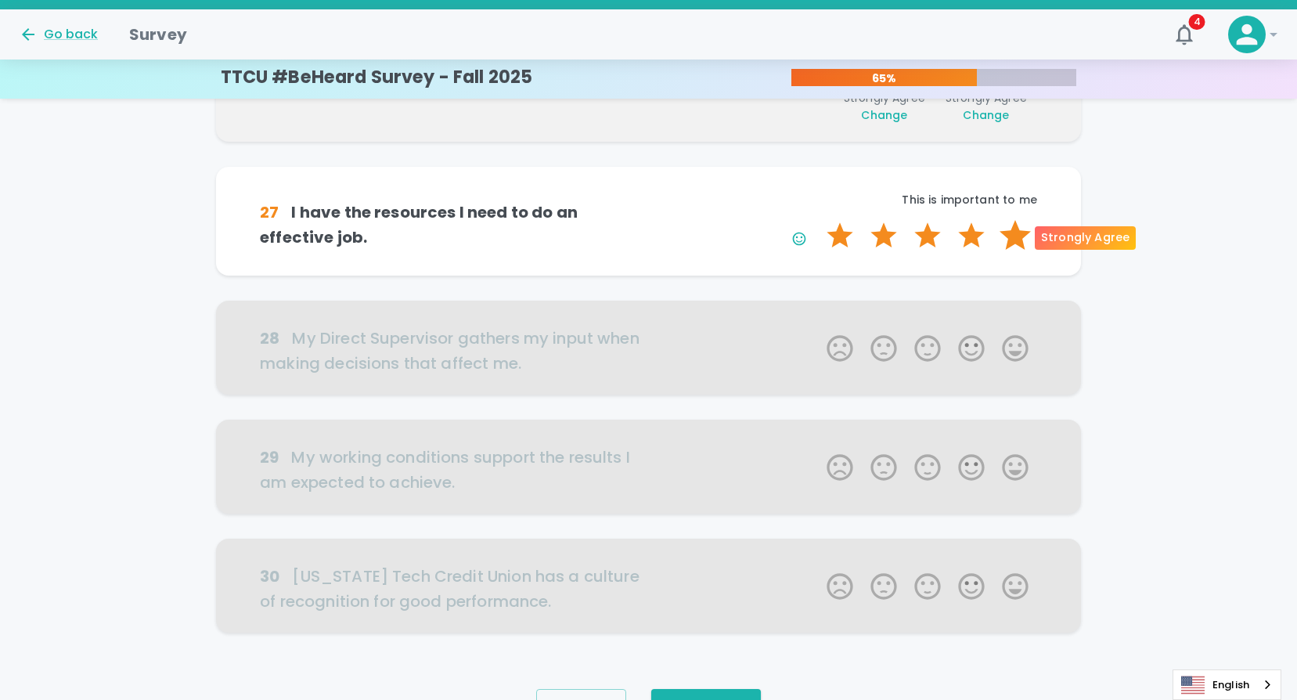
click at [1005, 236] on label "5 Stars" at bounding box center [1015, 235] width 44 height 31
click at [818, 220] on input "5 Stars" at bounding box center [817, 219] width 1 height 1
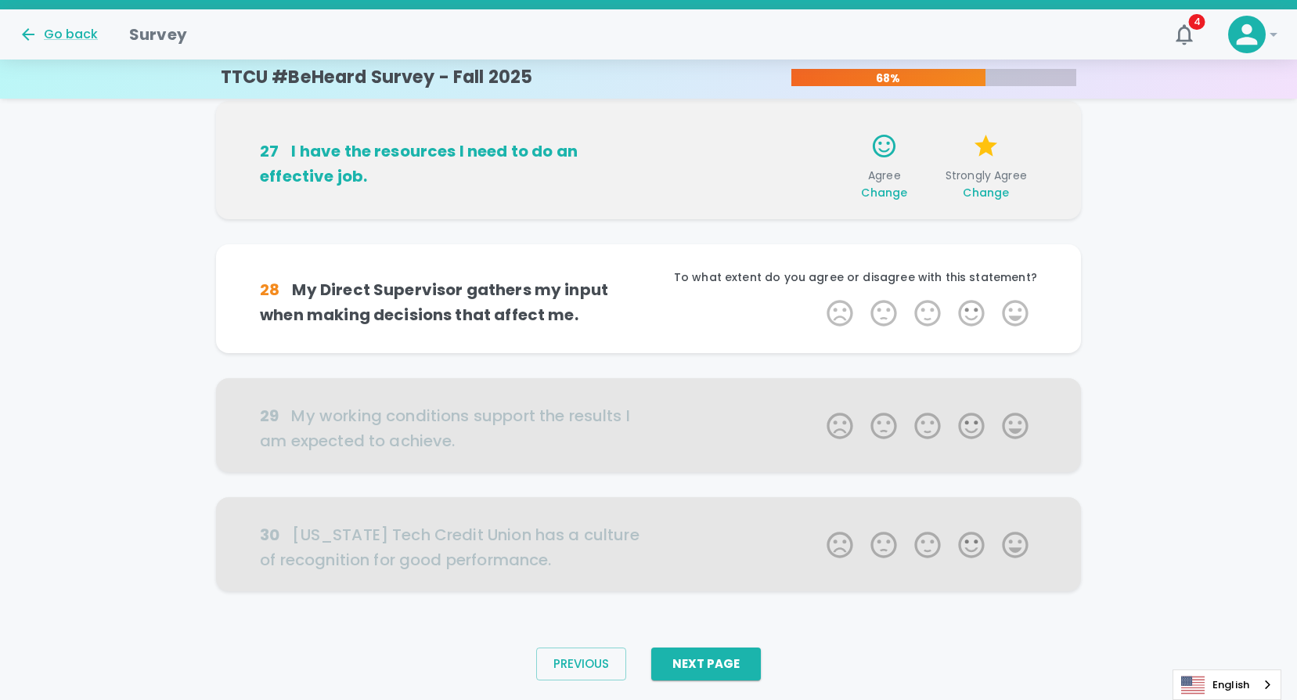
scroll to position [911, 0]
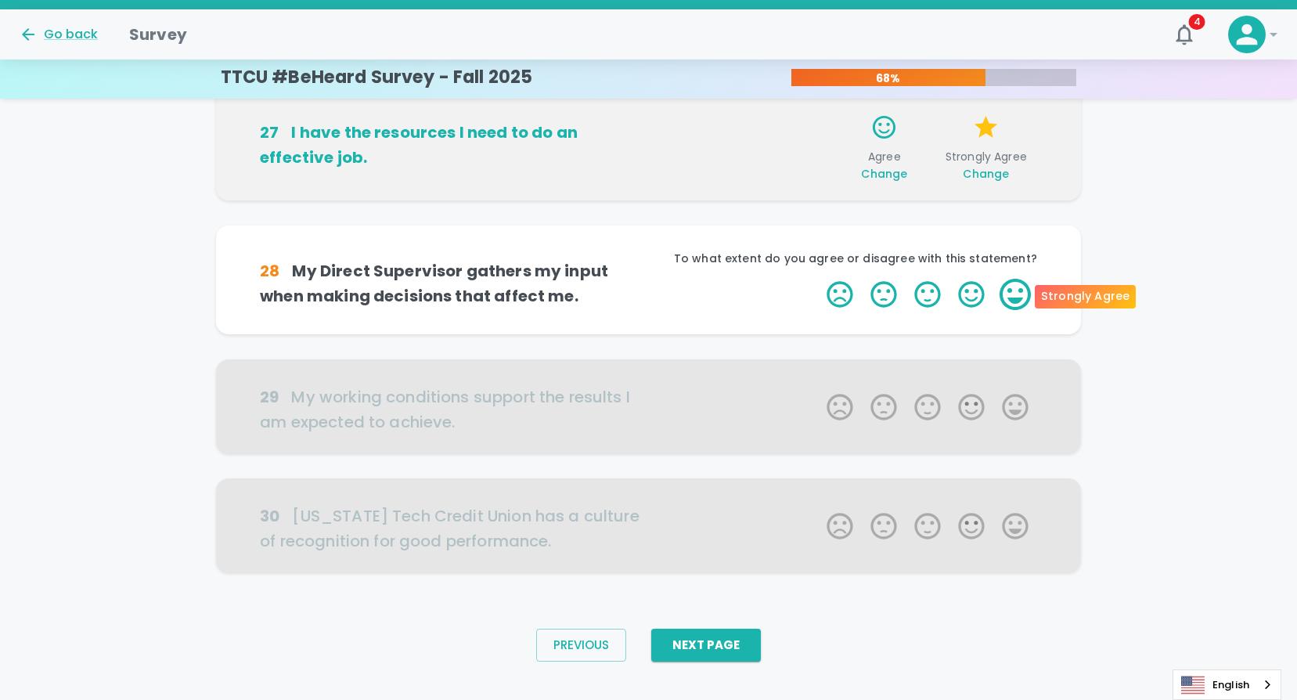
click at [1010, 297] on label "5 Stars" at bounding box center [1015, 294] width 44 height 31
click at [818, 279] on input "5 Stars" at bounding box center [817, 278] width 1 height 1
click at [1010, 297] on label "5 Stars" at bounding box center [1015, 294] width 44 height 31
click at [818, 279] on input "5 Stars" at bounding box center [817, 278] width 1 height 1
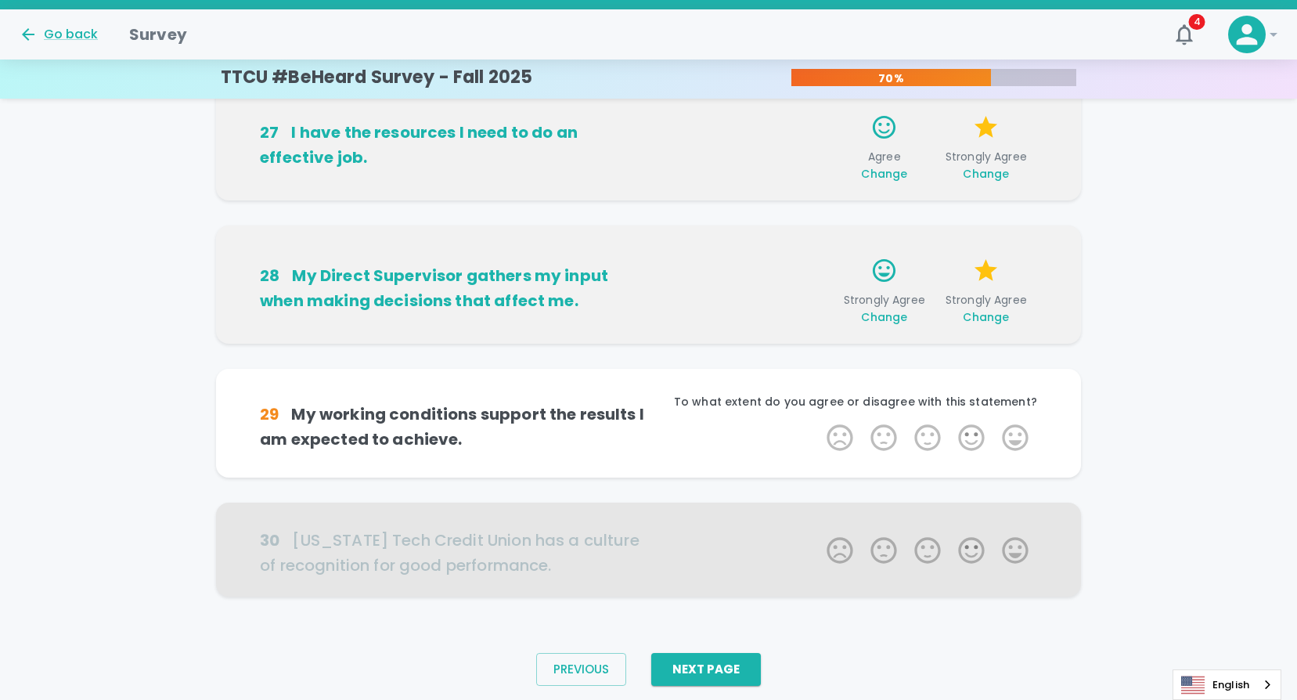
scroll to position [935, 0]
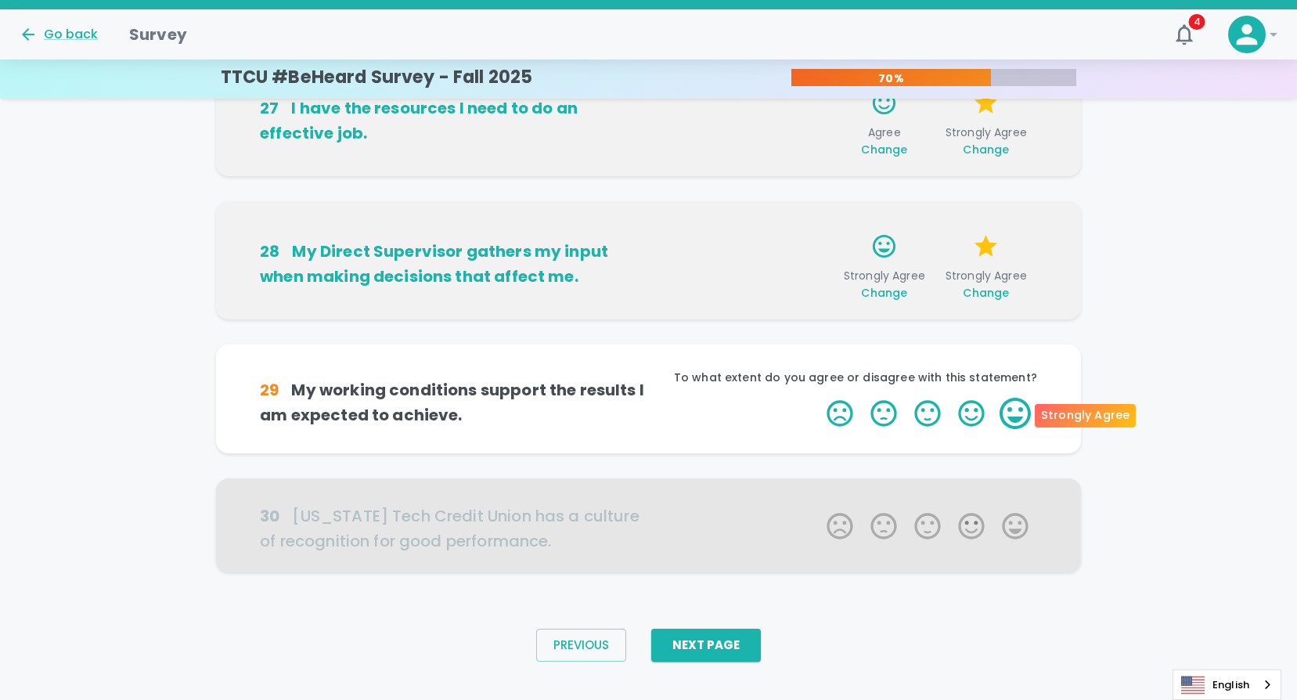
click at [1013, 415] on label "5 Stars" at bounding box center [1015, 412] width 44 height 31
click at [818, 397] on input "5 Stars" at bounding box center [817, 397] width 1 height 1
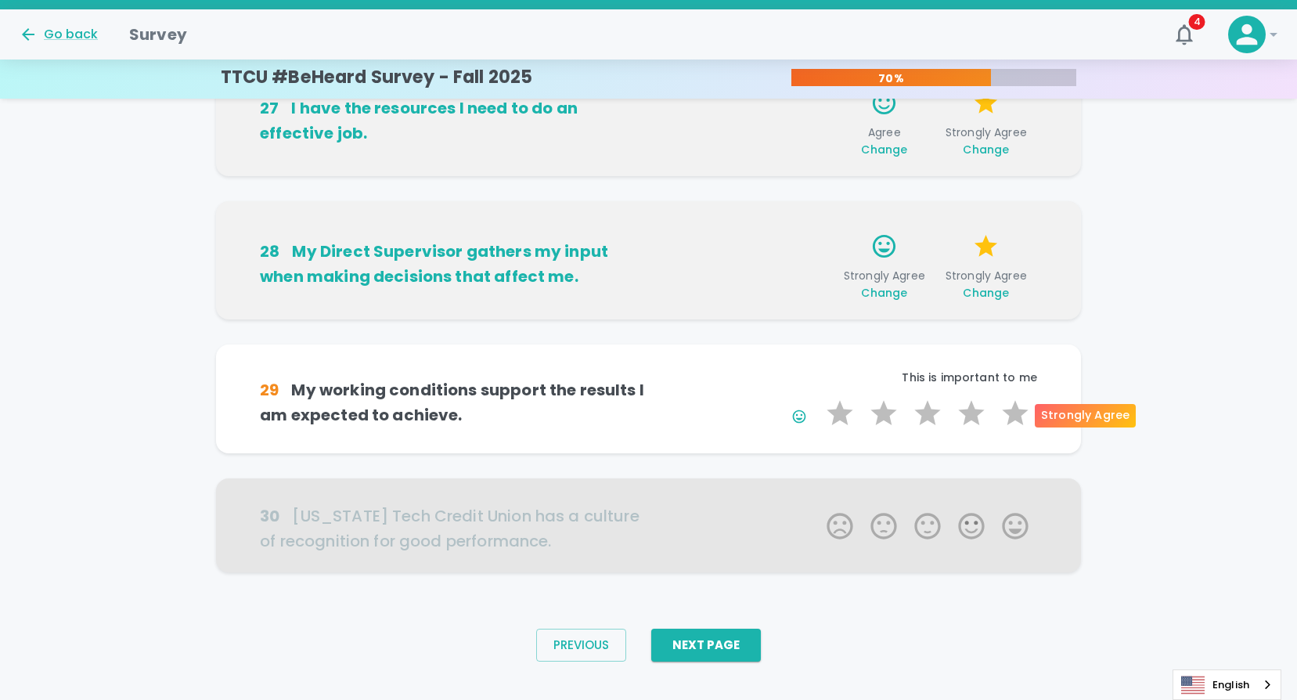
click at [1013, 415] on label "5 Stars" at bounding box center [1015, 412] width 44 height 31
click at [818, 397] on input "5 Stars" at bounding box center [817, 397] width 1 height 1
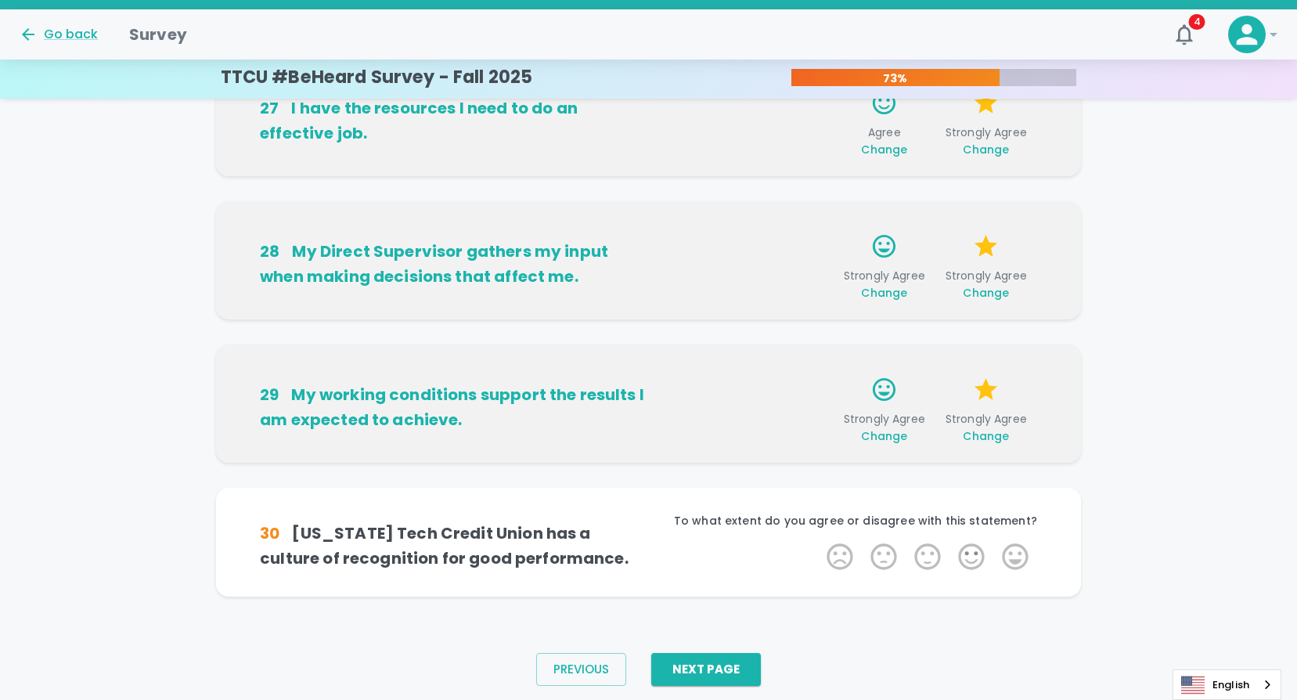
scroll to position [959, 0]
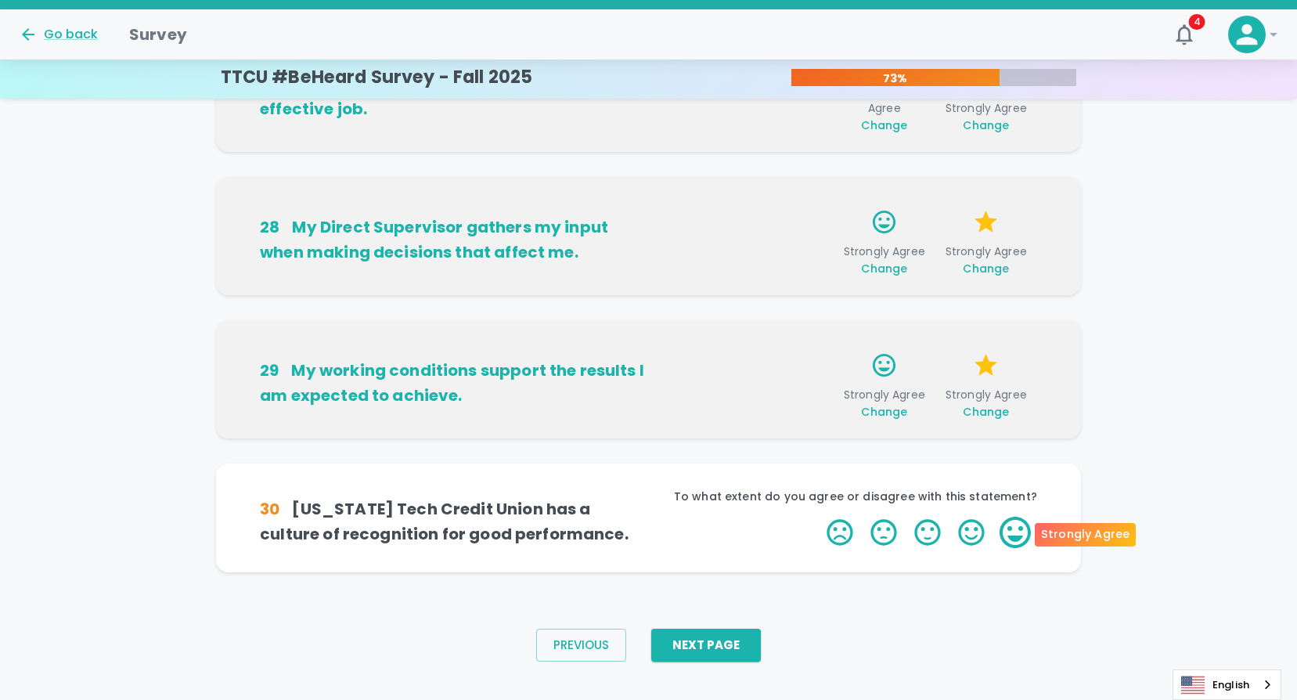
click at [1016, 525] on label "5 Stars" at bounding box center [1015, 531] width 44 height 31
click at [818, 516] on input "5 Stars" at bounding box center [817, 516] width 1 height 1
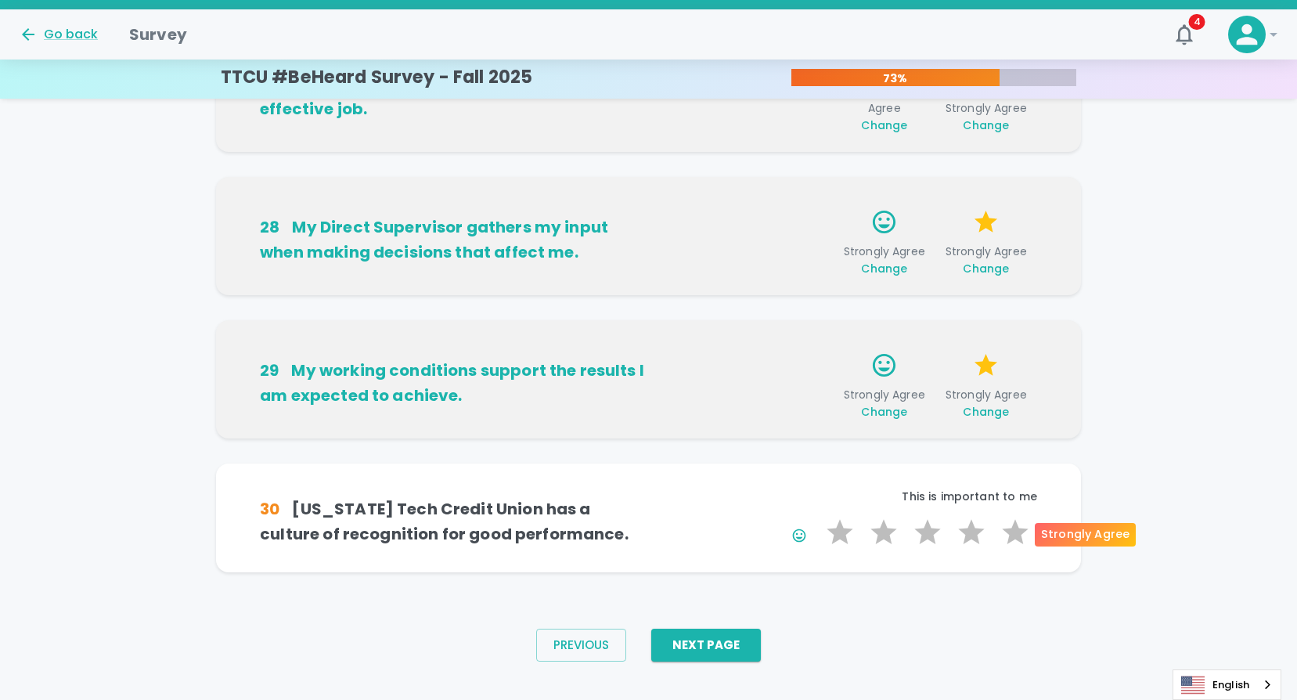
click at [1016, 525] on label "5 Stars" at bounding box center [1015, 531] width 44 height 31
click at [818, 516] on input "5 Stars" at bounding box center [817, 516] width 1 height 1
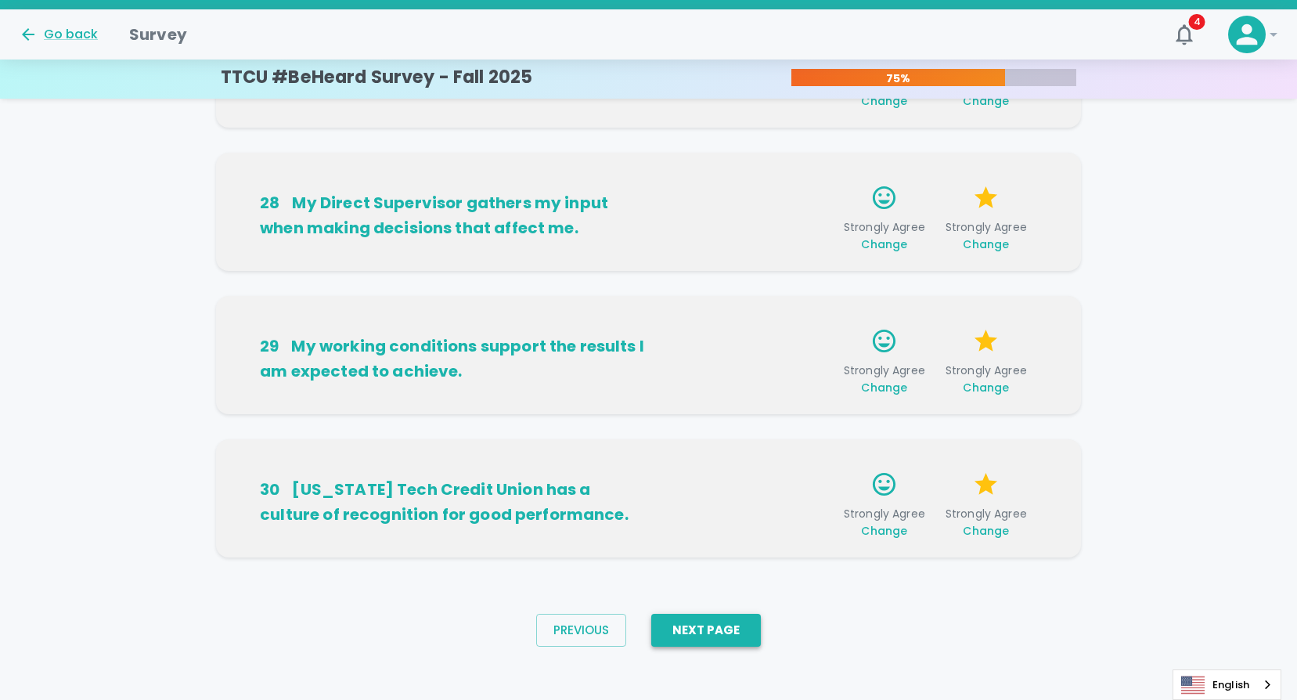
click at [734, 641] on button "Next Page" at bounding box center [706, 629] width 110 height 33
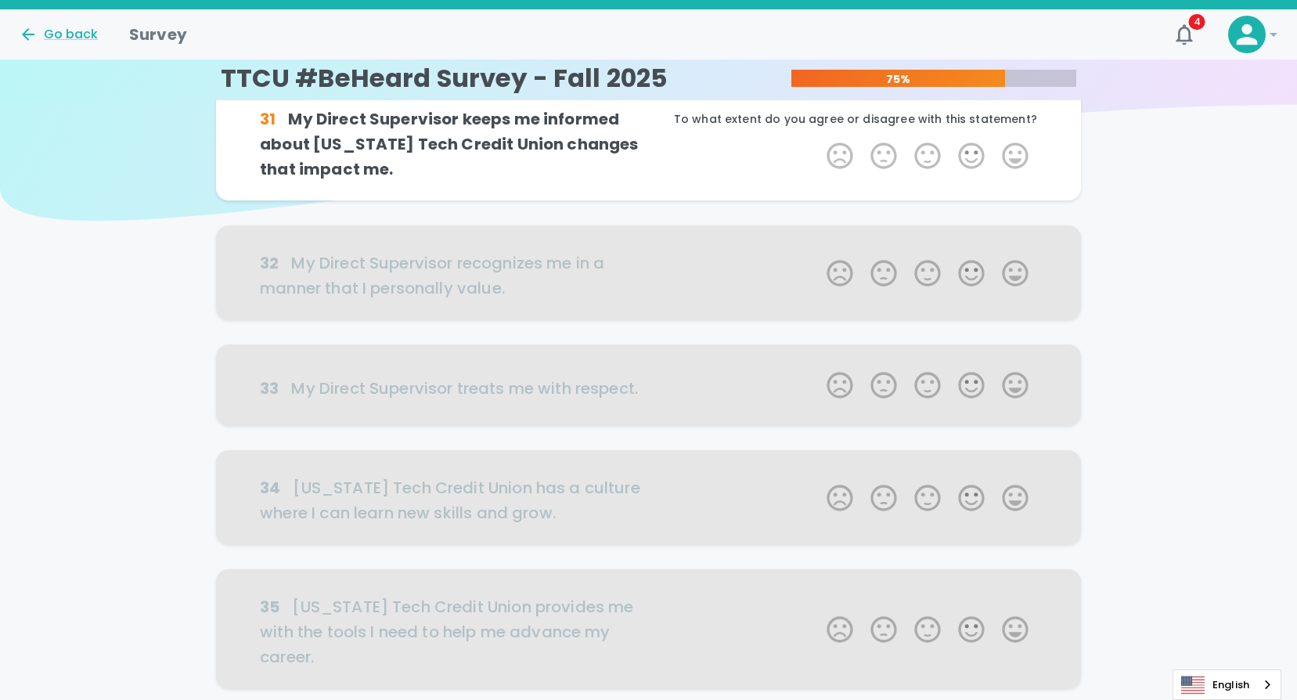
scroll to position [0, 0]
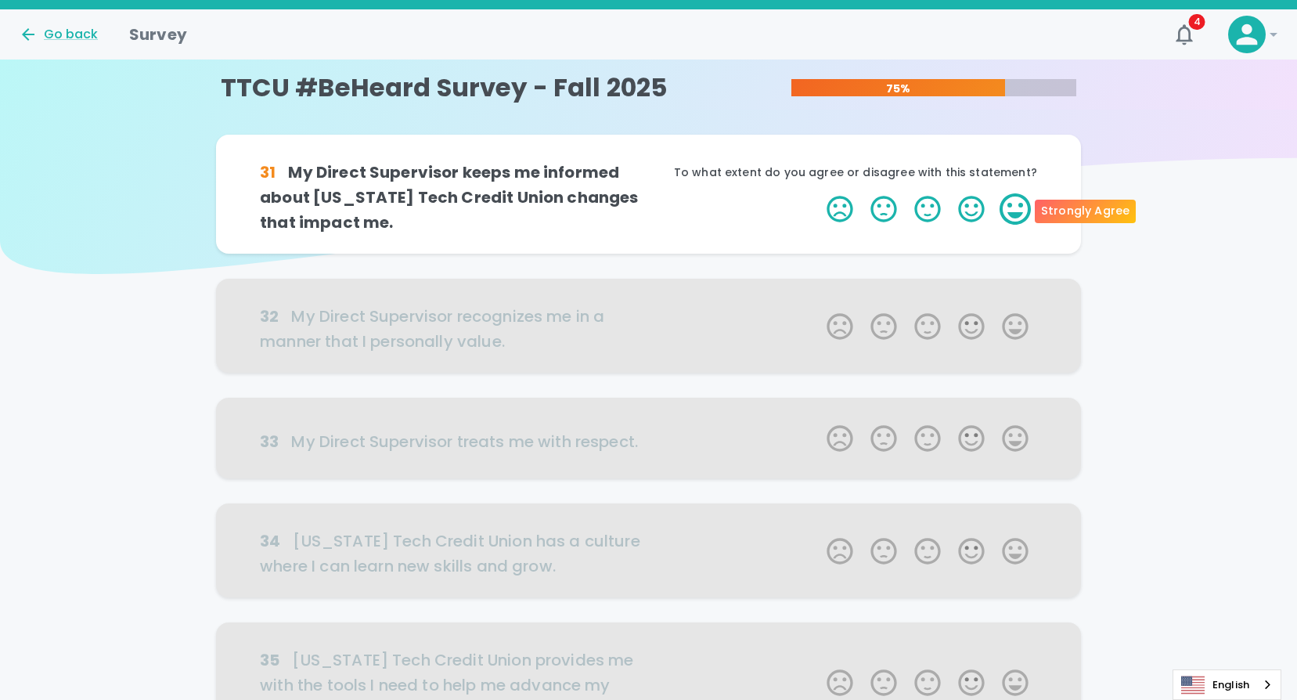
click at [1009, 208] on label "5 Stars" at bounding box center [1015, 208] width 44 height 31
click at [818, 193] on input "5 Stars" at bounding box center [817, 192] width 1 height 1
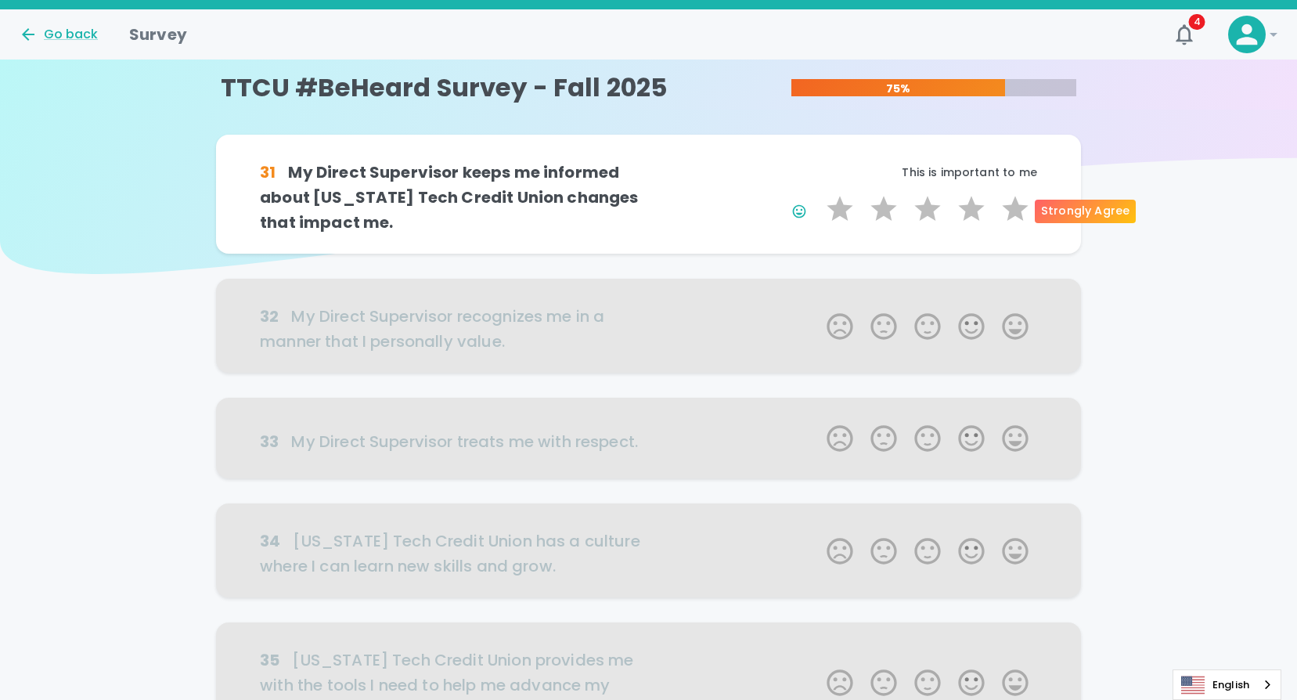
click at [1009, 208] on label "5 Stars" at bounding box center [1015, 208] width 44 height 31
click at [818, 193] on input "5 Stars" at bounding box center [817, 192] width 1 height 1
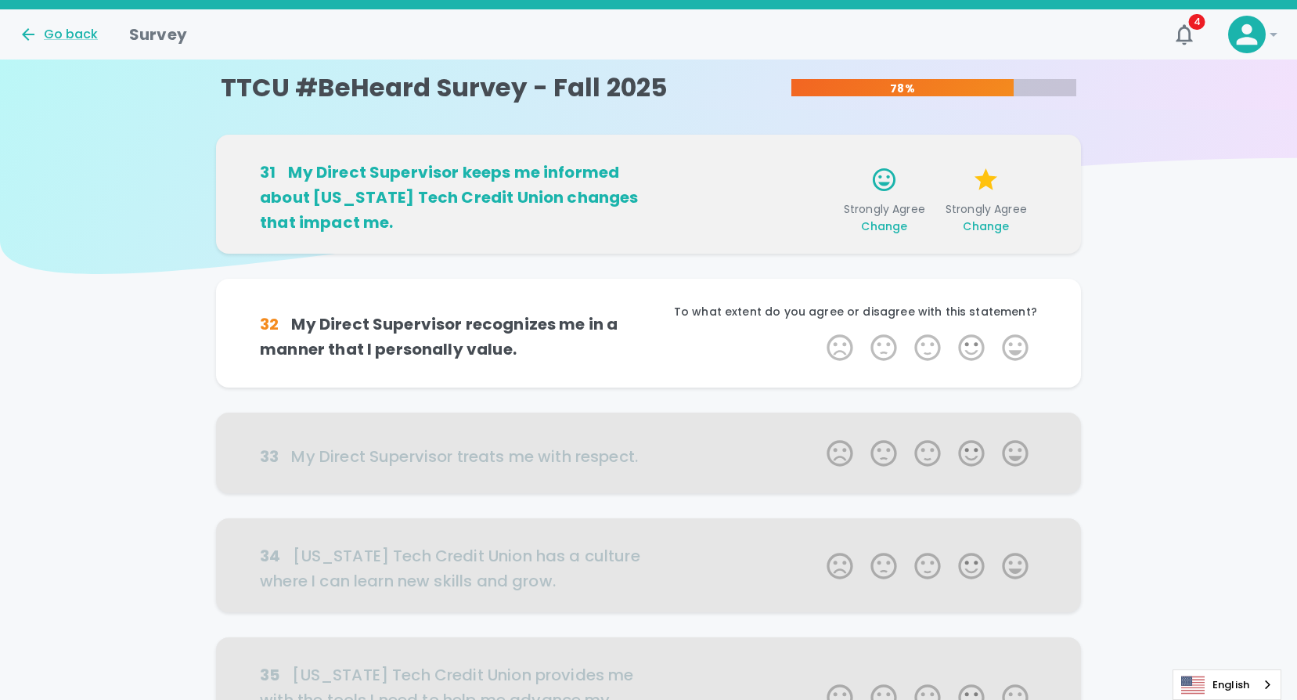
scroll to position [138, 0]
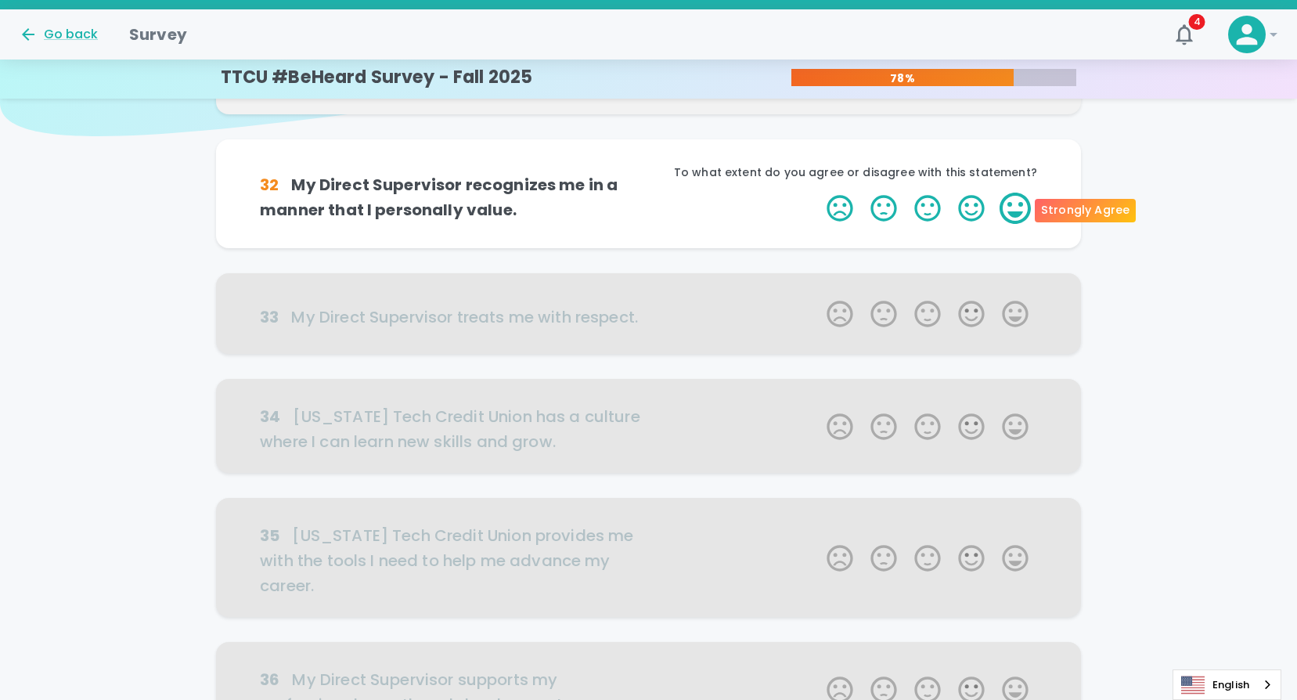
click at [1012, 218] on label "5 Stars" at bounding box center [1015, 207] width 44 height 31
click at [818, 192] on input "5 Stars" at bounding box center [817, 192] width 1 height 1
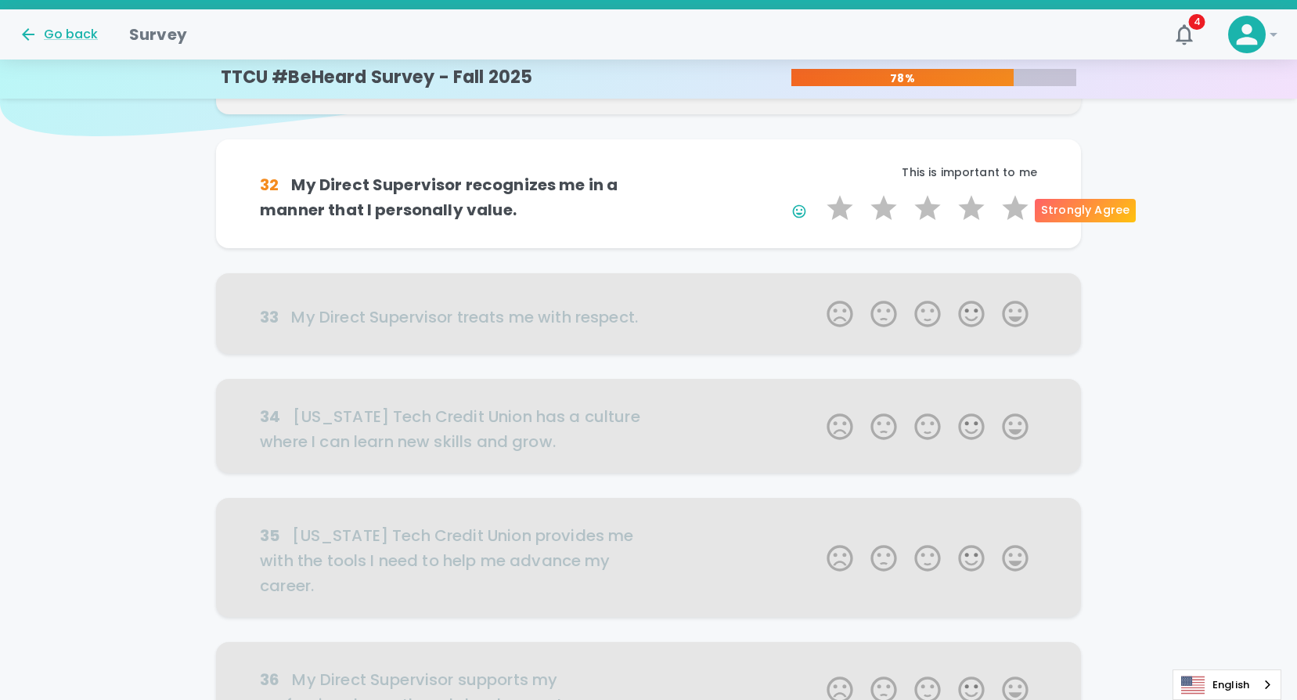
click at [1012, 218] on label "5 Stars" at bounding box center [1015, 207] width 44 height 31
click at [818, 192] on input "5 Stars" at bounding box center [817, 192] width 1 height 1
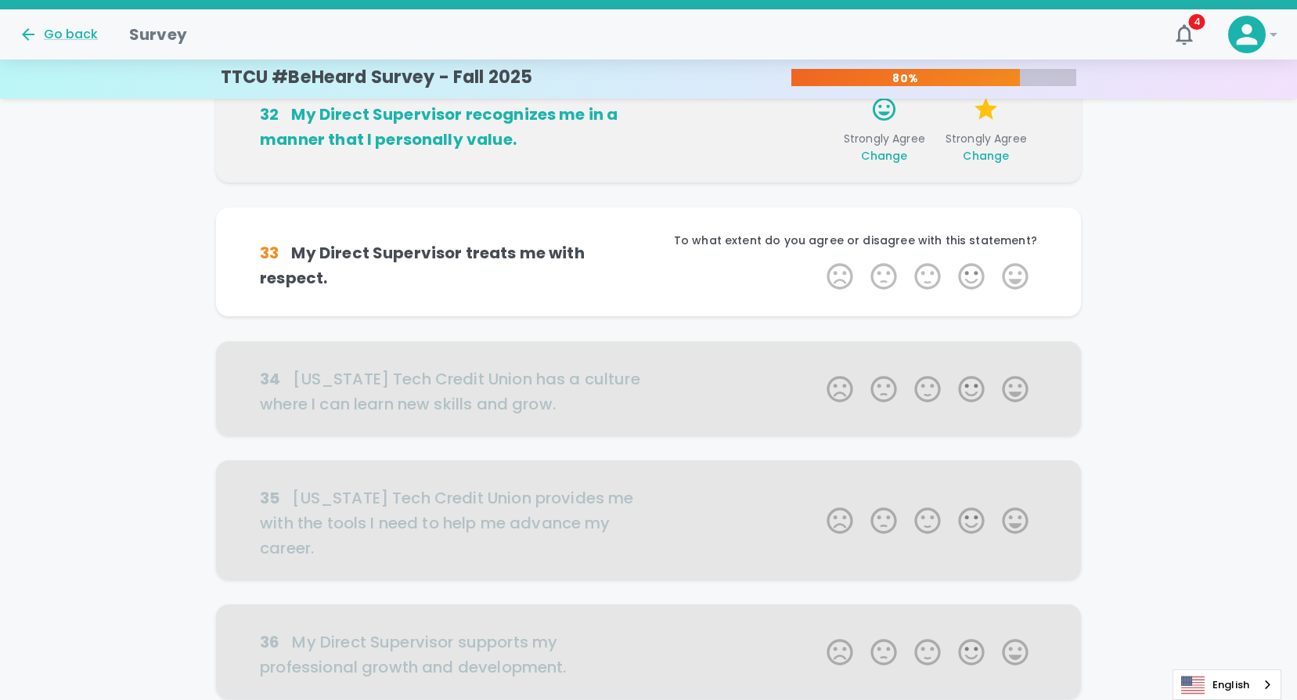
scroll to position [275, 0]
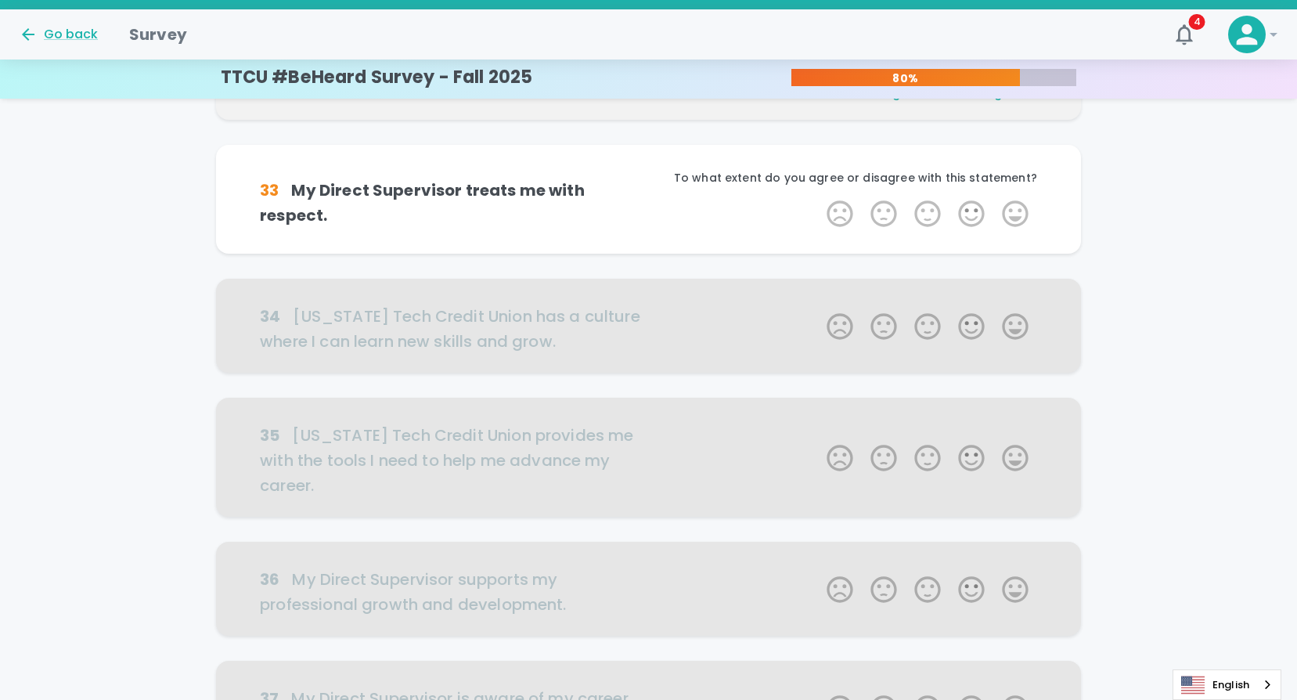
click at [1012, 218] on label "5 Stars" at bounding box center [1015, 213] width 44 height 31
click at [818, 198] on input "5 Stars" at bounding box center [817, 197] width 1 height 1
click at [1012, 218] on label "5 Stars" at bounding box center [1015, 213] width 44 height 31
click at [818, 198] on input "5 Stars" at bounding box center [817, 197] width 1 height 1
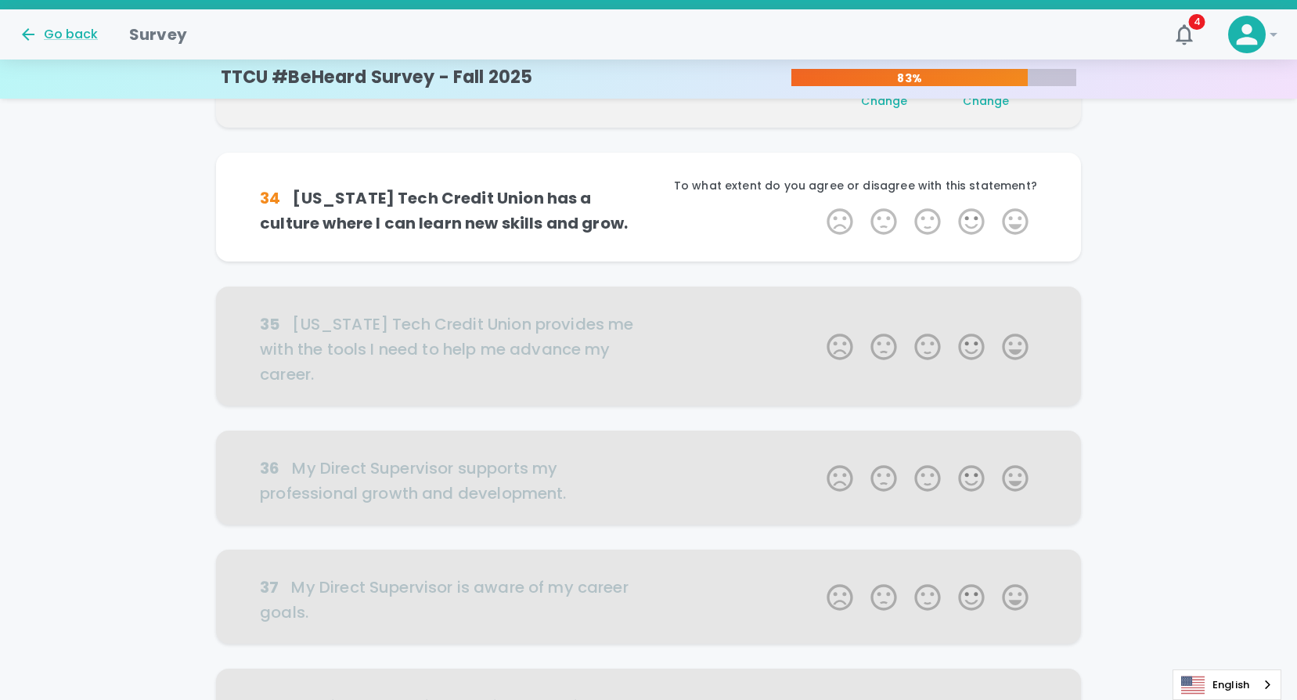
scroll to position [413, 0]
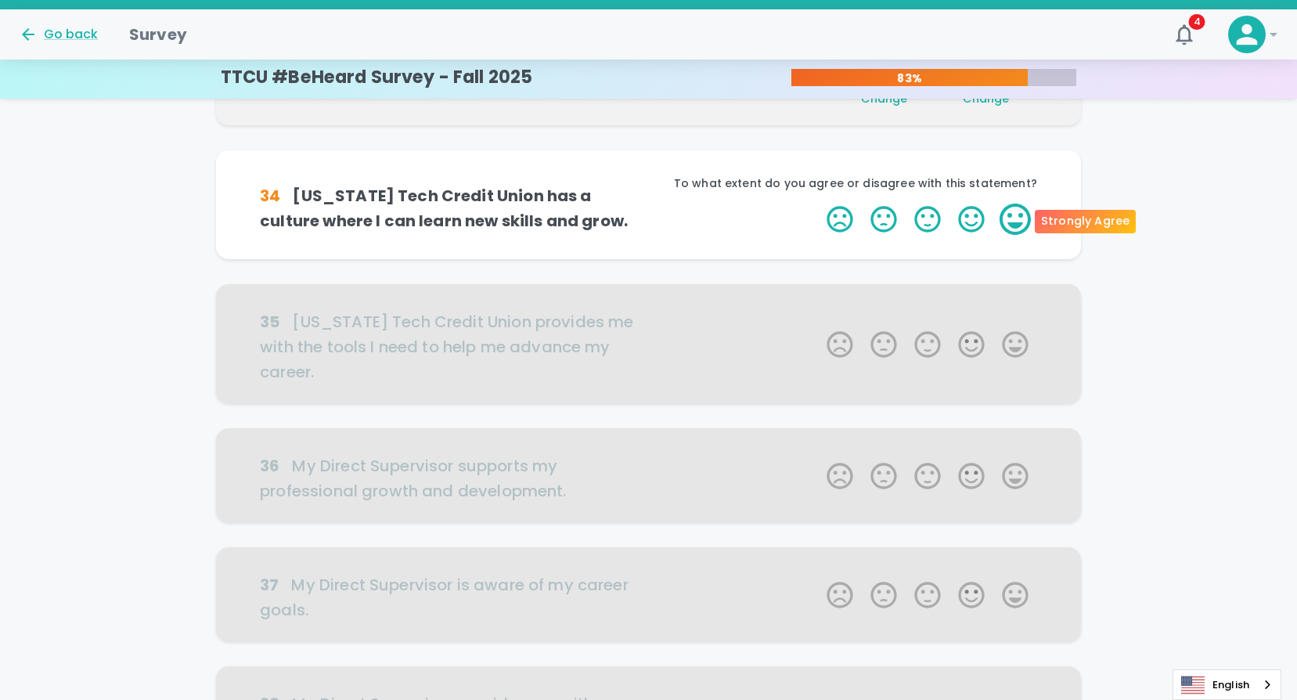
click at [1014, 221] on label "5 Stars" at bounding box center [1015, 218] width 44 height 31
click at [818, 203] on input "5 Stars" at bounding box center [817, 203] width 1 height 1
click at [1014, 221] on label "5 Stars" at bounding box center [1015, 218] width 44 height 31
click at [818, 203] on input "5 Stars" at bounding box center [817, 203] width 1 height 1
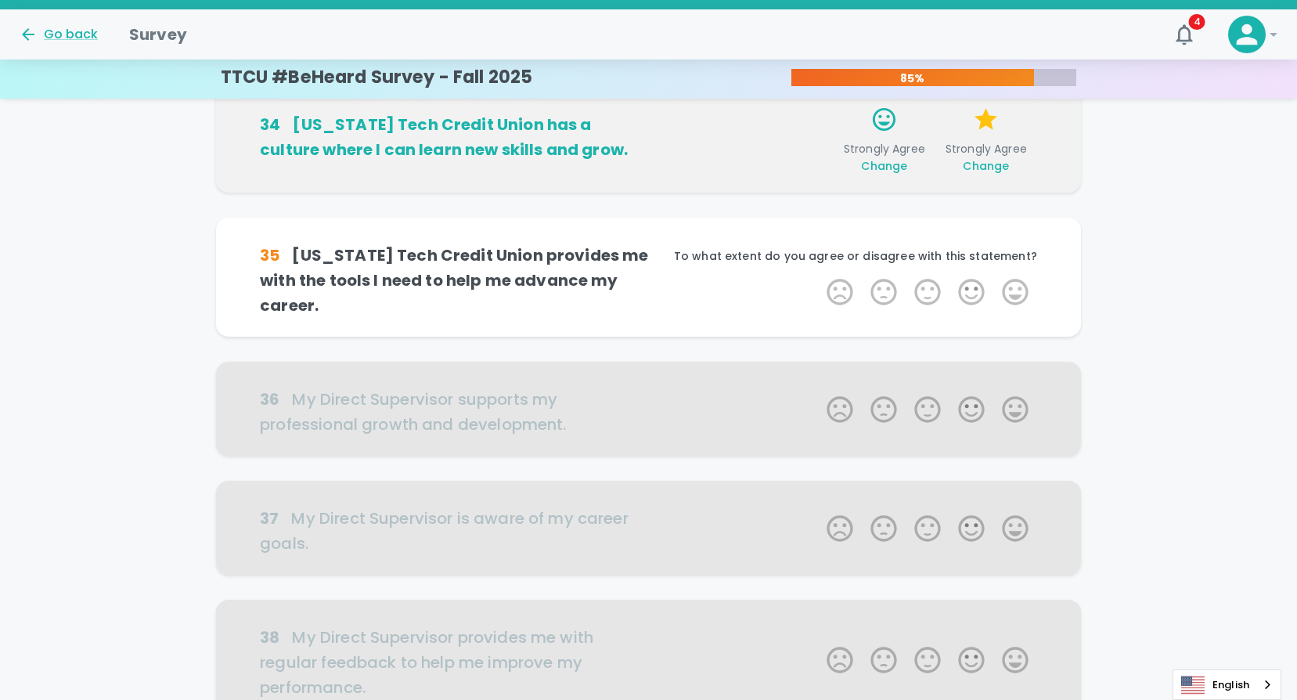
scroll to position [551, 0]
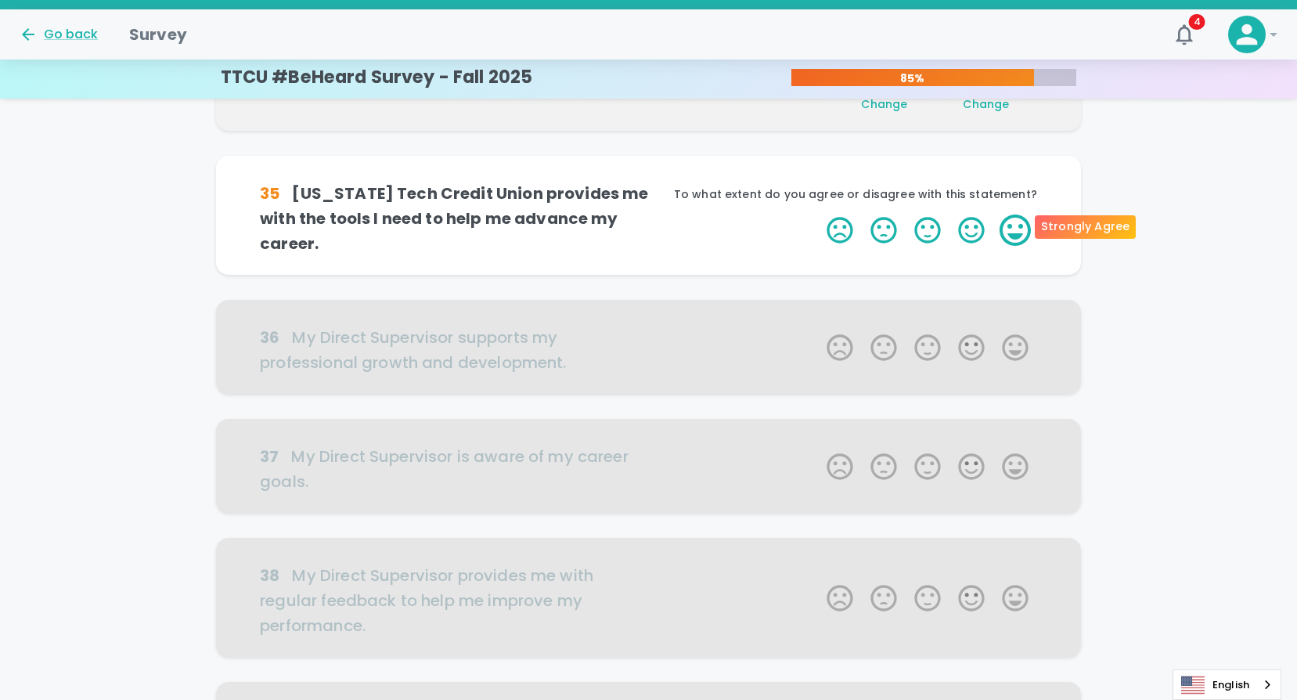
click at [1015, 237] on label "5 Stars" at bounding box center [1015, 229] width 44 height 31
click at [818, 214] on input "5 Stars" at bounding box center [817, 214] width 1 height 1
click at [1015, 237] on label "5 Stars" at bounding box center [1015, 229] width 44 height 31
click at [818, 214] on input "5 Stars" at bounding box center [817, 214] width 1 height 1
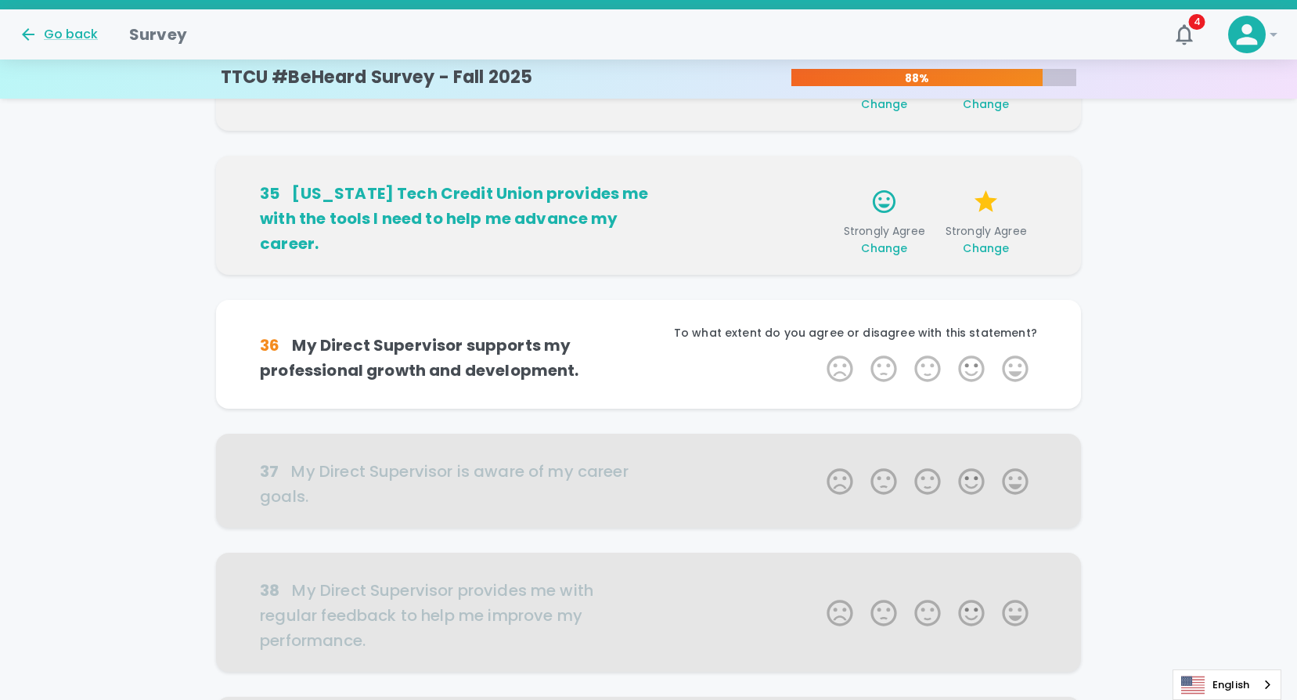
scroll to position [689, 0]
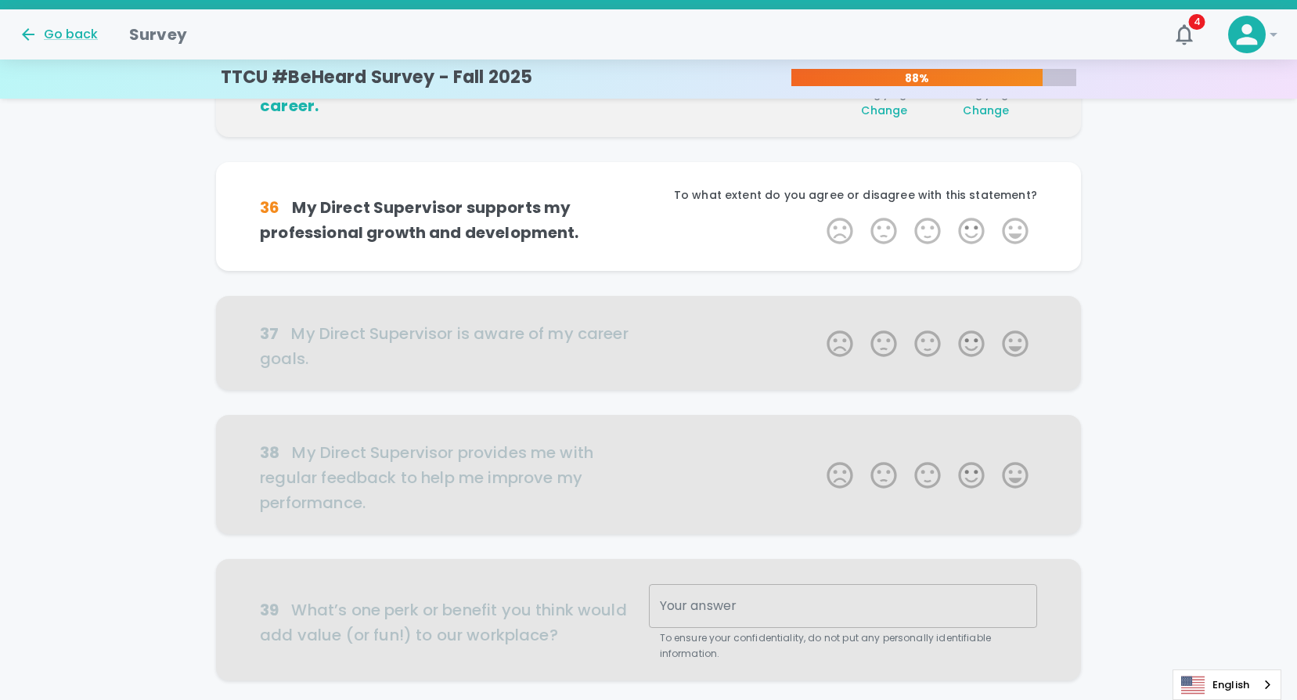
click at [1015, 237] on label "5 Stars" at bounding box center [1015, 230] width 44 height 31
click at [818, 215] on input "5 Stars" at bounding box center [817, 214] width 1 height 1
click at [1016, 236] on label "5 Stars" at bounding box center [1015, 230] width 44 height 31
click at [818, 215] on input "5 Stars" at bounding box center [817, 214] width 1 height 1
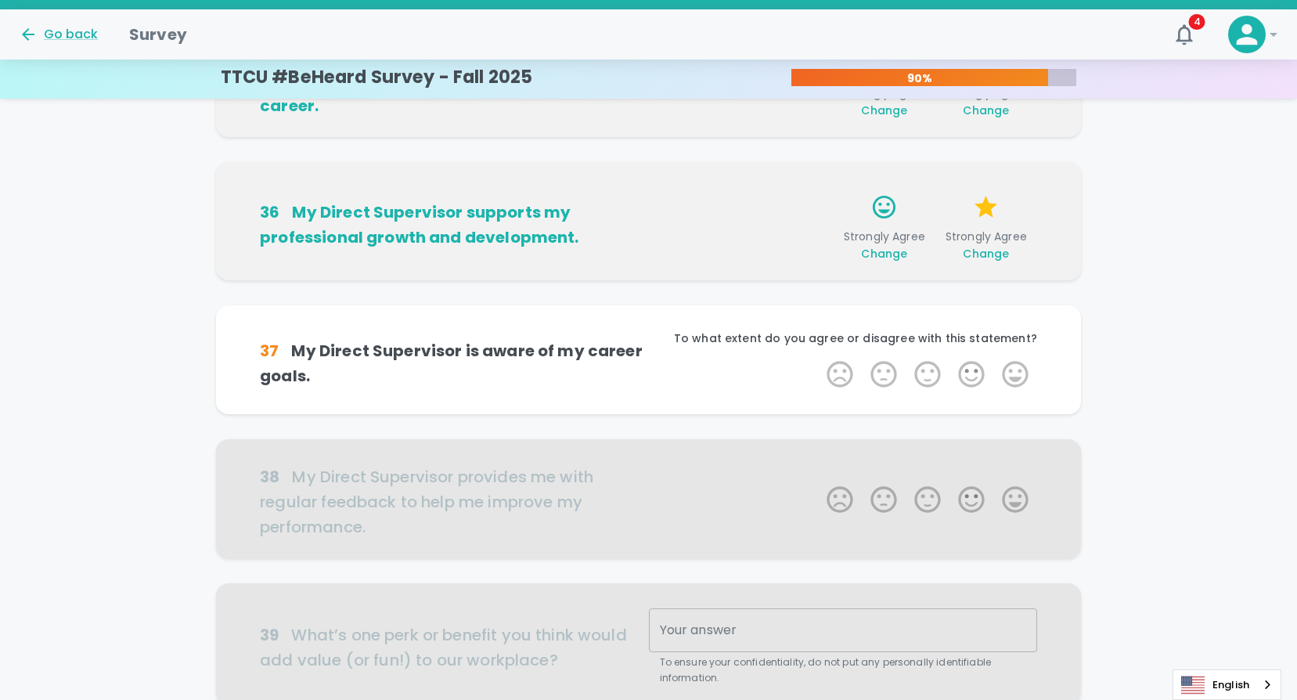
scroll to position [826, 0]
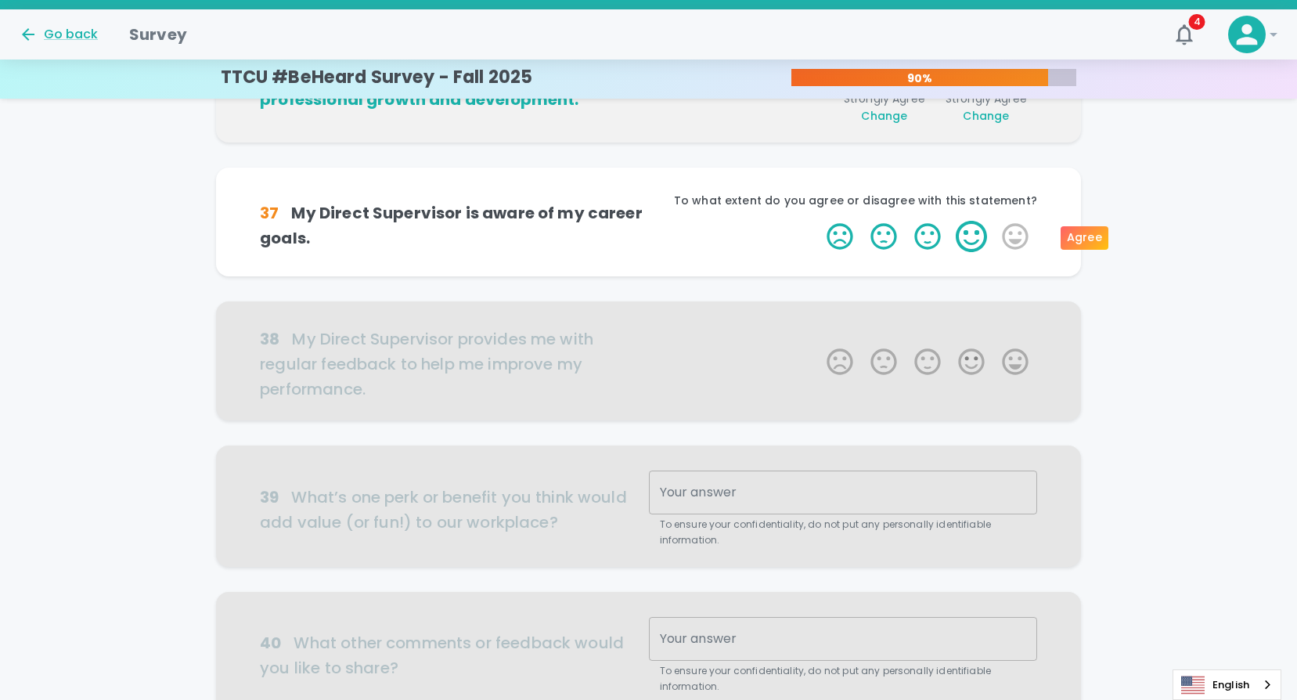
click at [965, 236] on label "4 Stars" at bounding box center [971, 236] width 44 height 31
click at [818, 221] on input "4 Stars" at bounding box center [817, 220] width 1 height 1
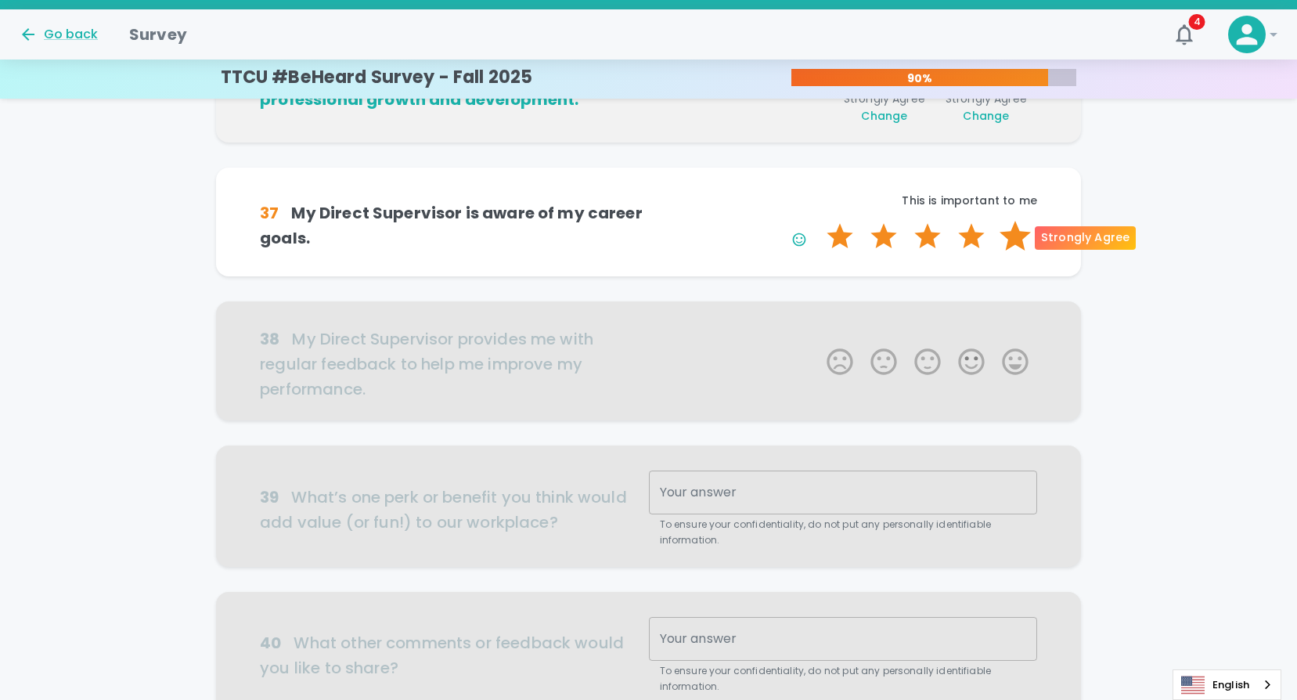
click at [1013, 230] on label "5 Stars" at bounding box center [1015, 236] width 44 height 31
click at [818, 221] on input "5 Stars" at bounding box center [817, 220] width 1 height 1
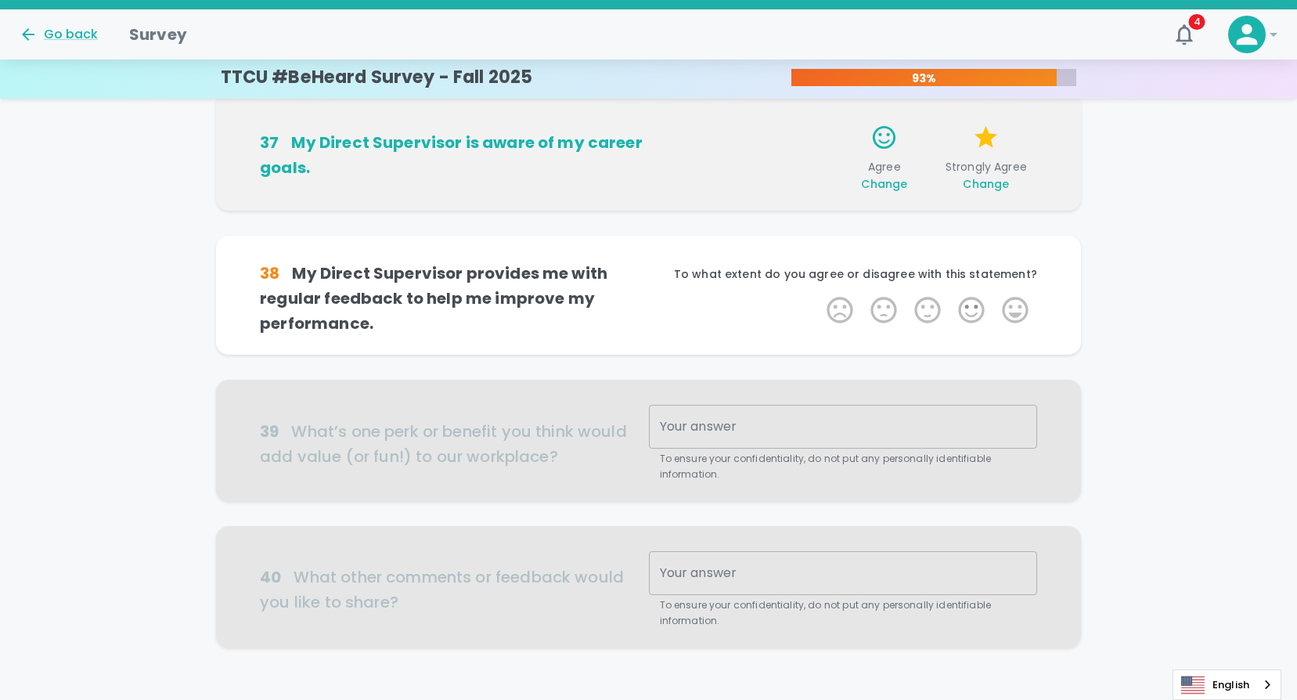
scroll to position [964, 0]
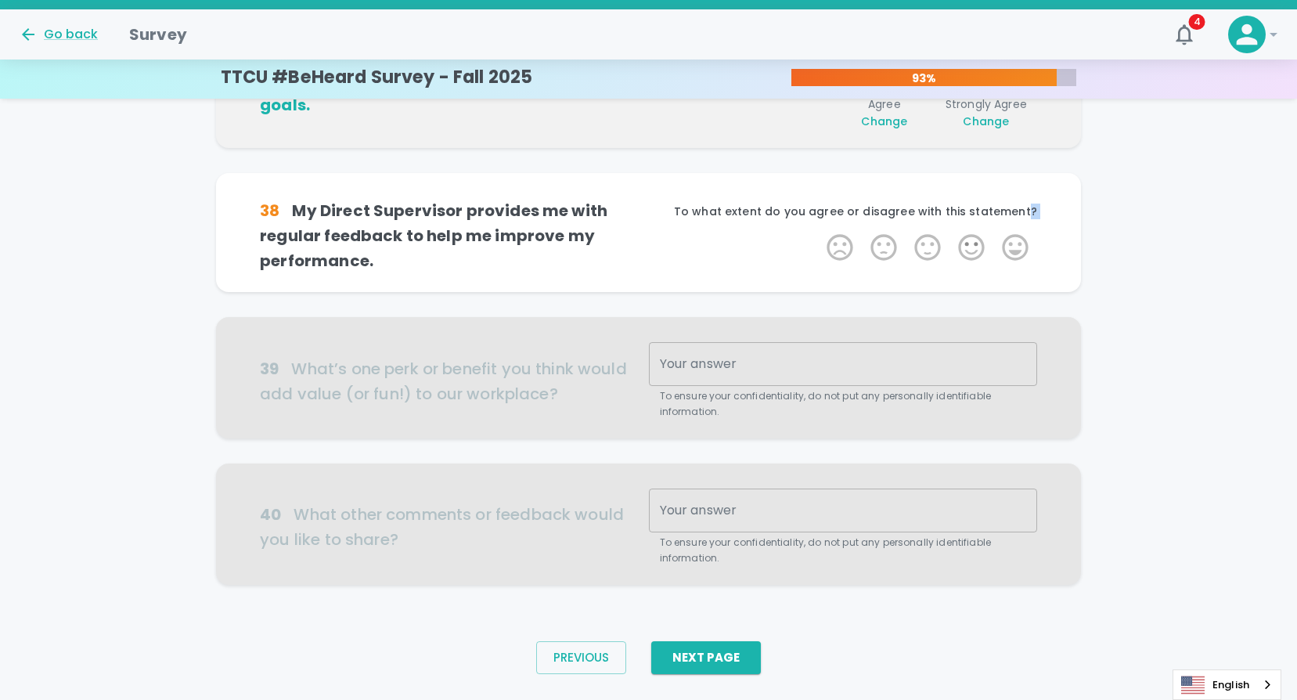
drag, startPoint x: 1018, startPoint y: 245, endPoint x: 1030, endPoint y: 204, distance: 42.6
click at [1030, 204] on div "To what extent do you agree or disagree with this statement? 1 Star 2 Stars 3 S…" at bounding box center [843, 235] width 388 height 65
drag, startPoint x: 1030, startPoint y: 204, endPoint x: 994, endPoint y: 215, distance: 38.4
click at [994, 215] on p "To what extent do you agree or disagree with this statement?" at bounding box center [843, 211] width 388 height 16
click at [970, 245] on label "4 Stars" at bounding box center [971, 247] width 44 height 31
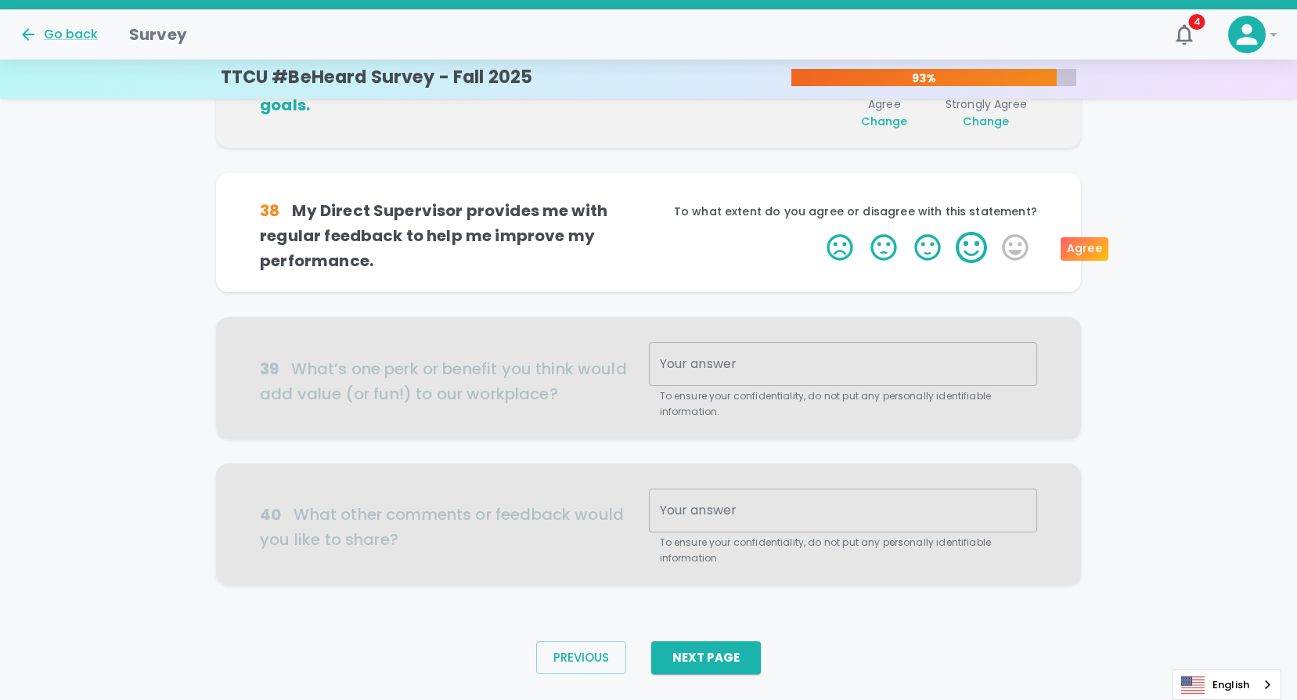
click at [818, 232] on input "4 Stars" at bounding box center [817, 231] width 1 height 1
click at [976, 246] on label "4 Stars" at bounding box center [971, 247] width 44 height 31
click at [818, 232] on input "4 Stars" at bounding box center [817, 231] width 1 height 1
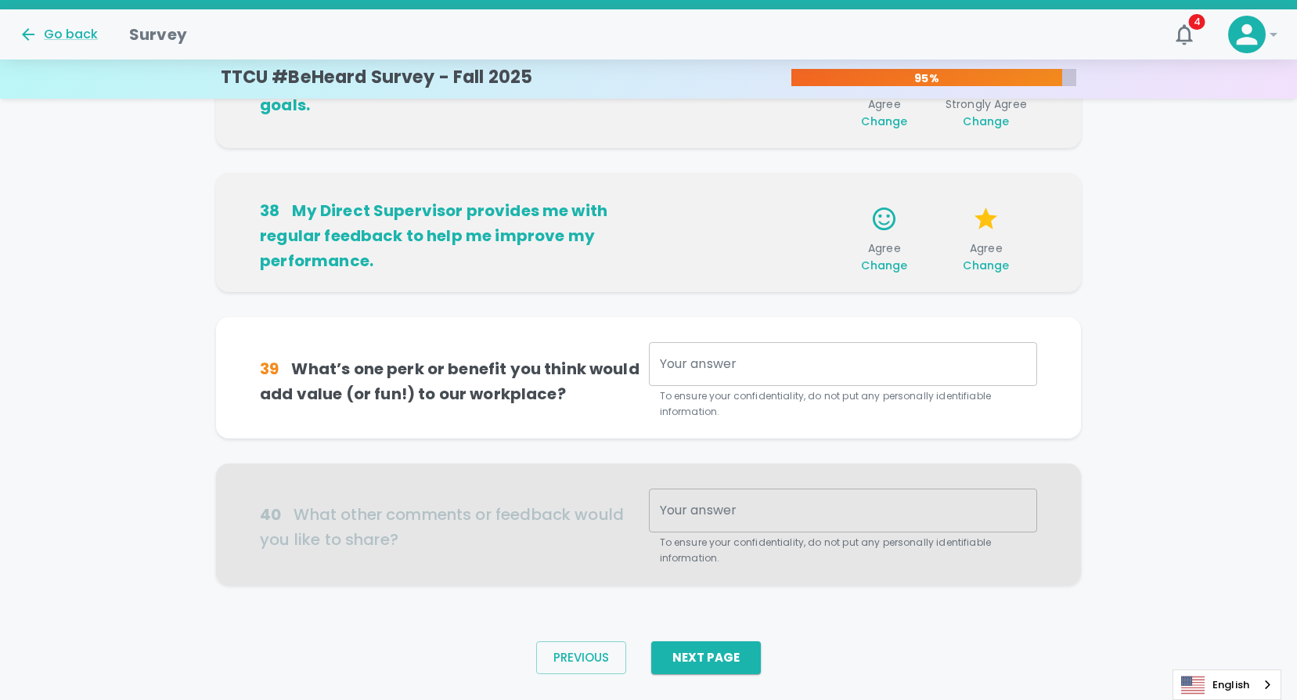
scroll to position [1000, 0]
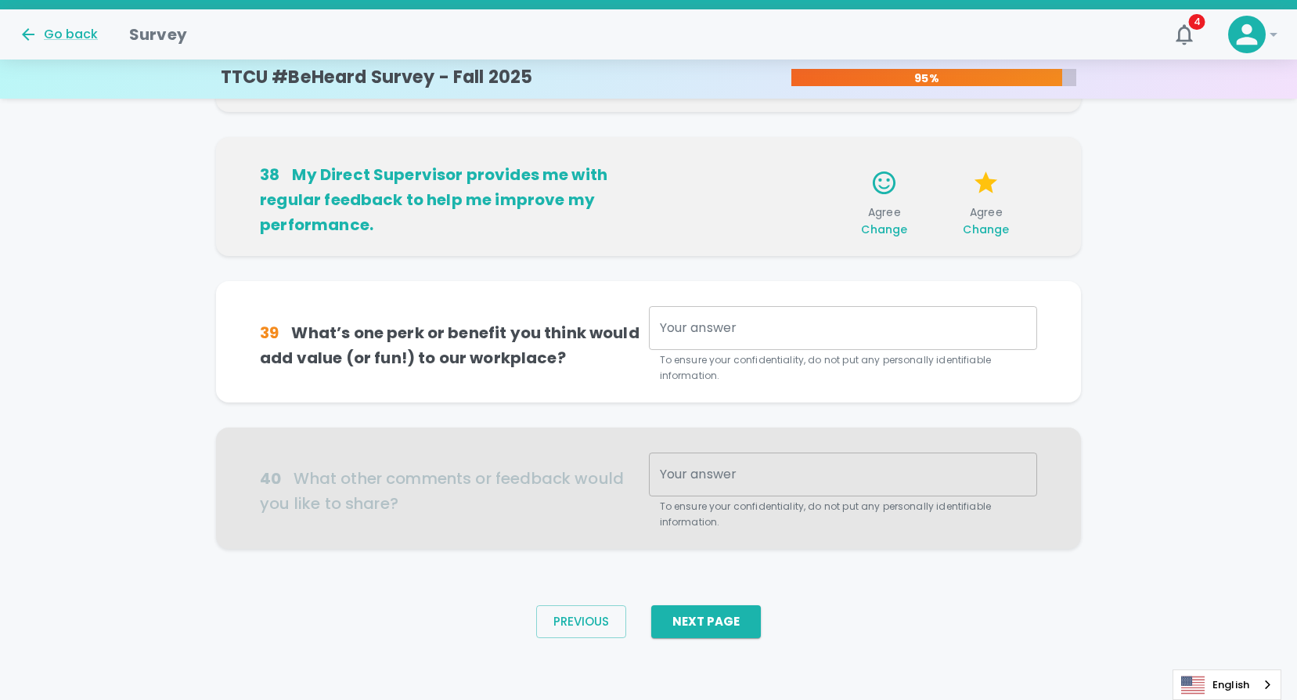
click at [787, 334] on textarea "Your answer" at bounding box center [843, 328] width 366 height 18
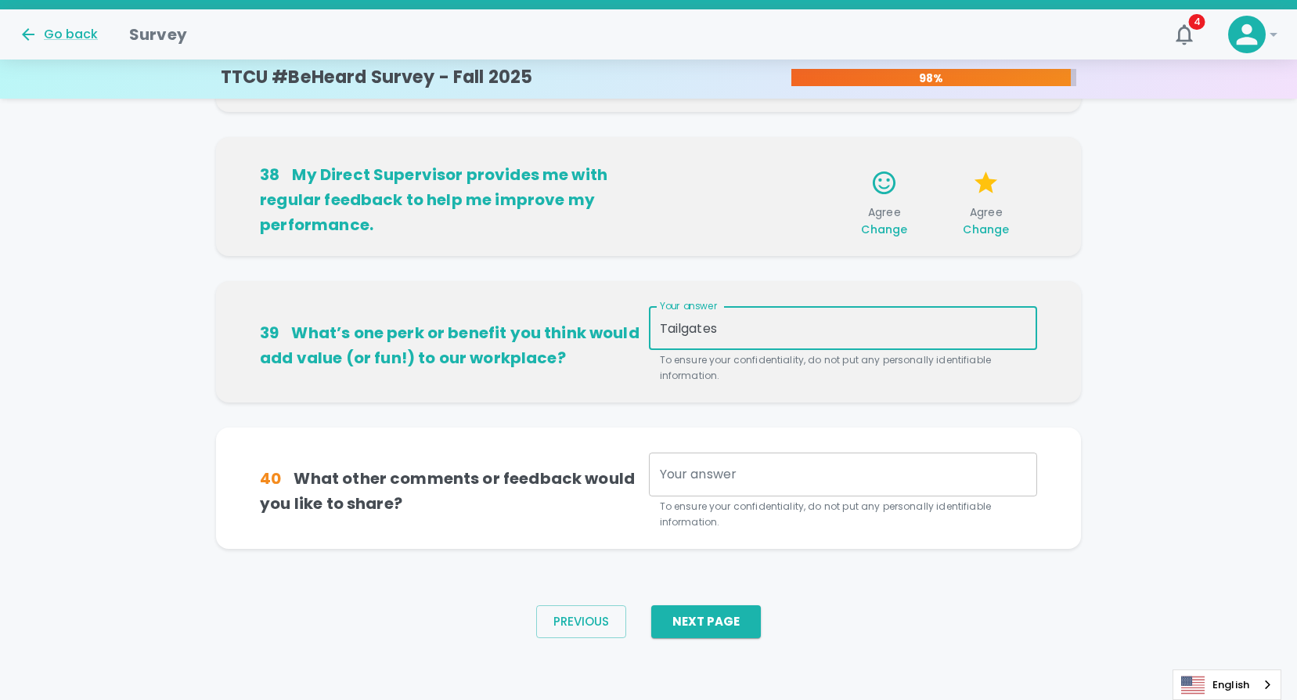
type textarea "Tailgates"
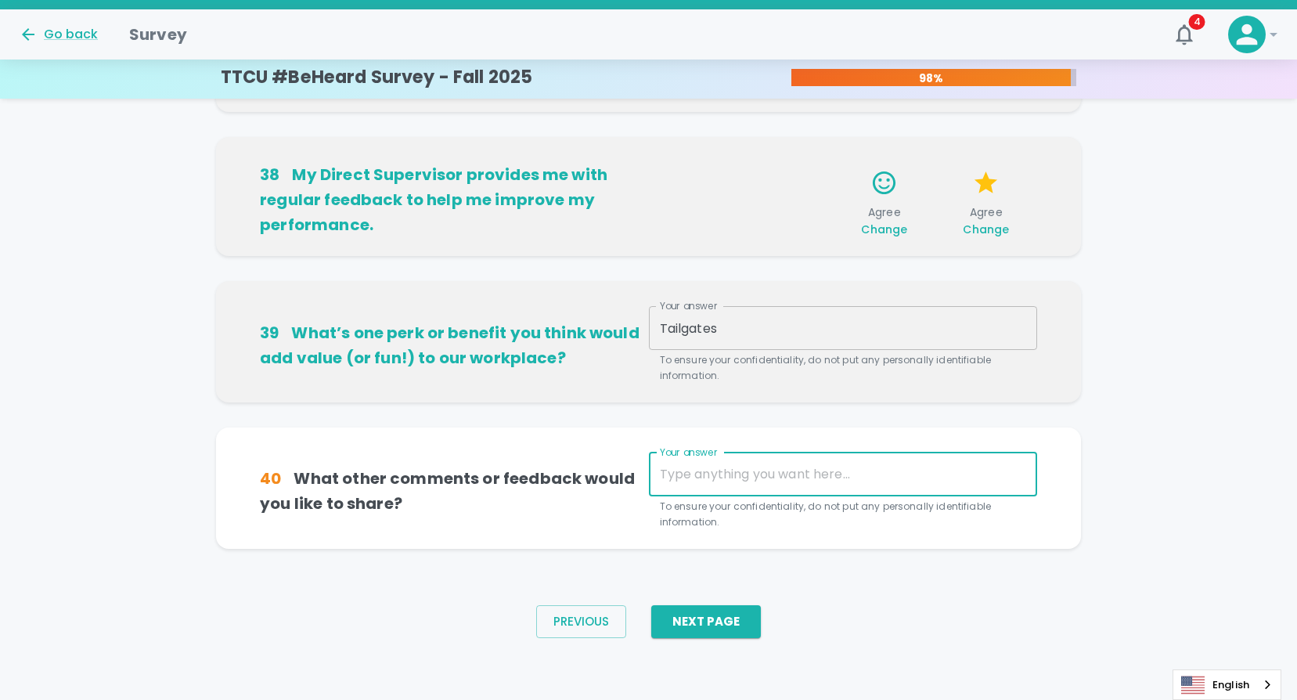
click at [781, 479] on textarea "Your answer" at bounding box center [843, 474] width 366 height 18
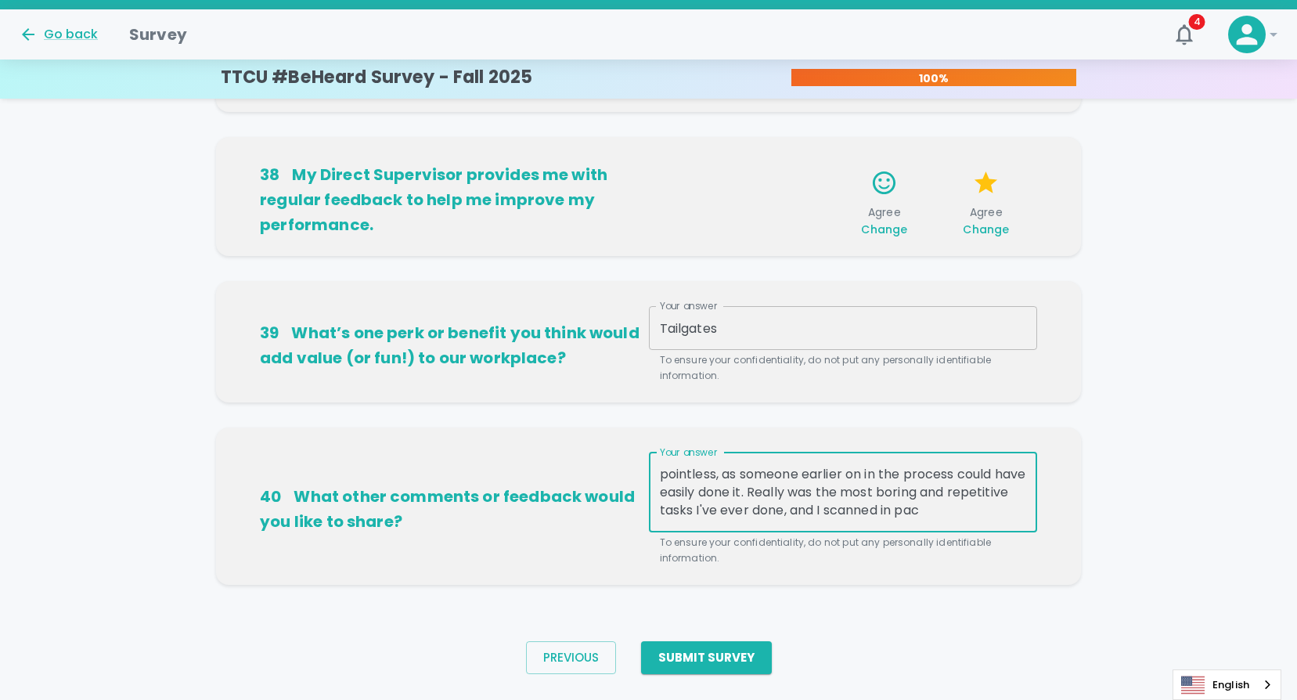
scroll to position [54, 0]
type textarea "Honestly, just very blessed to be a part of the team. Prior workplace, my job w…"
click at [714, 664] on button "Submit Survey" at bounding box center [706, 657] width 131 height 33
